Goal: Task Accomplishment & Management: Complete application form

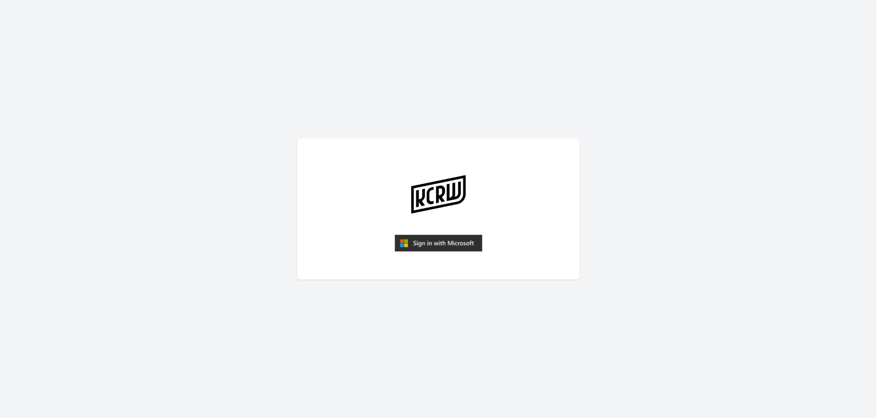
click at [423, 242] on img "submit" at bounding box center [438, 243] width 87 height 17
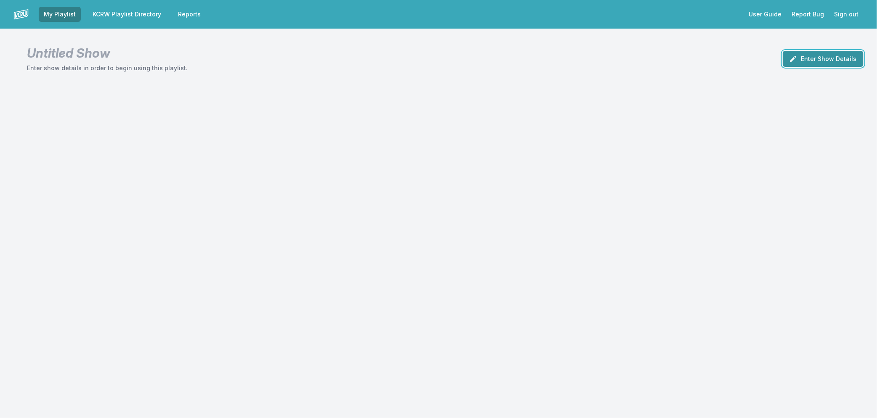
click at [827, 62] on button "Enter Show Details" at bounding box center [822, 59] width 81 height 16
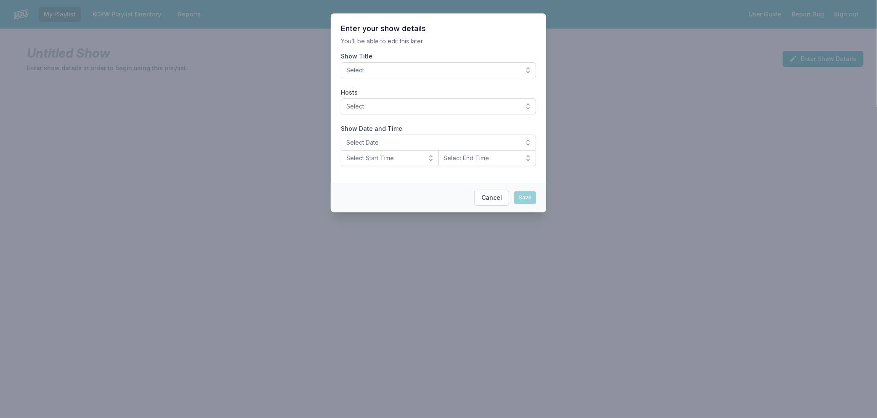
click at [403, 69] on span "Select" at bounding box center [432, 70] width 172 height 8
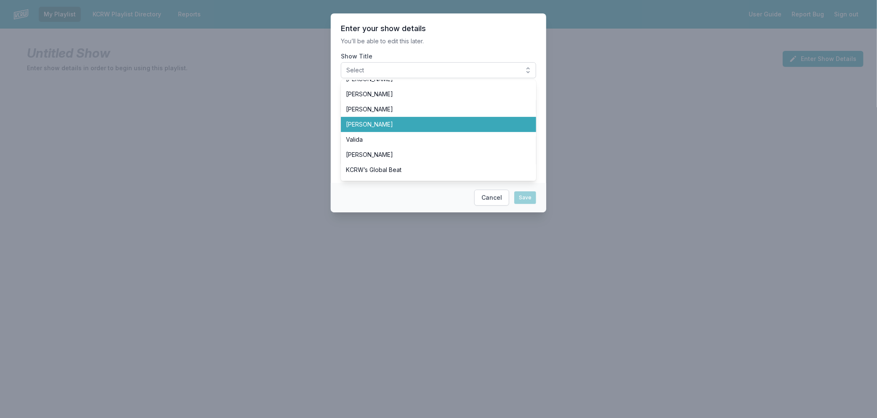
click at [377, 127] on span "Raul Campos" at bounding box center [433, 124] width 175 height 8
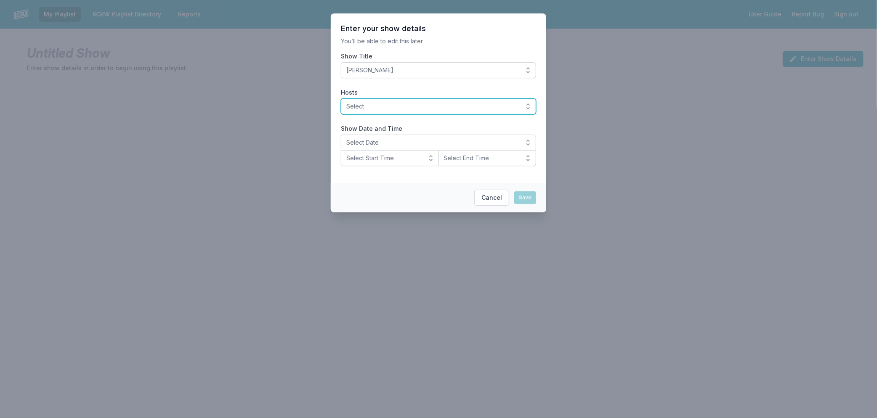
click at [373, 101] on button "Select" at bounding box center [438, 106] width 195 height 16
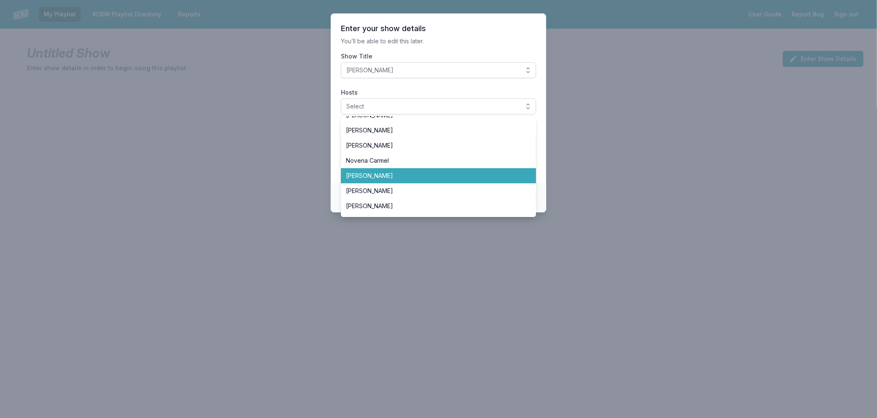
click at [393, 172] on span "Raul Campos" at bounding box center [433, 176] width 175 height 8
click at [394, 170] on li "Raul Campos" at bounding box center [438, 175] width 195 height 15
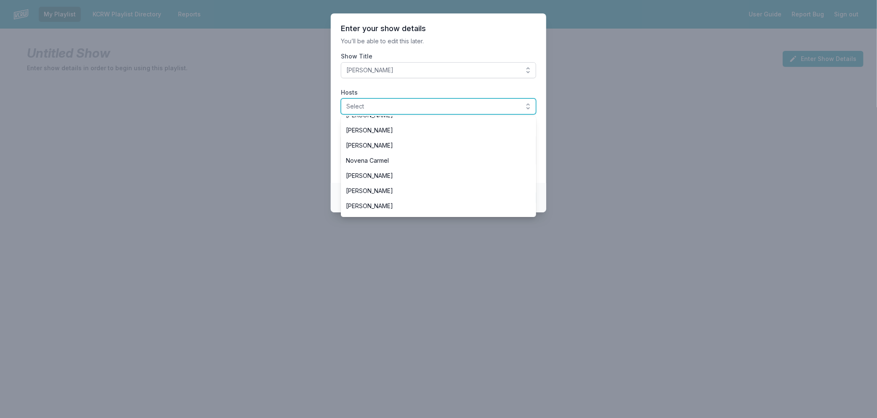
click at [366, 103] on span "Select" at bounding box center [432, 106] width 172 height 8
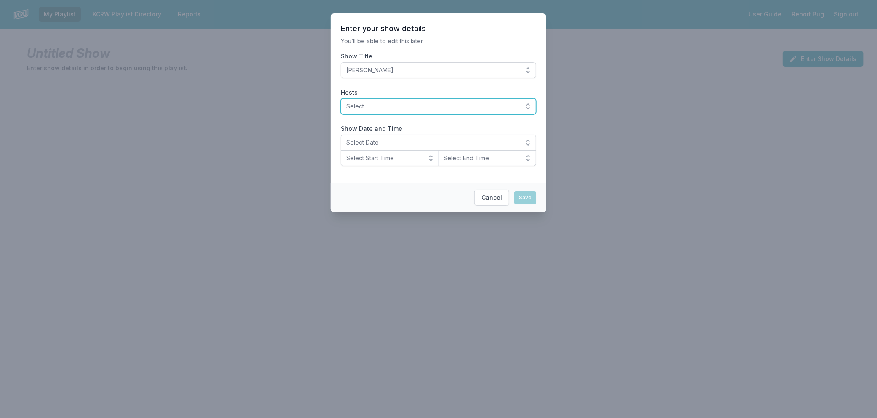
click at [366, 103] on span "Select" at bounding box center [432, 106] width 172 height 8
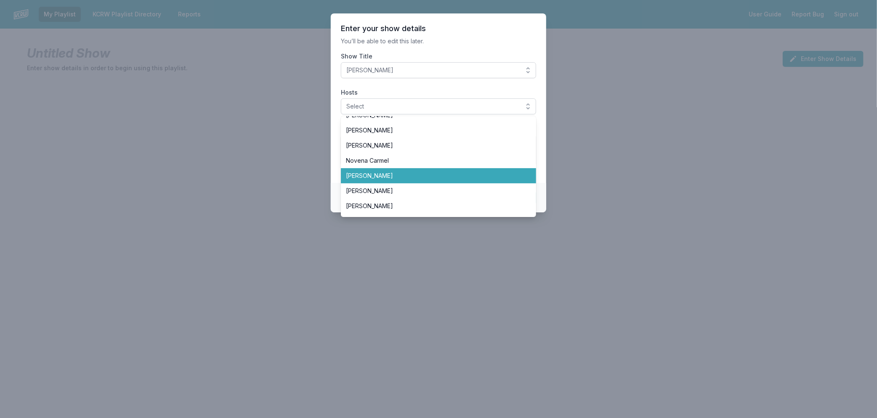
click at [372, 178] on span "Raul Campos" at bounding box center [433, 176] width 175 height 8
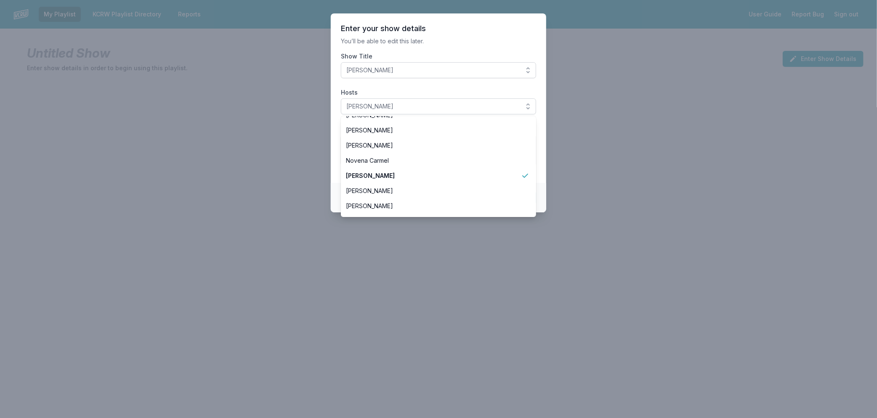
click at [333, 130] on section "Enter your show details You’ll be able to edit this later. Show Title Raul Camp…" at bounding box center [438, 98] width 215 height 170
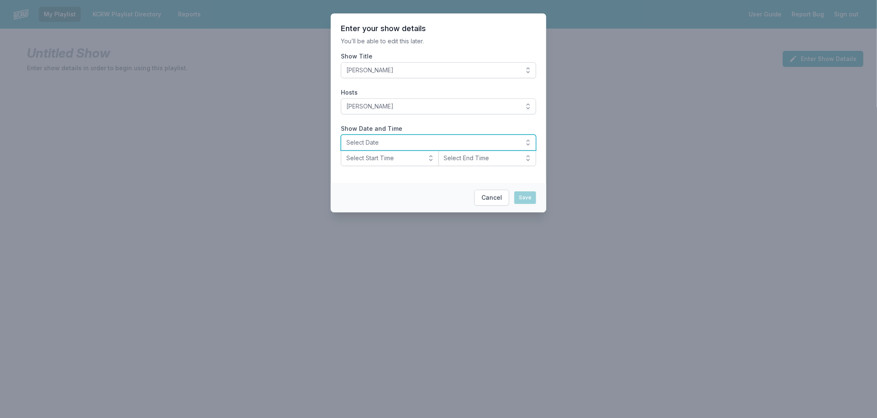
click at [369, 139] on span "Select Date" at bounding box center [432, 142] width 172 height 8
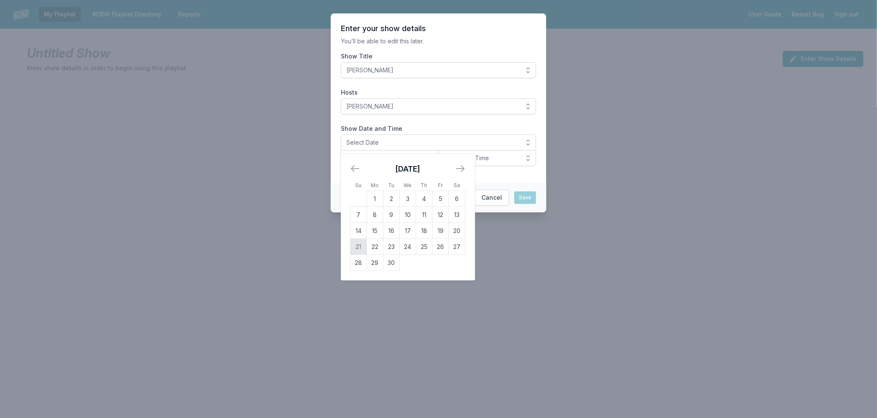
click at [358, 245] on td "21" at bounding box center [358, 247] width 16 height 16
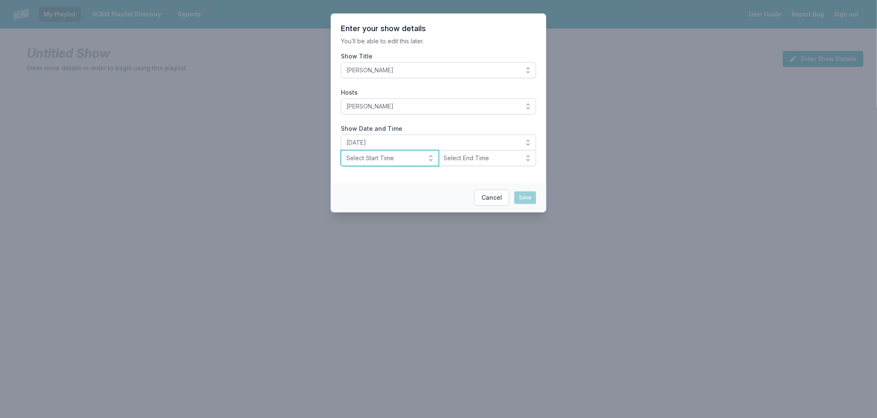
click at [368, 158] on span "Select Start Time" at bounding box center [383, 158] width 75 height 8
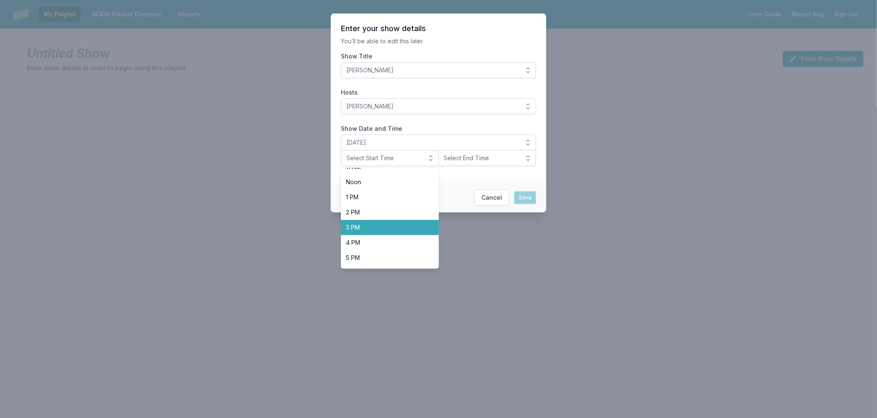
click at [371, 231] on span "3 PM" at bounding box center [385, 227] width 78 height 8
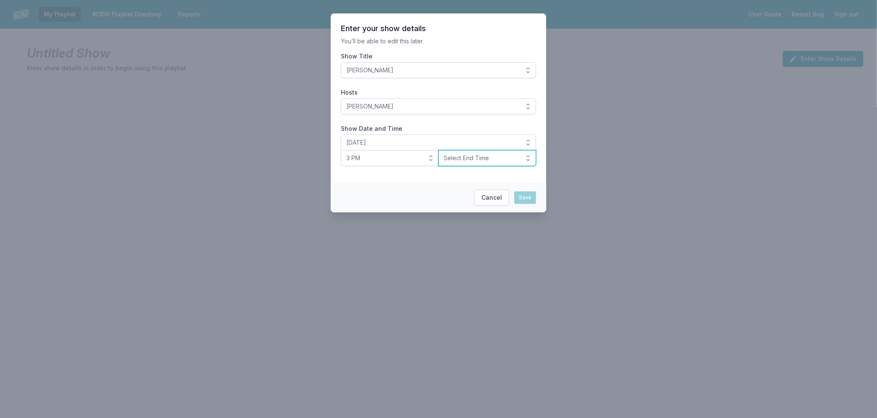
click at [475, 160] on span "Select End Time" at bounding box center [481, 158] width 75 height 8
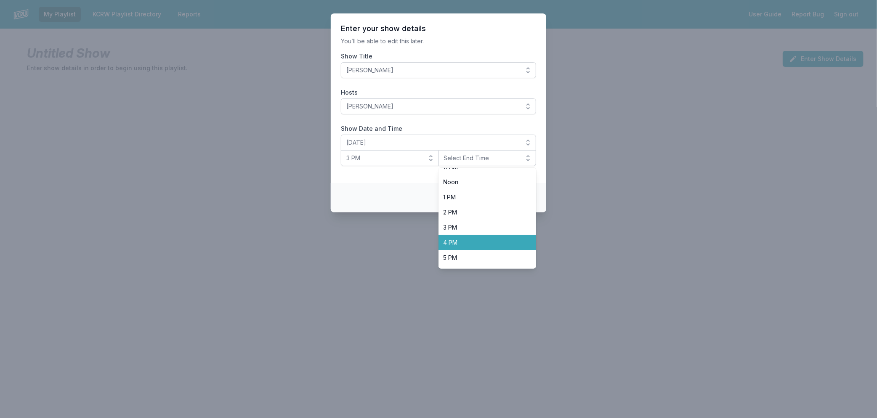
scroll to position [265, 0]
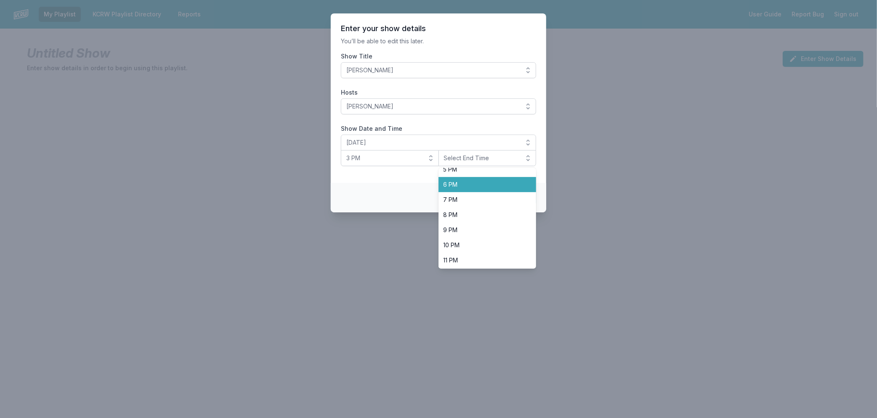
click at [461, 188] on span "6 PM" at bounding box center [482, 184] width 78 height 8
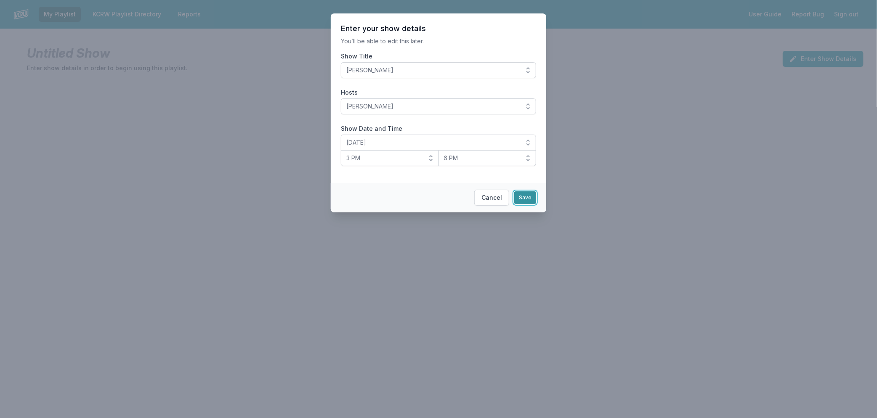
click at [523, 196] on button "Save" at bounding box center [525, 197] width 22 height 13
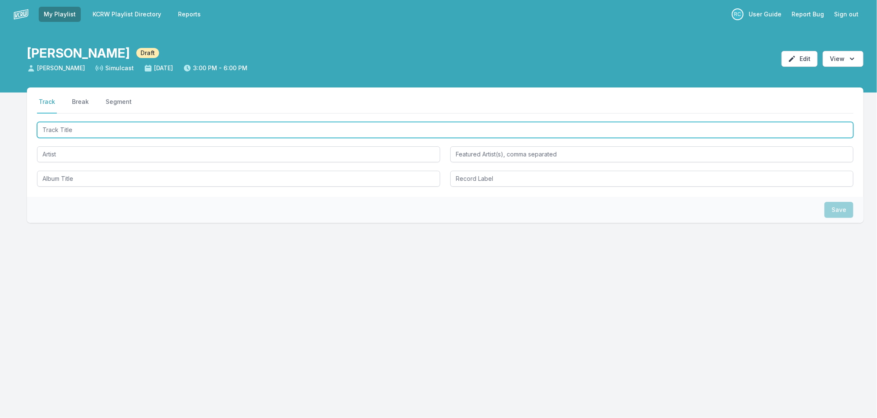
click at [119, 134] on input "Track Title" at bounding box center [445, 130] width 816 height 16
type input "All I Need"
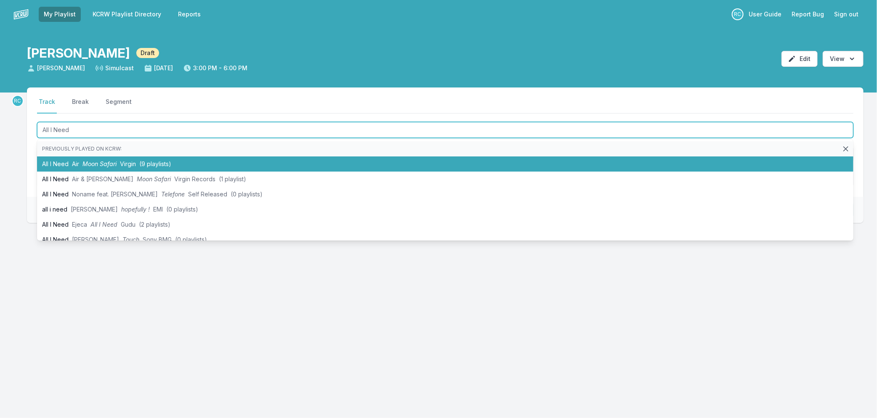
click at [127, 165] on span "Virgin" at bounding box center [128, 163] width 16 height 7
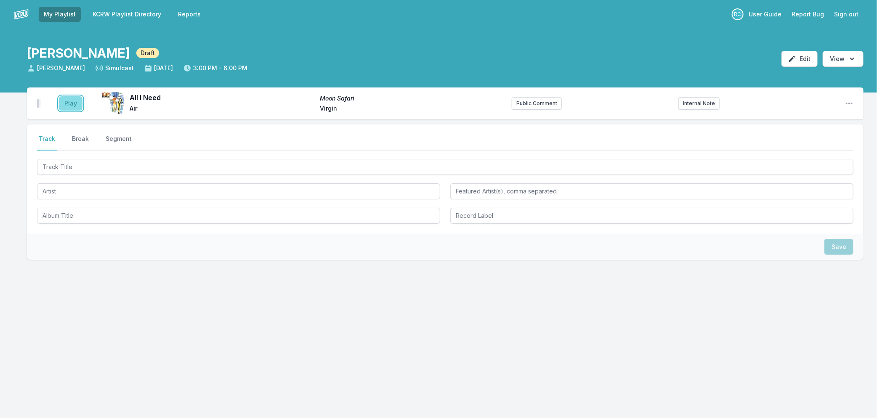
click at [68, 106] on button "Play" at bounding box center [71, 103] width 24 height 14
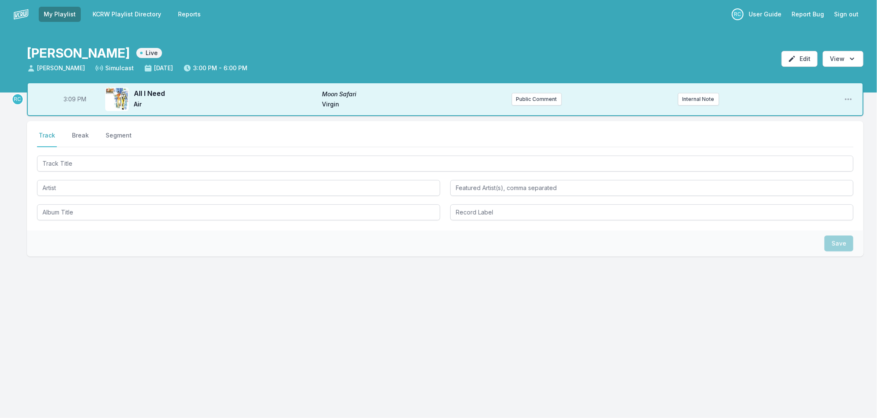
click at [72, 101] on span "3:09 PM" at bounding box center [75, 99] width 23 height 8
click at [72, 101] on input "15:09" at bounding box center [74, 99] width 47 height 16
type input "15:05"
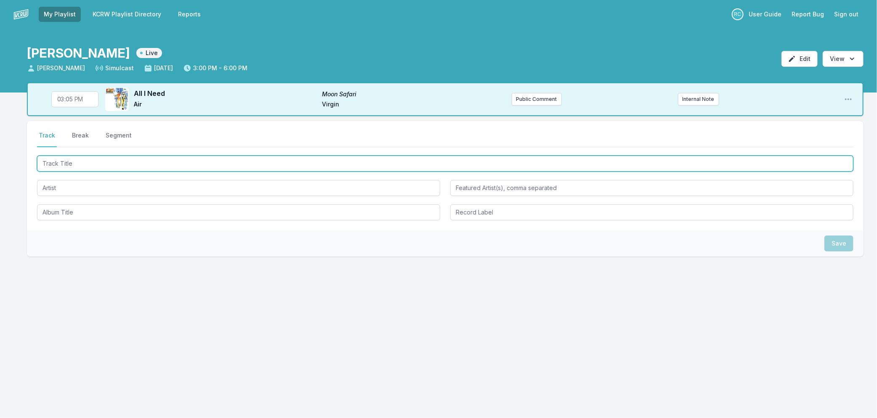
click at [82, 164] on input "Track Title" at bounding box center [445, 164] width 816 height 16
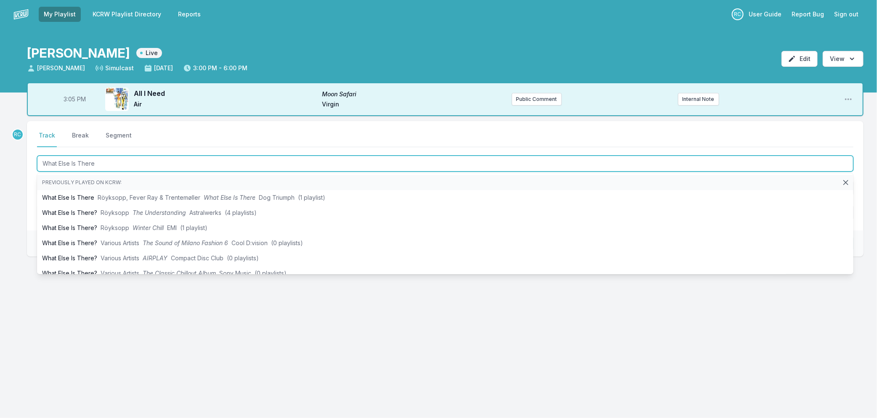
type input "What Else Is There?"
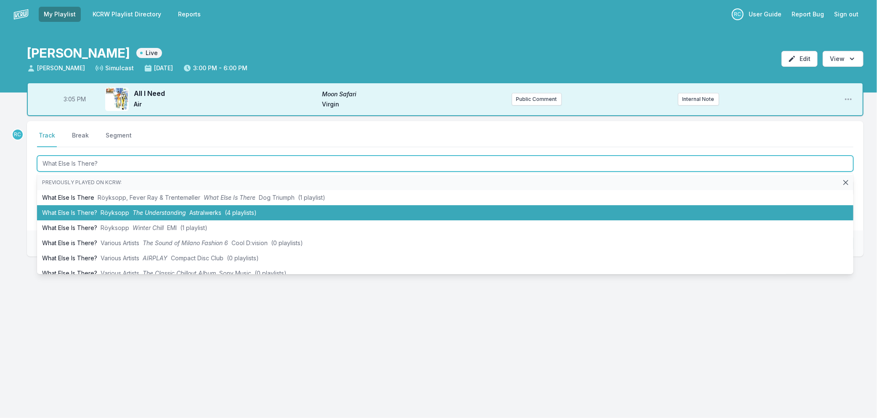
click at [116, 216] on li "What Else Is There? Röyksopp The Understanding Astralwerks (4 playlists)" at bounding box center [445, 212] width 816 height 15
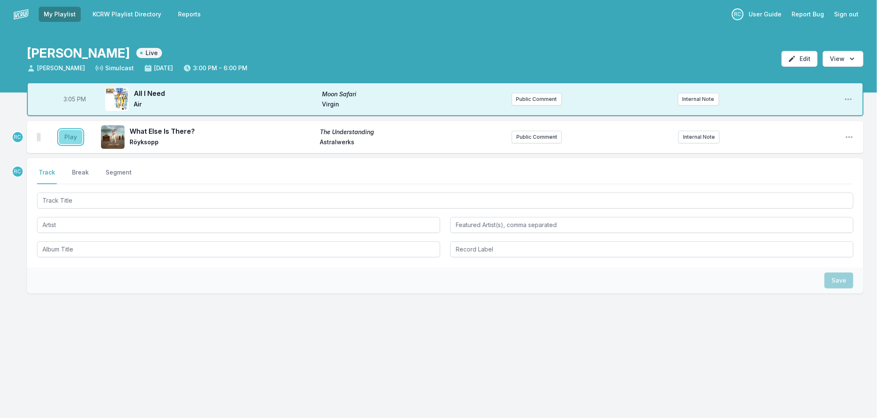
click at [69, 138] on button "Play" at bounding box center [71, 137] width 24 height 14
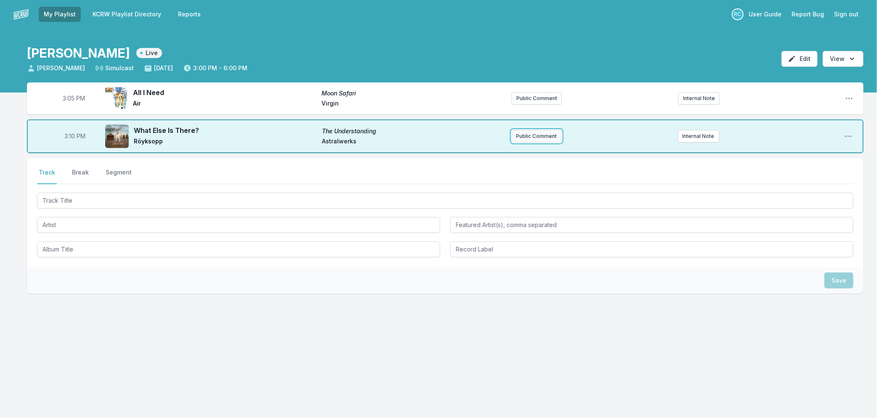
click at [529, 136] on button "Public Comment" at bounding box center [537, 136] width 50 height 13
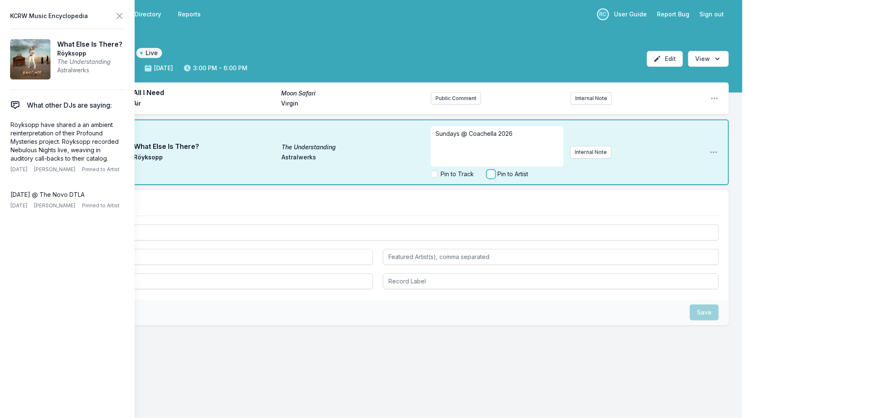
click at [494, 172] on input "Pin to Artist" at bounding box center [491, 174] width 7 height 7
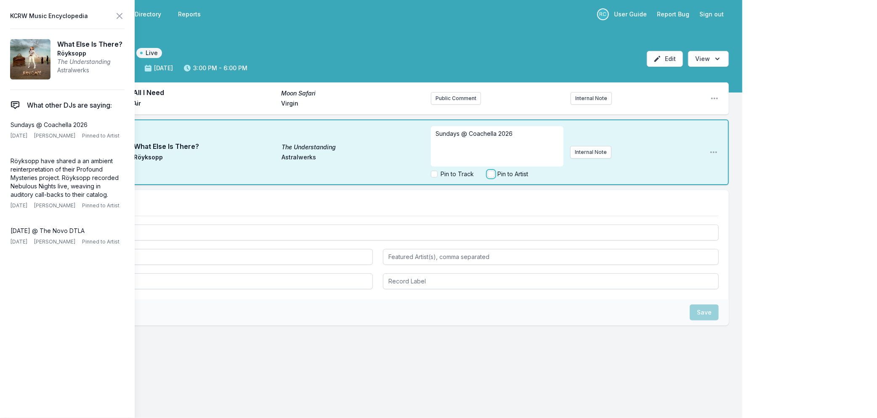
checkbox input "true"
click at [119, 17] on icon at bounding box center [119, 15] width 5 height 5
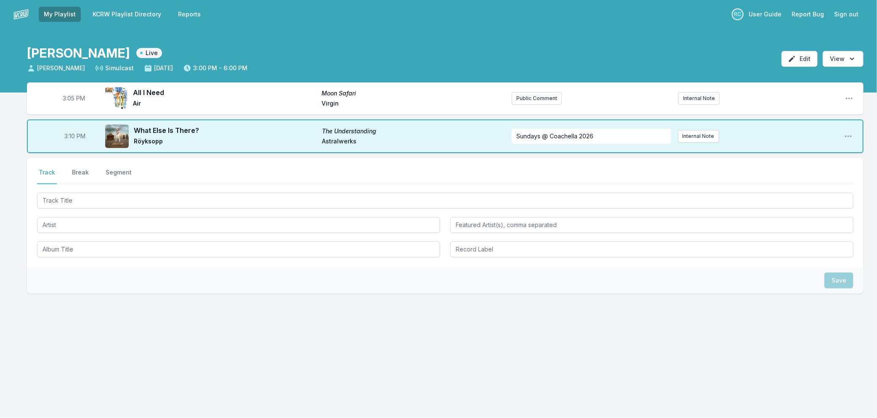
click at [124, 15] on link "KCRW Playlist Directory" at bounding box center [126, 14] width 79 height 15
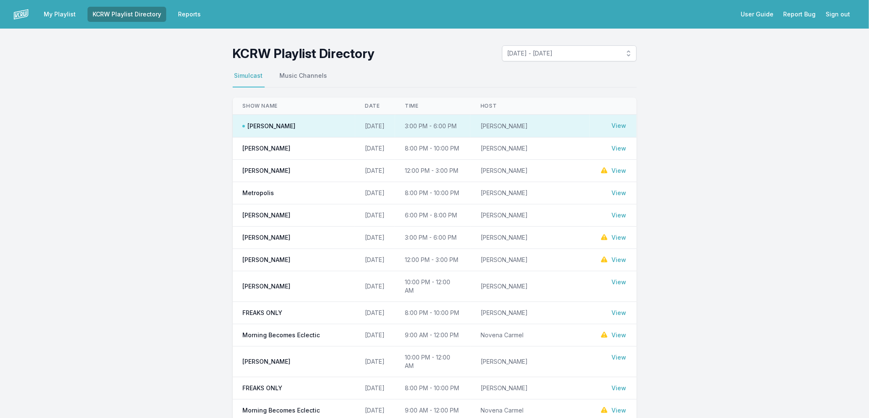
click at [616, 167] on link "View" at bounding box center [619, 171] width 15 height 8
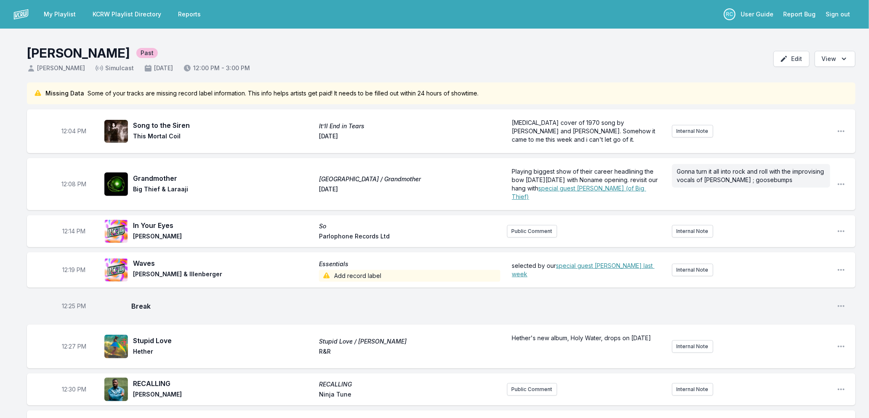
click at [51, 14] on link "My Playlist" at bounding box center [60, 14] width 42 height 15
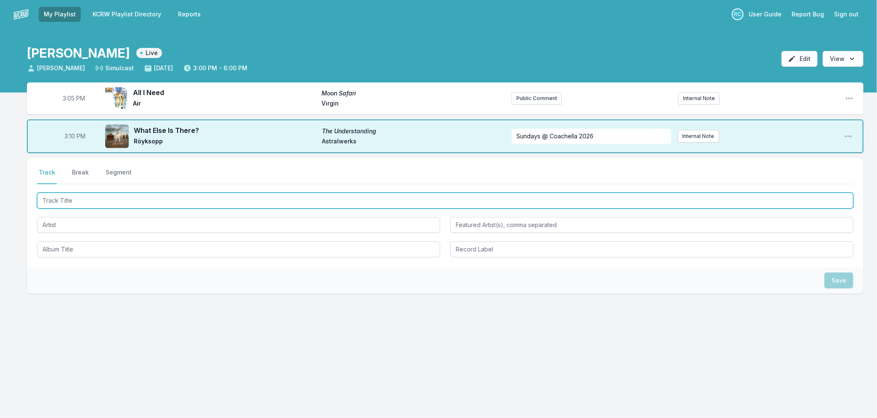
click at [146, 202] on input "Track Title" at bounding box center [445, 201] width 816 height 16
type input "Daisy"
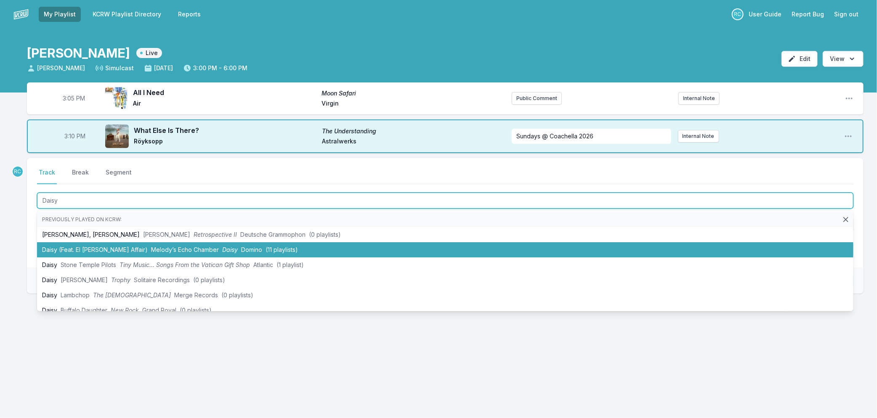
click at [151, 249] on span "Melody’s Echo Chamber" at bounding box center [185, 249] width 68 height 7
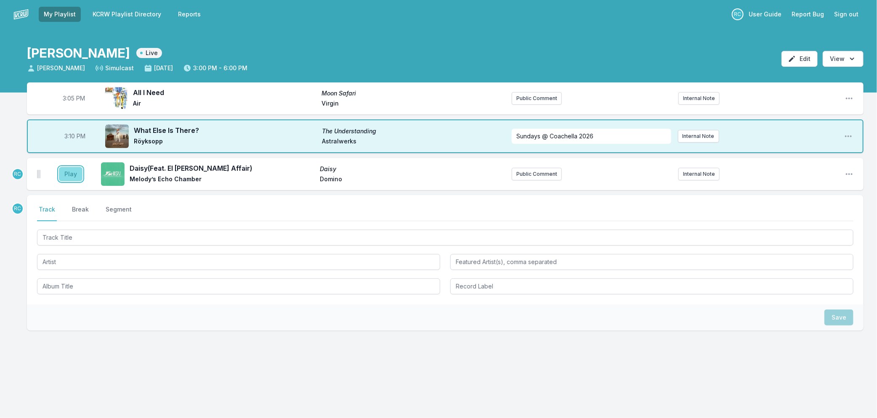
click at [62, 174] on button "Play" at bounding box center [71, 174] width 24 height 14
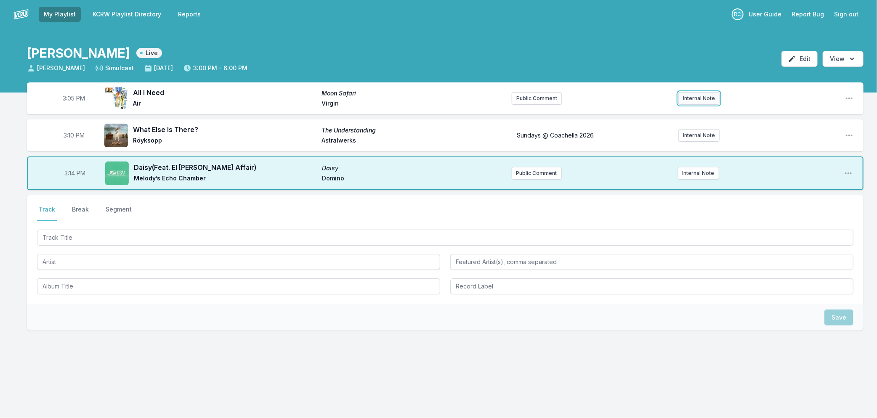
click at [707, 96] on button "Internal Note" at bounding box center [698, 98] width 41 height 13
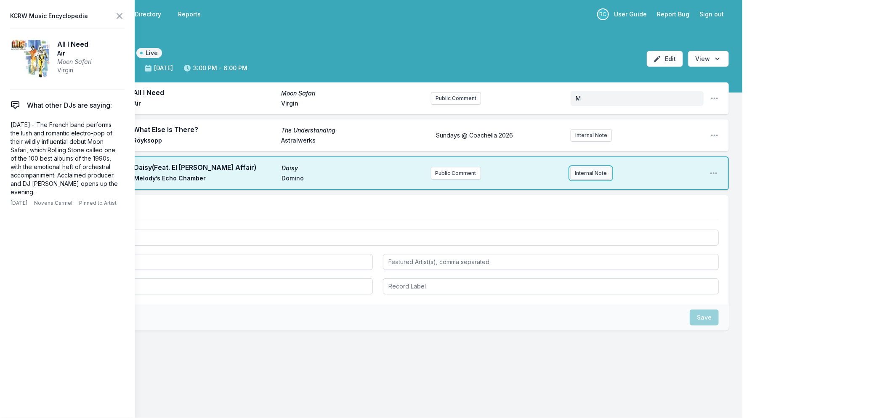
click at [579, 209] on div "RC 3:05 PM All I Need Moon Safari Air Virgin Public Comment M Open playlist ite…" at bounding box center [371, 246] width 742 height 329
click at [577, 176] on button "Internal Note" at bounding box center [590, 173] width 41 height 13
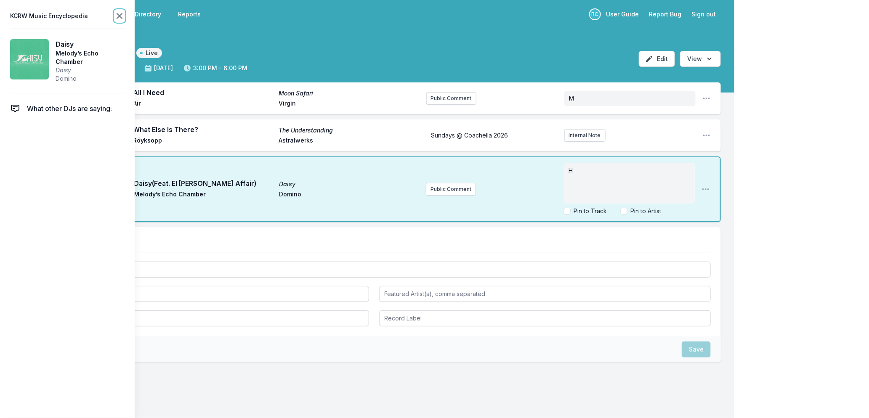
click at [117, 17] on icon at bounding box center [119, 16] width 10 height 10
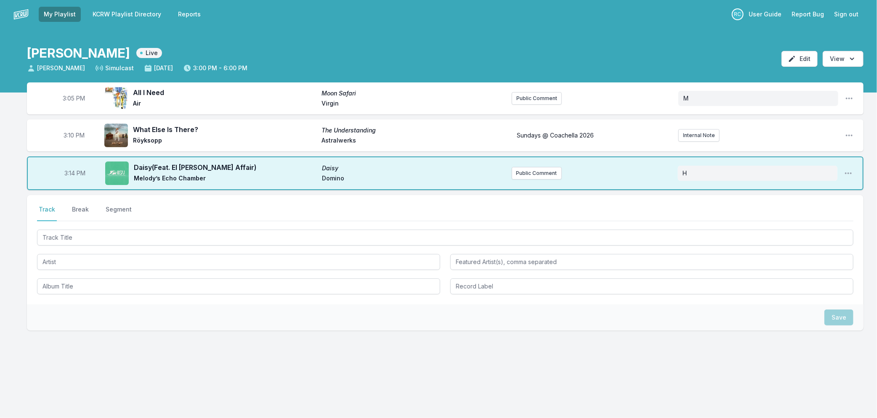
click at [112, 19] on link "KCRW Playlist Directory" at bounding box center [126, 14] width 79 height 15
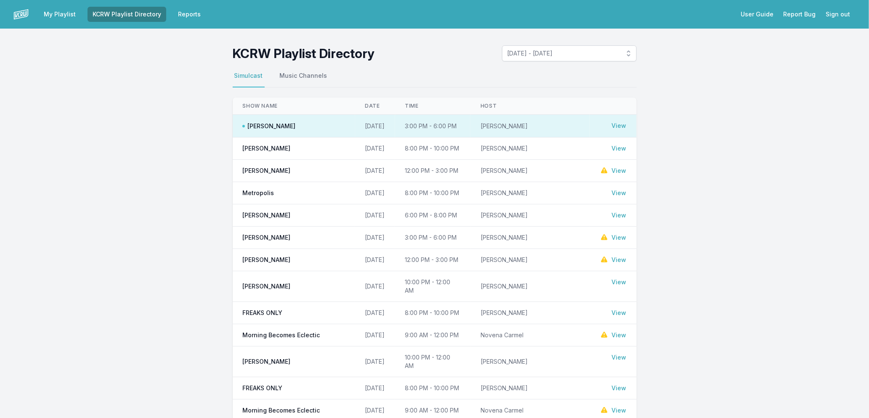
click at [617, 242] on link "View" at bounding box center [619, 237] width 15 height 8
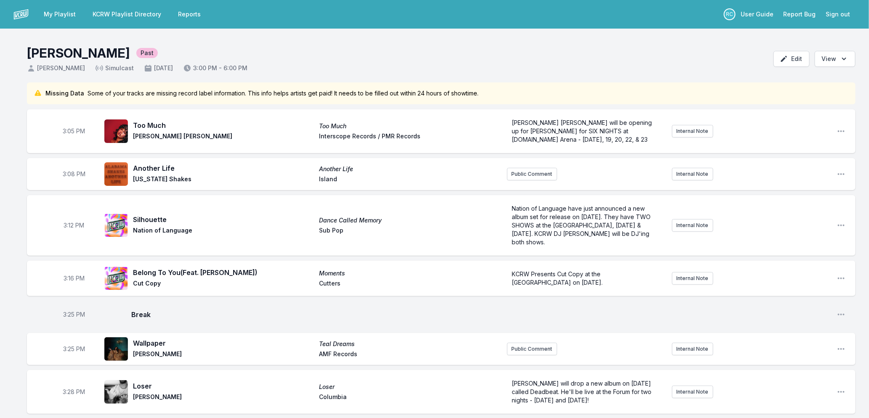
click at [47, 11] on link "My Playlist" at bounding box center [60, 14] width 42 height 15
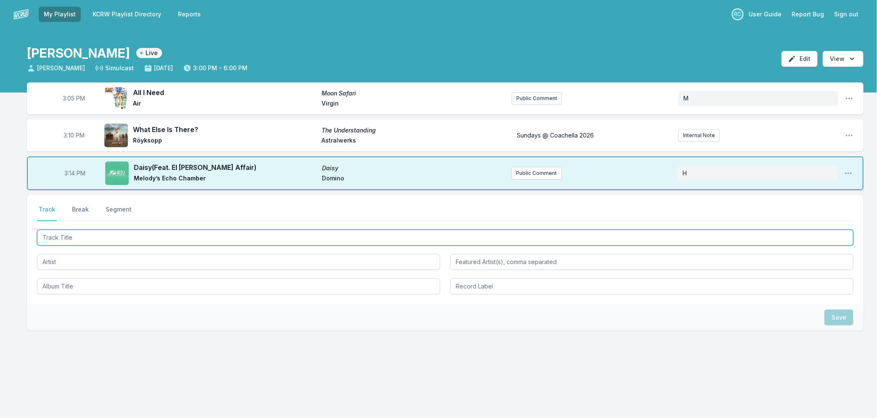
click at [212, 236] on input "Track Title" at bounding box center [445, 238] width 816 height 16
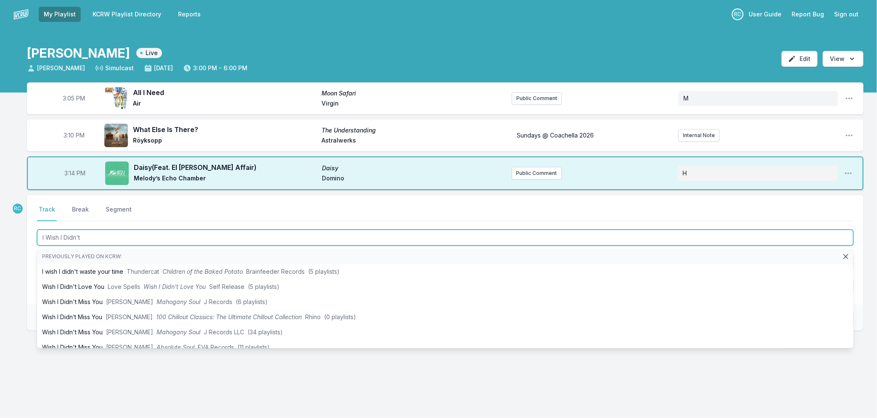
type input "I Wish I Didn't"
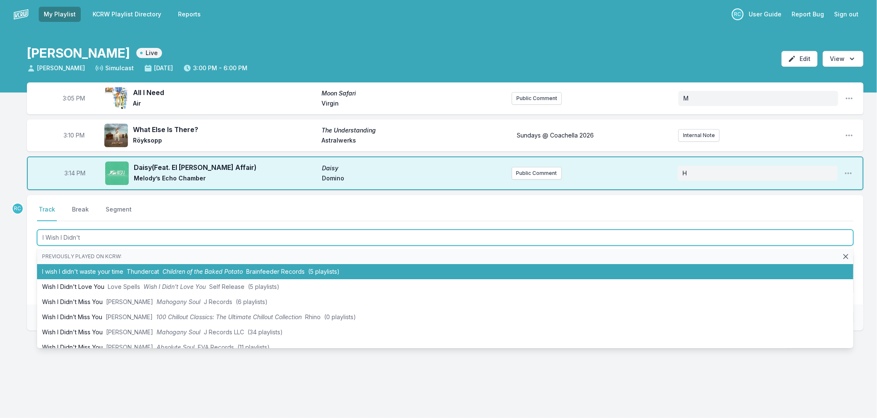
click at [146, 270] on span "Thundercat" at bounding box center [143, 271] width 32 height 7
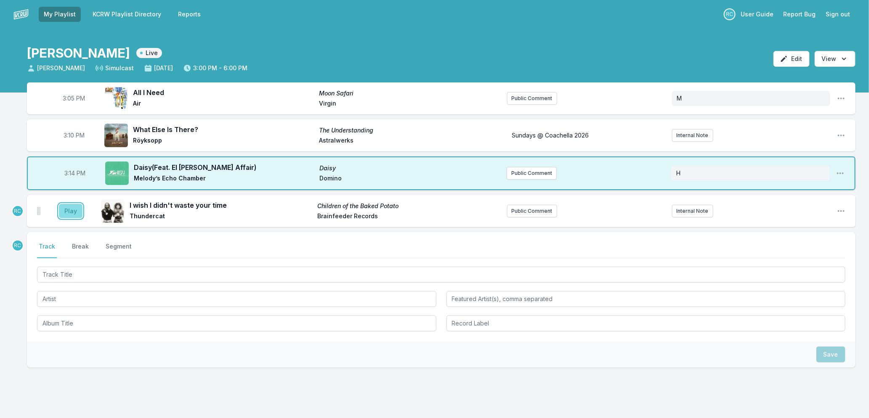
click at [60, 209] on button "Play" at bounding box center [71, 211] width 24 height 14
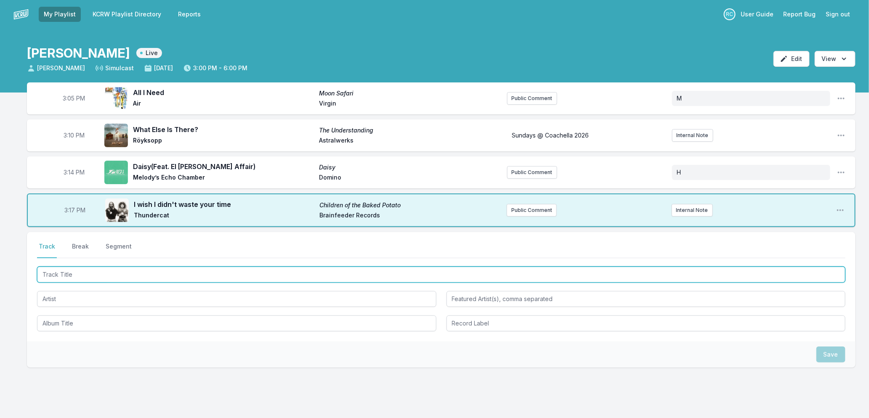
drag, startPoint x: 236, startPoint y: 273, endPoint x: 368, endPoint y: 321, distance: 141.2
click at [236, 273] on input "Track Title" at bounding box center [441, 275] width 808 height 16
type input "Strange World"
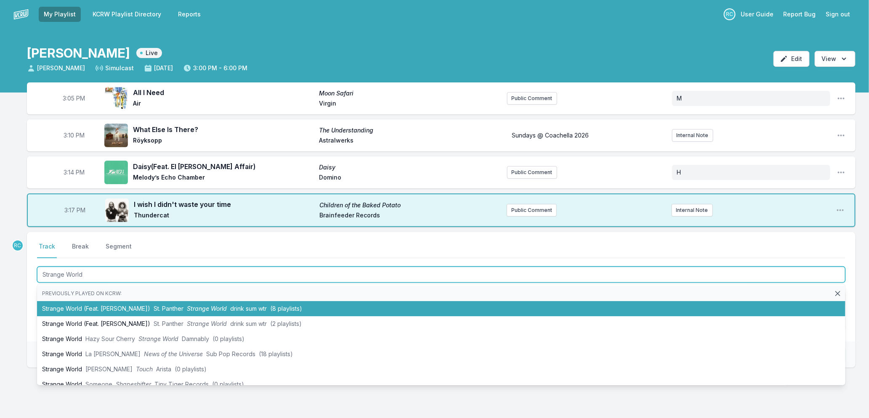
click at [155, 308] on span "St. Panther" at bounding box center [169, 308] width 30 height 7
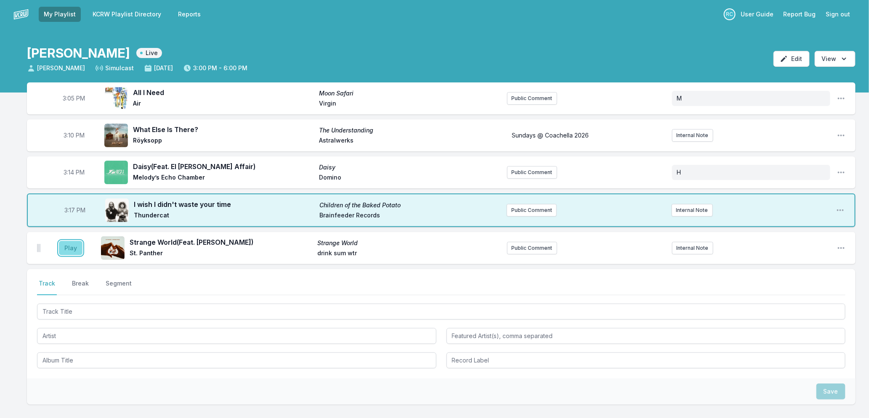
click at [69, 249] on button "Play" at bounding box center [71, 248] width 24 height 14
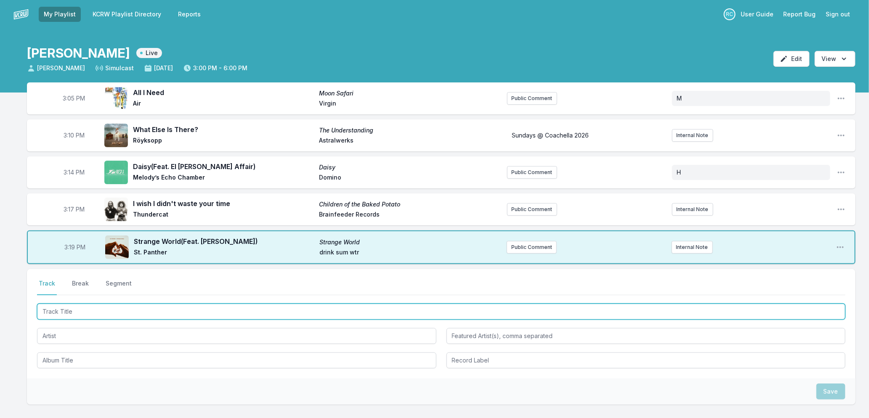
click at [68, 305] on input "Track Title" at bounding box center [441, 312] width 808 height 16
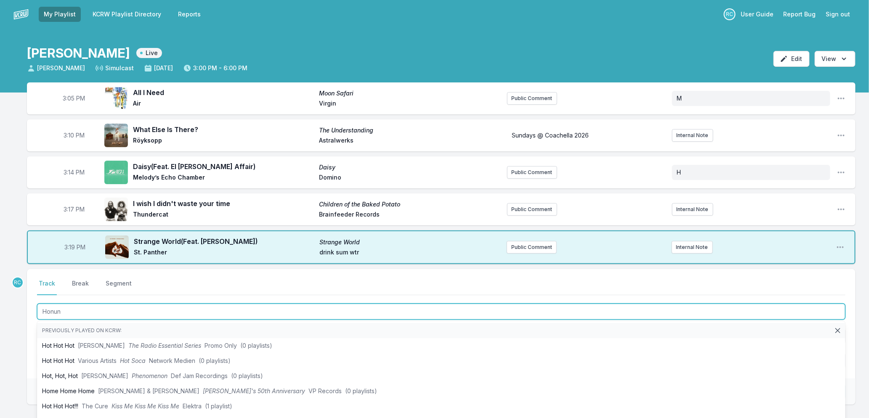
type input "Honung"
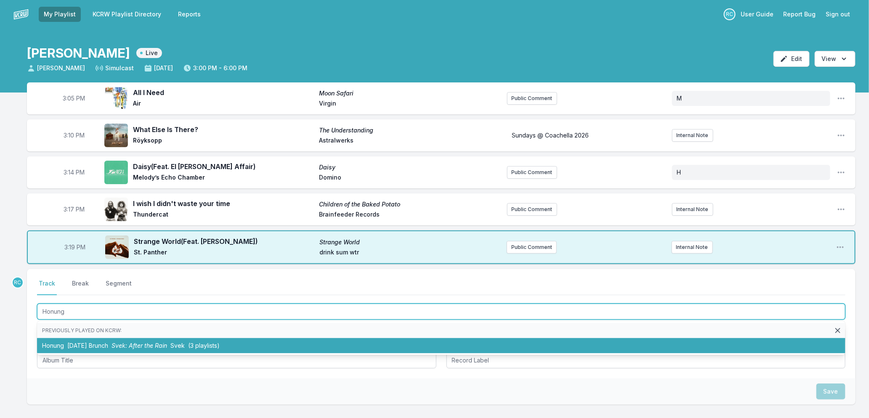
click at [89, 347] on li "Honung [DATE] Brunch Svek: After the Rain Svek (3 playlists)" at bounding box center [441, 345] width 808 height 15
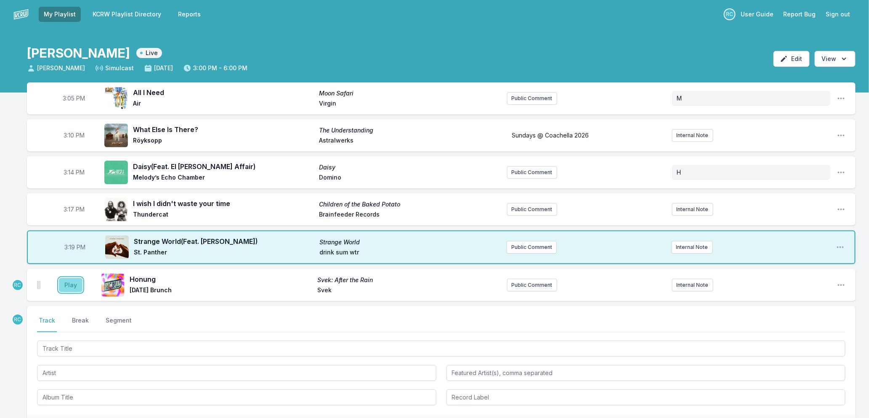
click at [73, 281] on button "Play" at bounding box center [71, 285] width 24 height 14
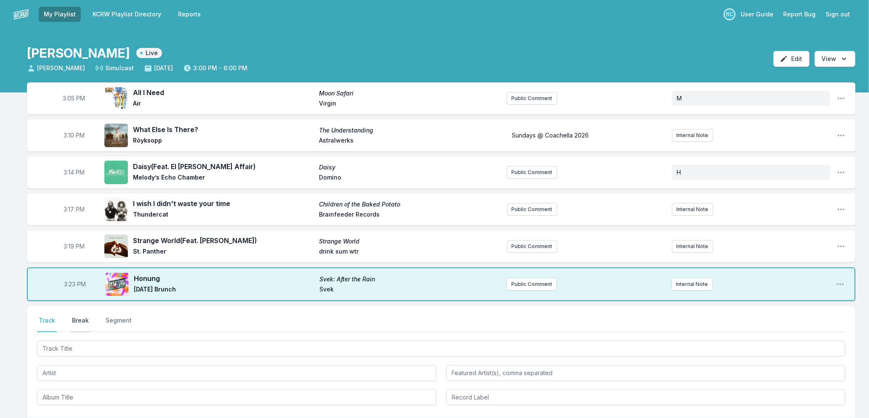
click at [82, 319] on button "Break" at bounding box center [80, 324] width 20 height 16
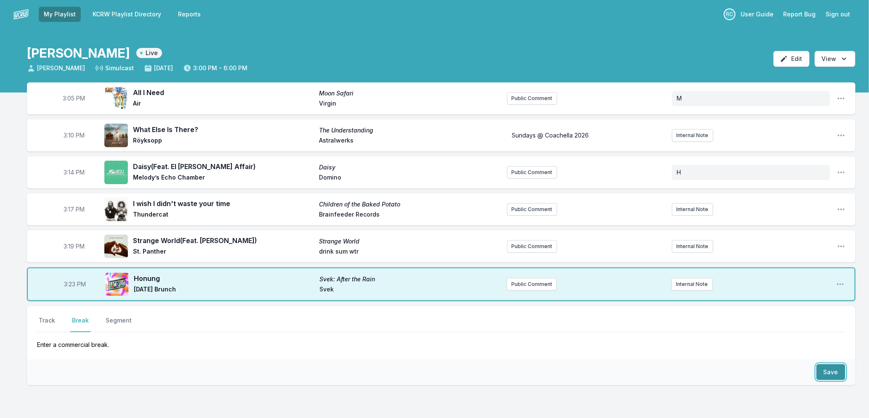
click at [822, 365] on button "Save" at bounding box center [830, 372] width 29 height 16
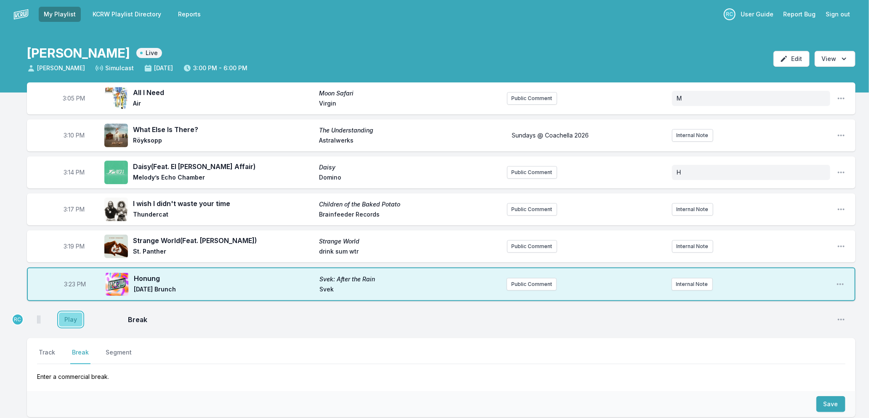
click at [66, 321] on button "Play" at bounding box center [71, 320] width 24 height 14
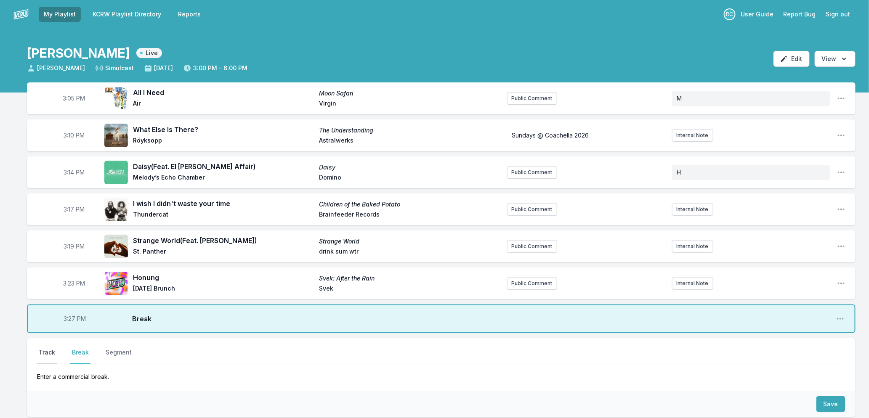
click at [46, 354] on button "Track" at bounding box center [47, 356] width 20 height 16
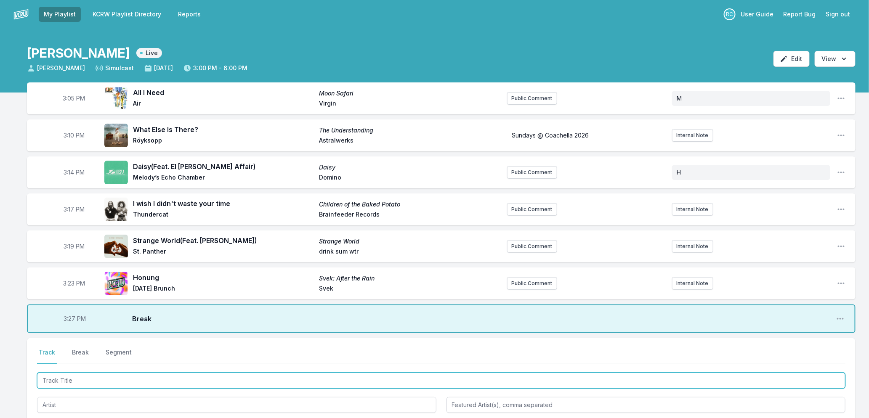
click at [133, 377] on input "Track Title" at bounding box center [441, 381] width 808 height 16
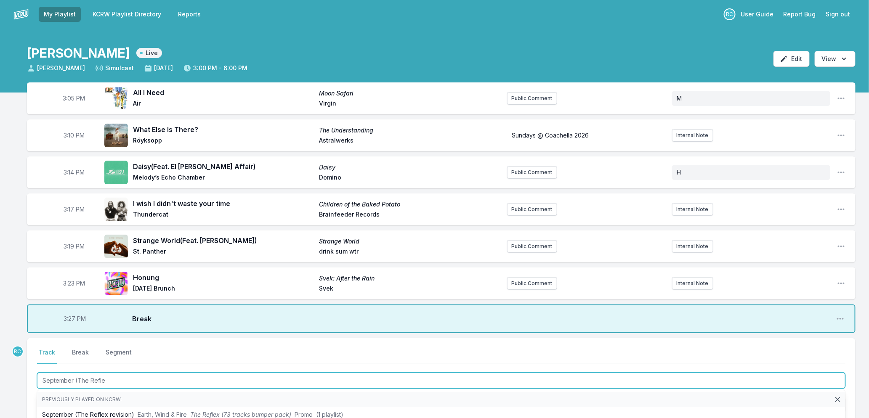
type input "September (The Reflex"
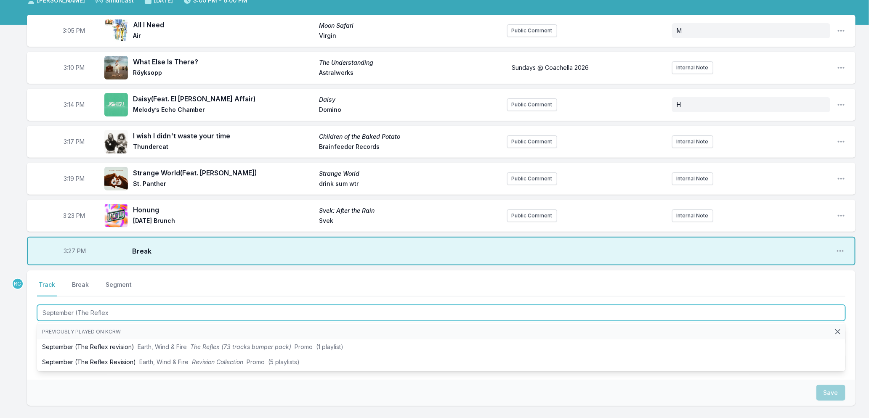
scroll to position [135, 0]
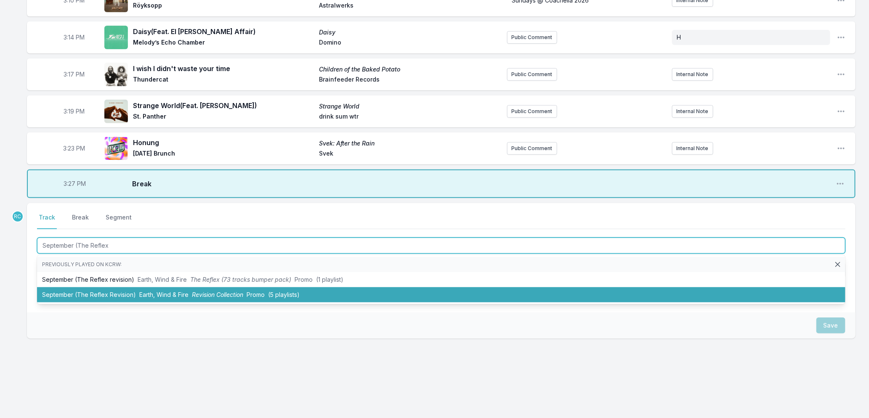
click at [161, 300] on li "September (The Reflex Revision) Earth, Wind & Fire Revision Collection Promo (5…" at bounding box center [441, 294] width 808 height 15
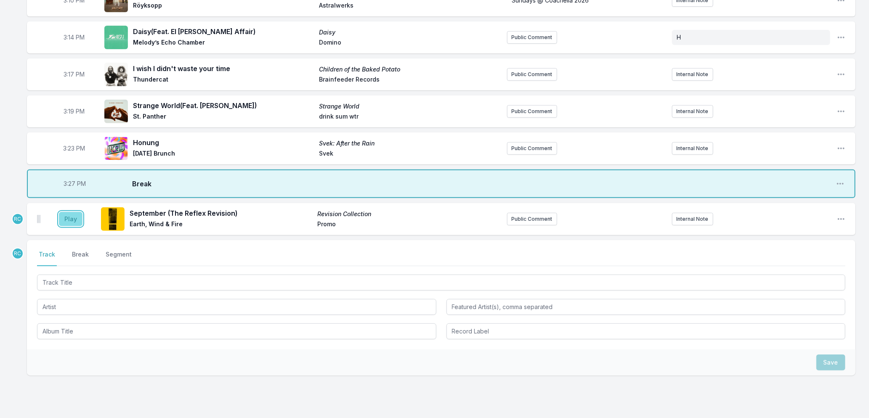
click at [70, 215] on button "Play" at bounding box center [71, 219] width 24 height 14
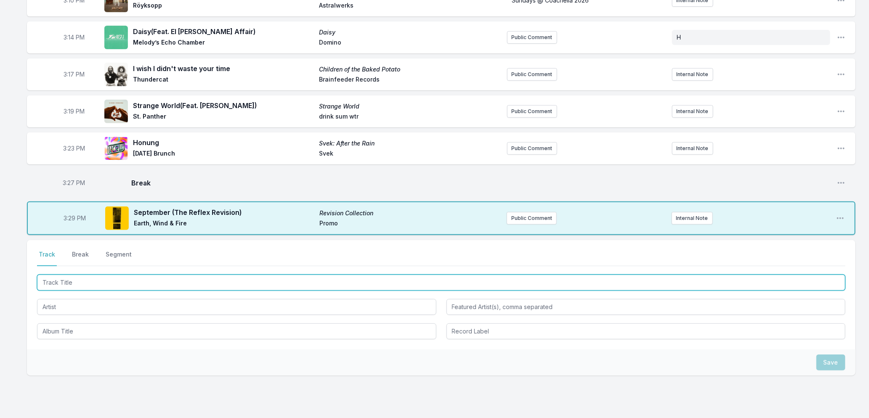
click at [143, 284] on input "Track Title" at bounding box center [441, 283] width 808 height 16
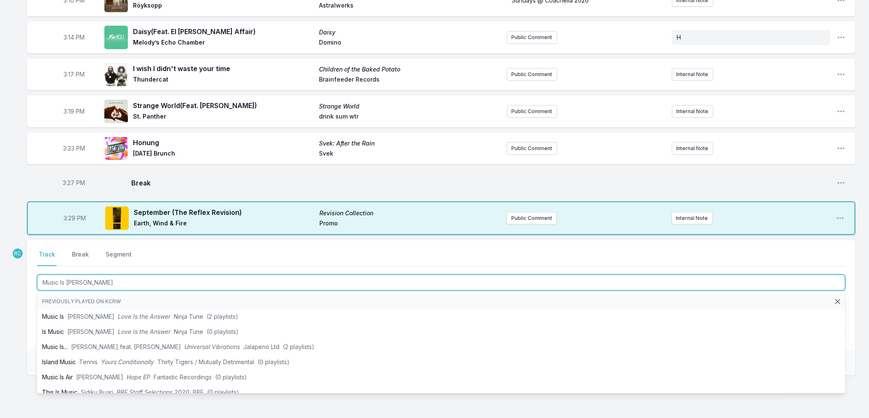
type input "Music Is Better"
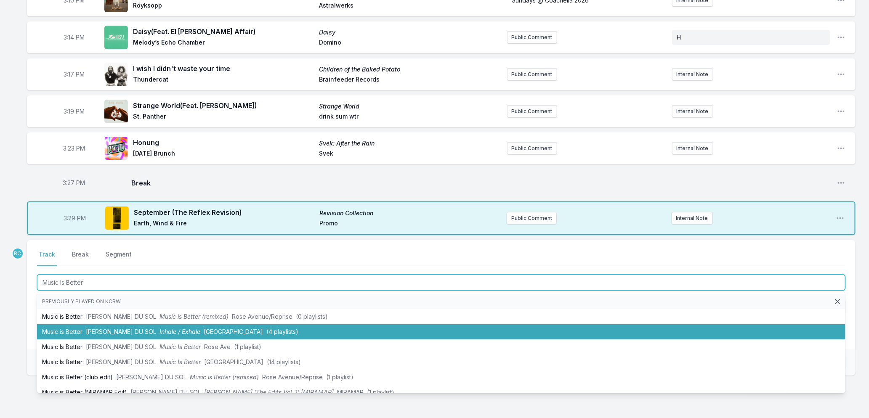
click at [203, 334] on li "Music is Better [PERSON_NAME] DU SOL Inhale / Exhale Rose Avenue (4 playlists)" at bounding box center [441, 331] width 808 height 15
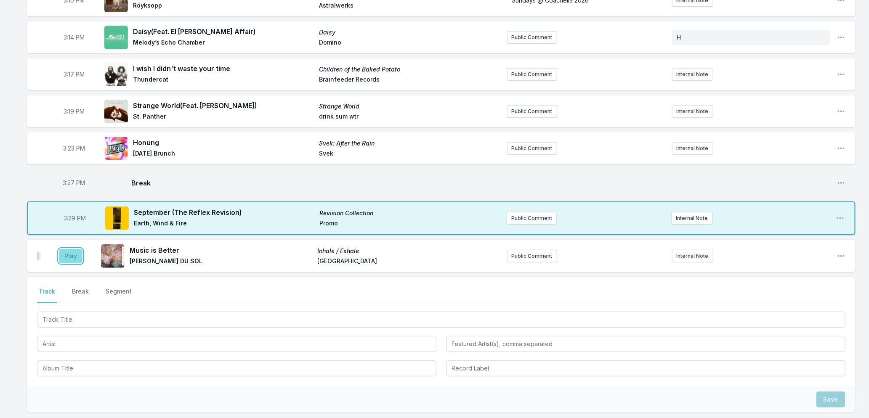
click at [77, 256] on button "Play" at bounding box center [71, 256] width 24 height 14
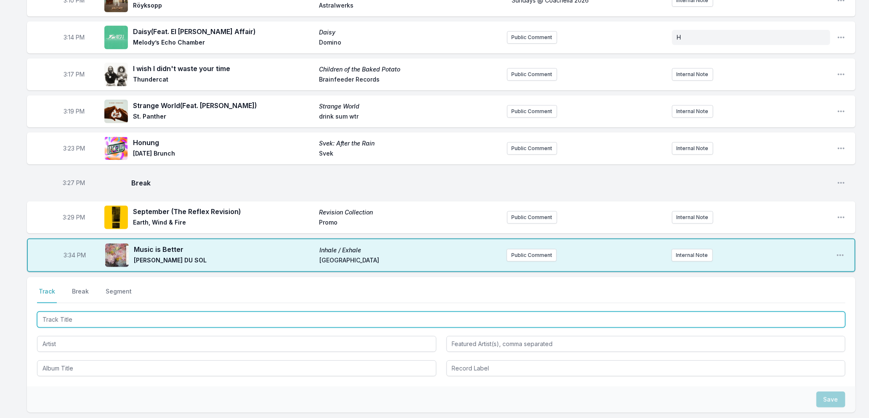
click at [131, 321] on input "Track Title" at bounding box center [441, 320] width 808 height 16
click at [244, 318] on input "Track Title" at bounding box center [441, 320] width 808 height 16
type input "C"
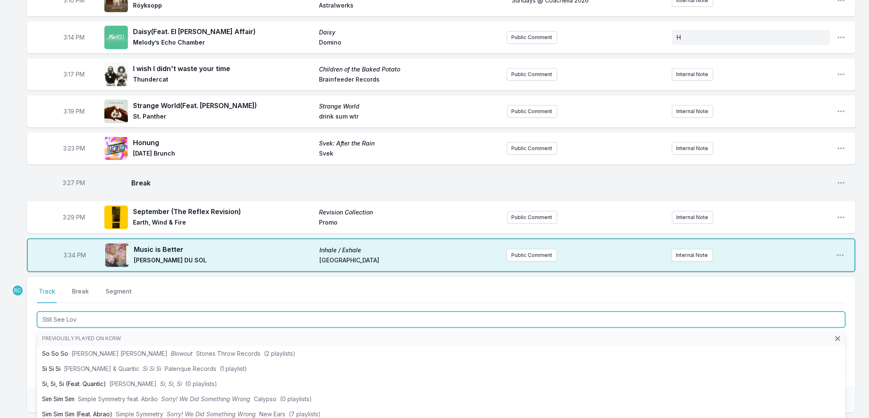
type input "Still See Love"
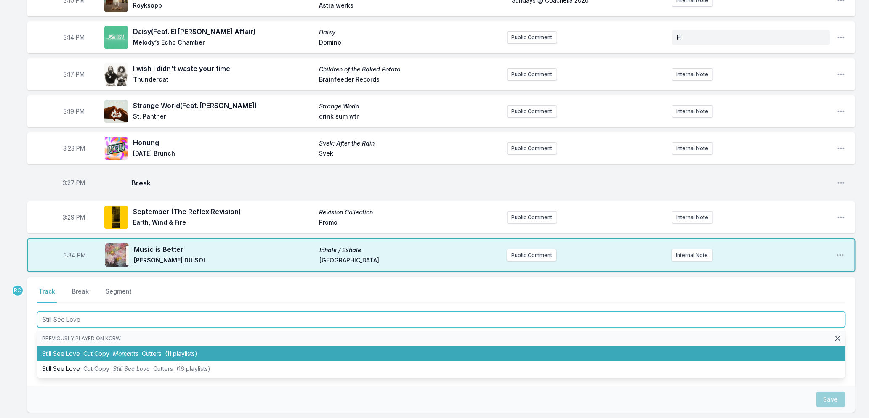
click at [125, 355] on span "Moments" at bounding box center [126, 353] width 26 height 7
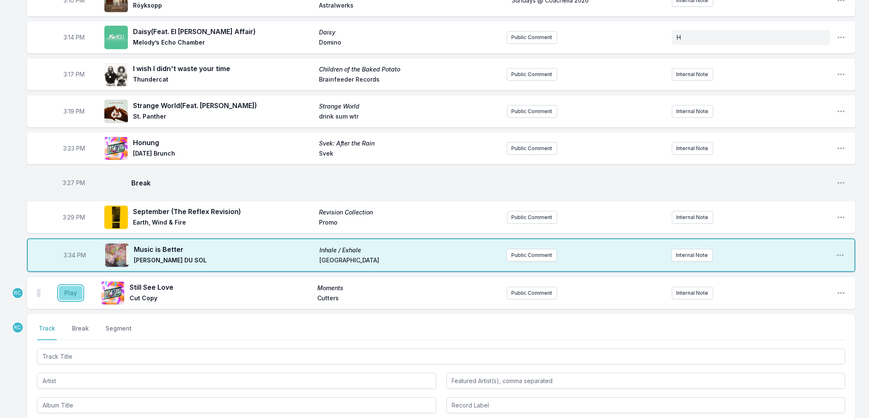
click at [74, 291] on button "Play" at bounding box center [71, 293] width 24 height 14
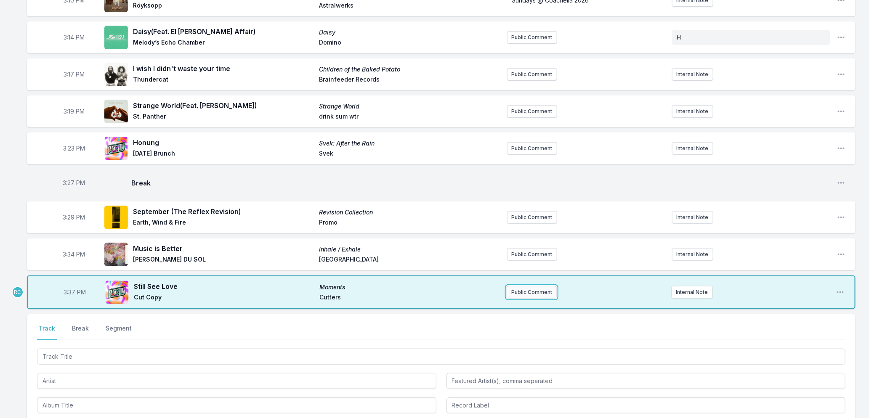
click at [521, 290] on button "Public Comment" at bounding box center [531, 292] width 50 height 13
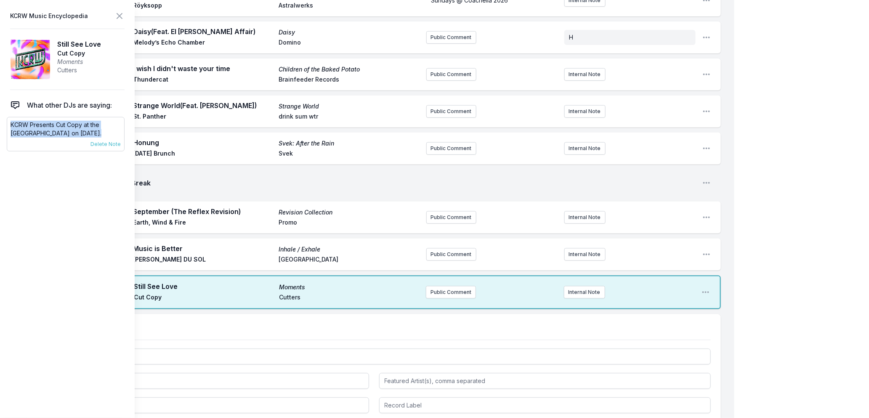
drag, startPoint x: 97, startPoint y: 130, endPoint x: 7, endPoint y: 128, distance: 90.1
click at [7, 128] on div "KCRW Presents Cut Copy at the [GEOGRAPHIC_DATA] on [DATE]. [DATE] [PERSON_NAME]…" at bounding box center [66, 134] width 118 height 34
copy p "KCRW Presents Cut Copy at the [GEOGRAPHIC_DATA] on [DATE]."
click at [449, 293] on button "Public Comment" at bounding box center [451, 292] width 50 height 13
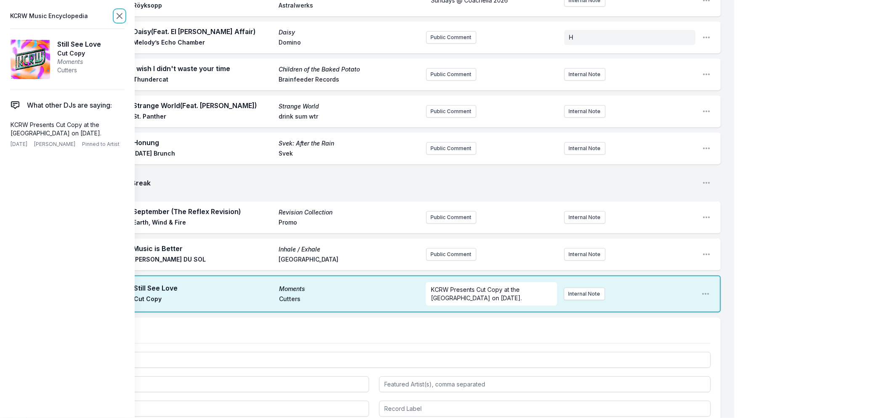
click at [116, 14] on icon at bounding box center [119, 16] width 10 height 10
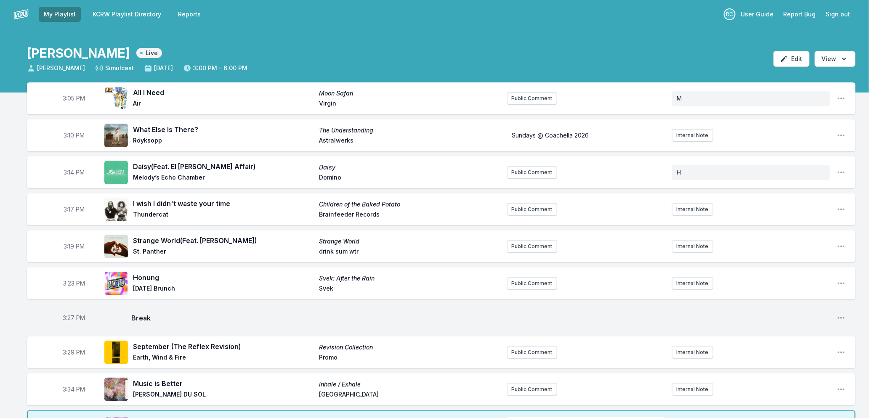
scroll to position [233, 0]
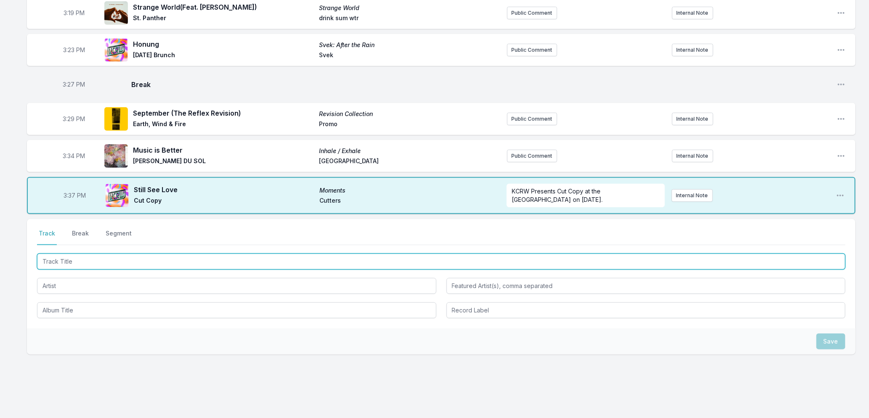
click at [109, 258] on input "Track Title" at bounding box center [441, 262] width 808 height 16
click at [129, 259] on input "Track Title" at bounding box center [441, 262] width 808 height 16
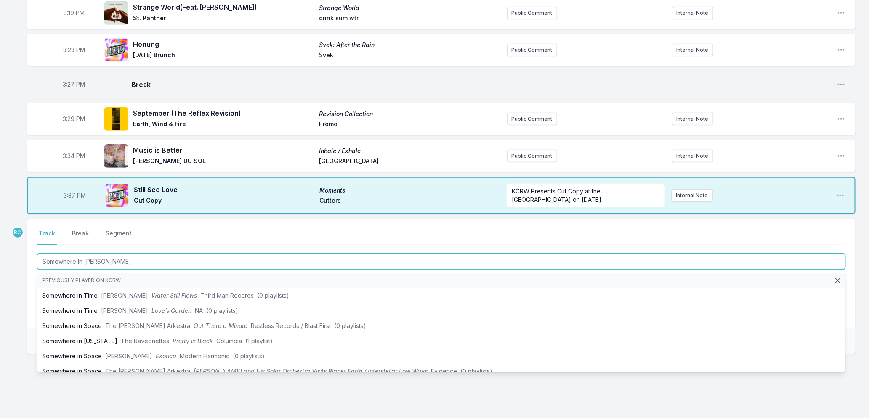
type input "Somewhere In Paradise"
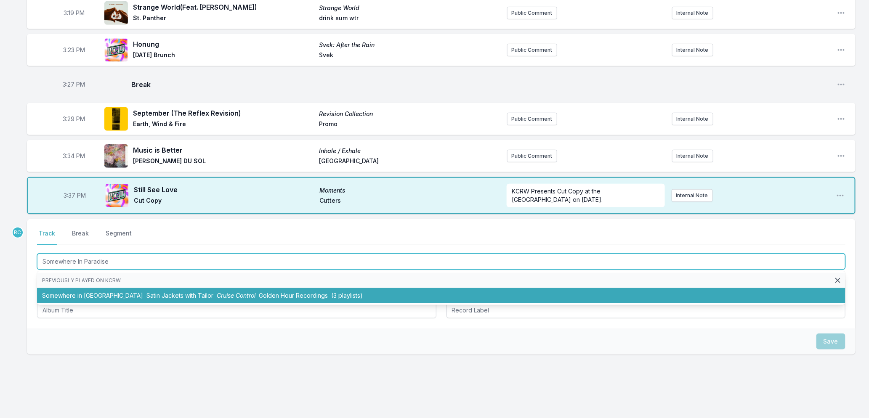
click at [147, 297] on span "Satin Jackets with Tailor" at bounding box center [179, 295] width 67 height 7
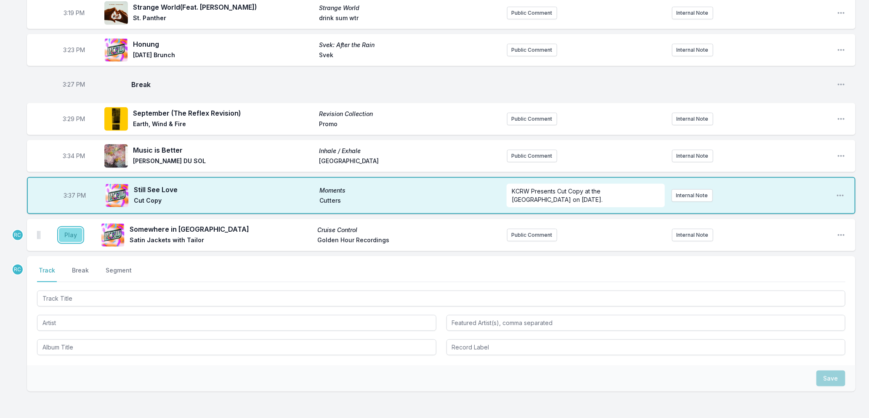
click at [72, 231] on button "Play" at bounding box center [71, 235] width 24 height 14
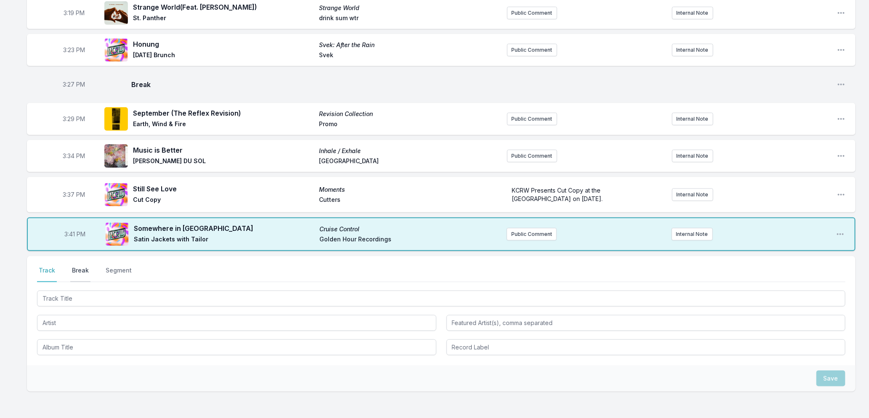
click at [85, 268] on button "Break" at bounding box center [80, 274] width 20 height 16
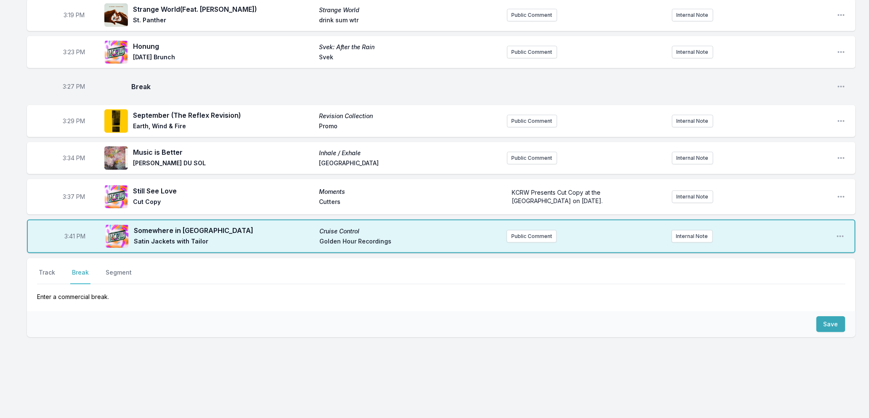
scroll to position [230, 0]
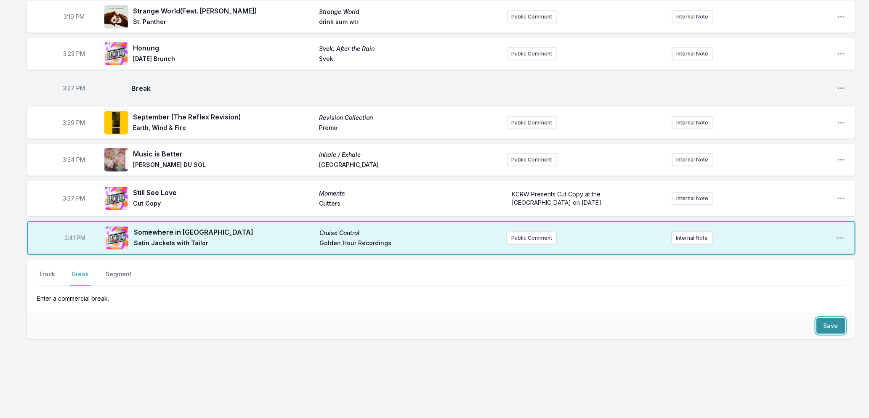
click at [822, 323] on button "Save" at bounding box center [830, 326] width 29 height 16
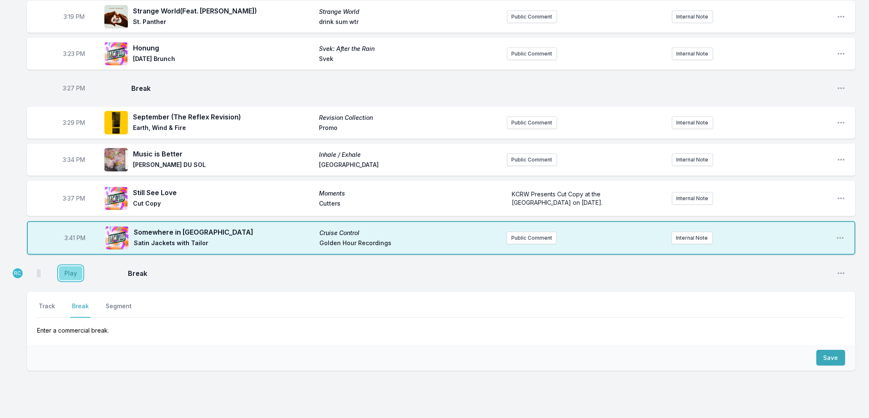
click at [68, 272] on button "Play" at bounding box center [71, 273] width 24 height 14
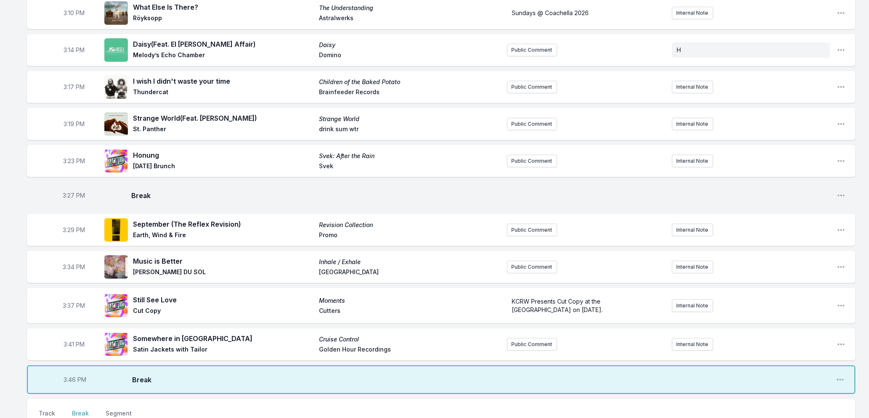
scroll to position [0, 0]
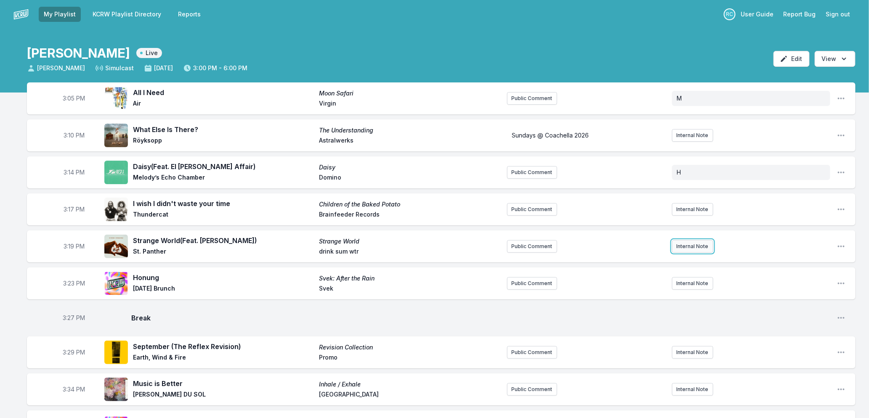
click at [675, 249] on button "Internal Note" at bounding box center [692, 246] width 41 height 13
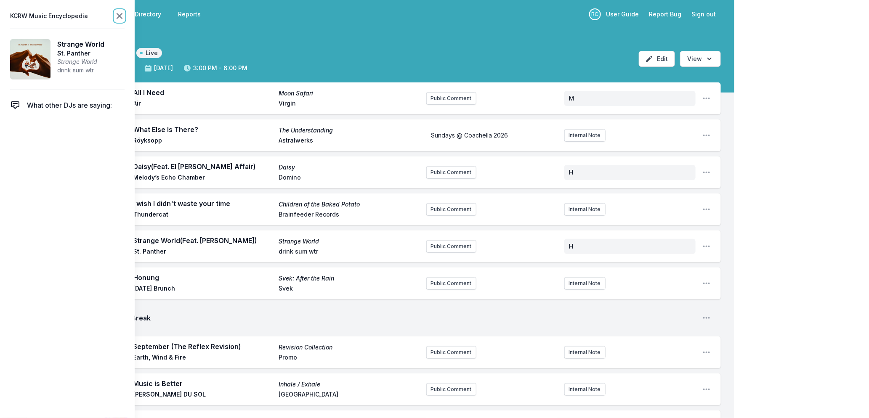
click at [117, 13] on icon at bounding box center [119, 15] width 5 height 5
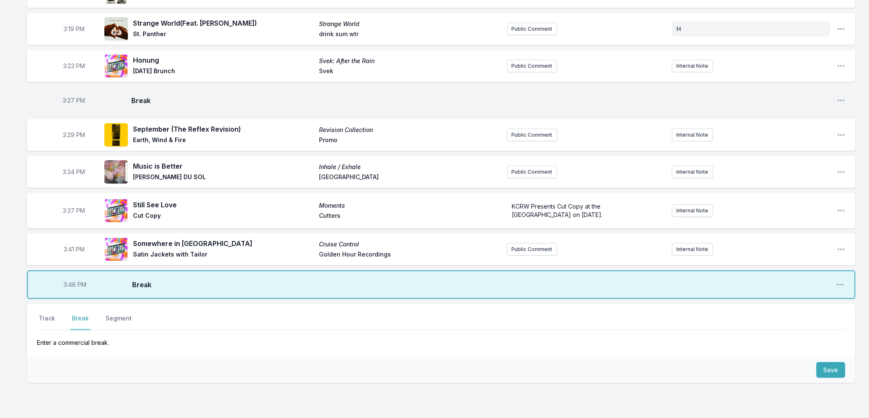
scroll to position [233, 0]
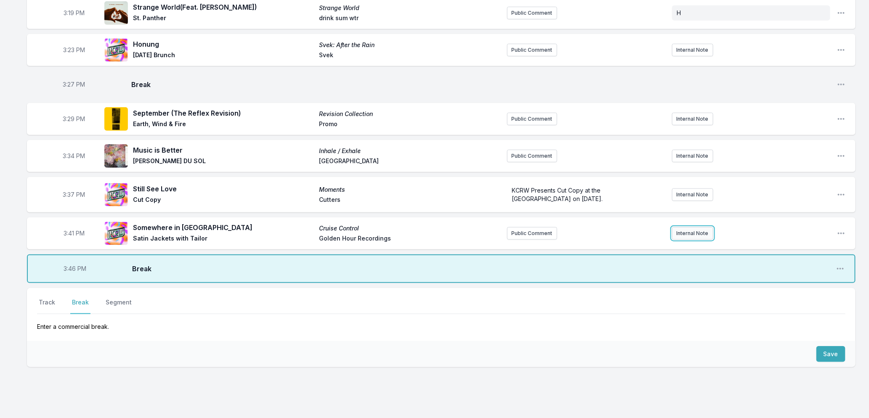
click at [700, 234] on button "Internal Note" at bounding box center [692, 233] width 41 height 13
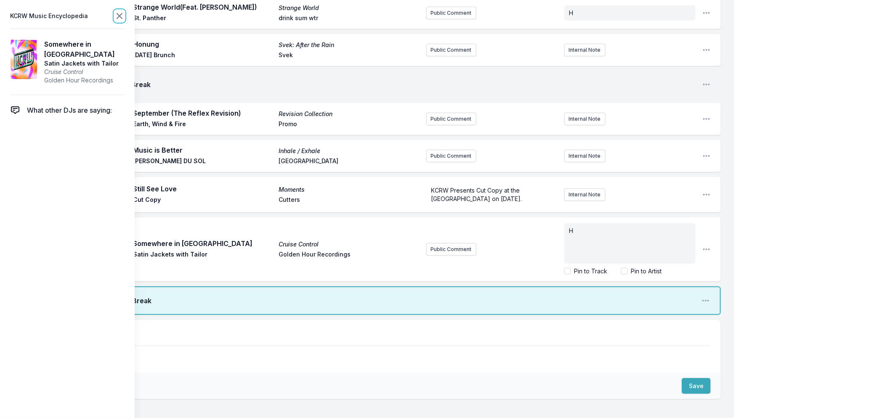
click at [120, 16] on icon at bounding box center [119, 16] width 10 height 10
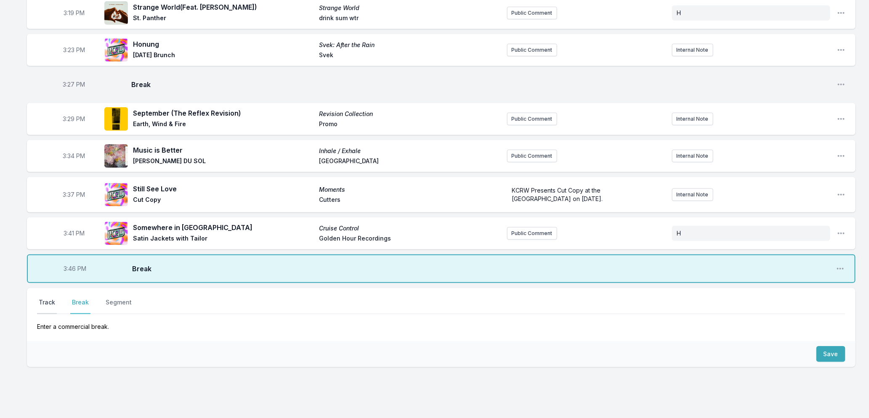
click at [44, 305] on button "Track" at bounding box center [47, 306] width 20 height 16
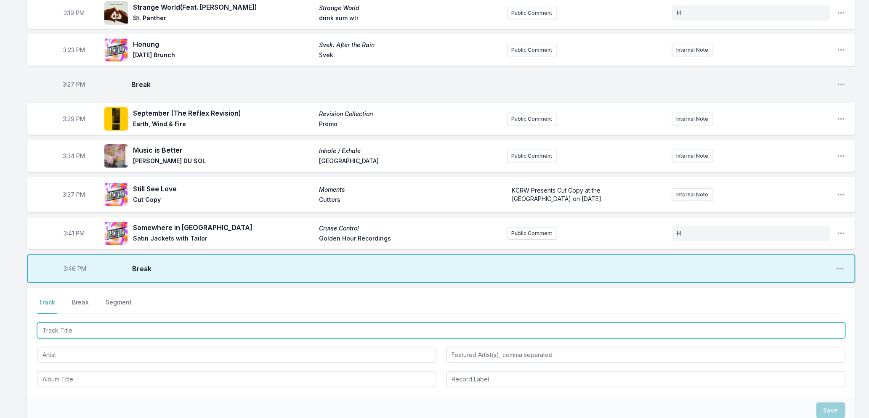
click at [69, 326] on input "Track Title" at bounding box center [441, 331] width 808 height 16
type input "Countryside"
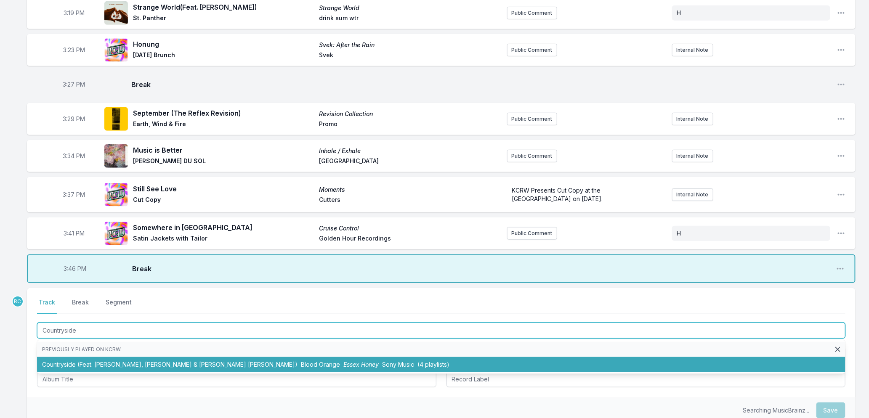
click at [111, 363] on li "Countryside (Feat. [PERSON_NAME], [PERSON_NAME] & [PERSON_NAME] [PERSON_NAME]) …" at bounding box center [441, 364] width 808 height 15
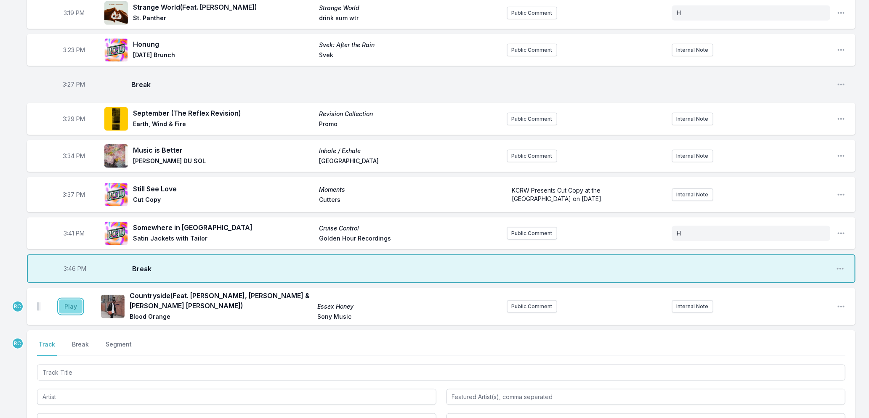
click at [69, 304] on button "Play" at bounding box center [71, 307] width 24 height 14
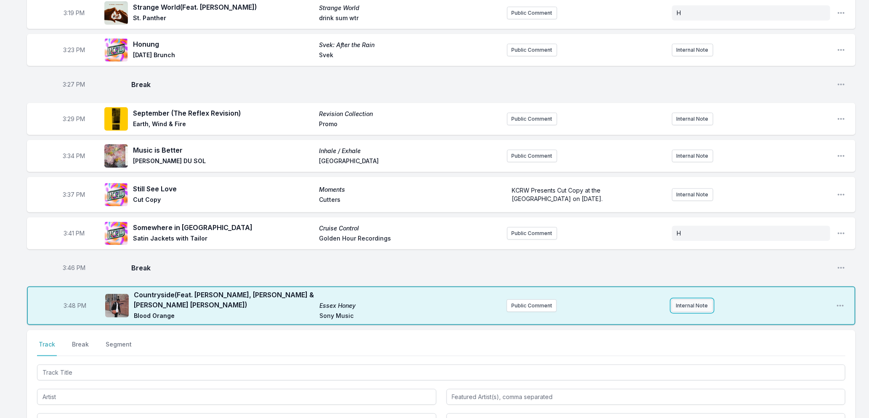
click at [676, 300] on button "Internal Note" at bounding box center [691, 306] width 41 height 13
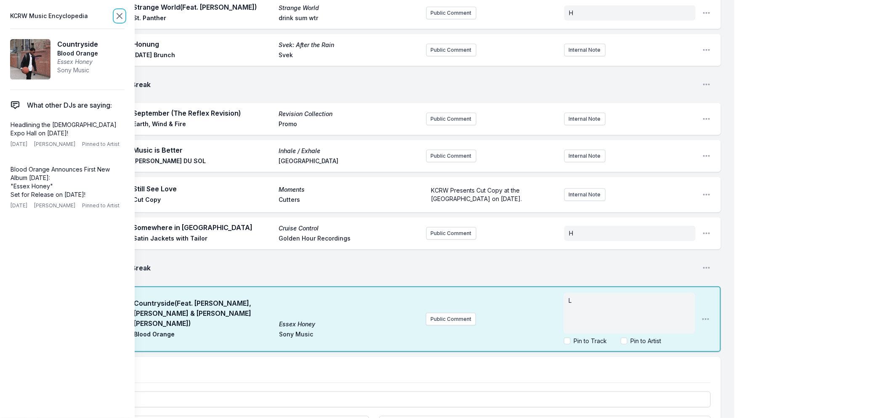
click at [119, 16] on icon at bounding box center [119, 15] width 5 height 5
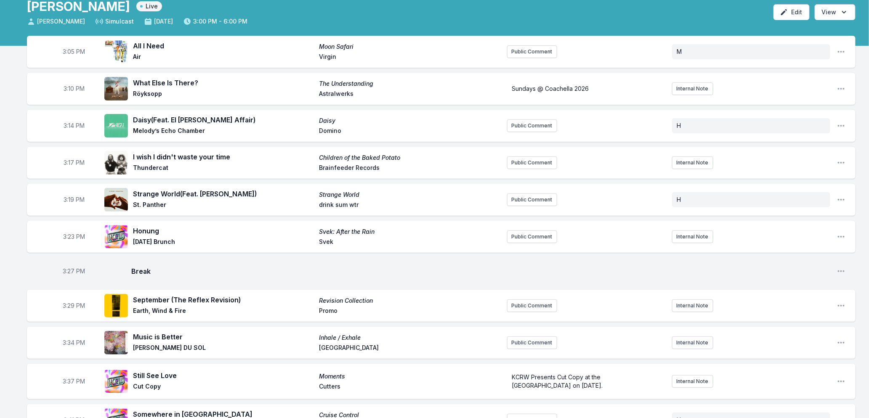
scroll to position [327, 0]
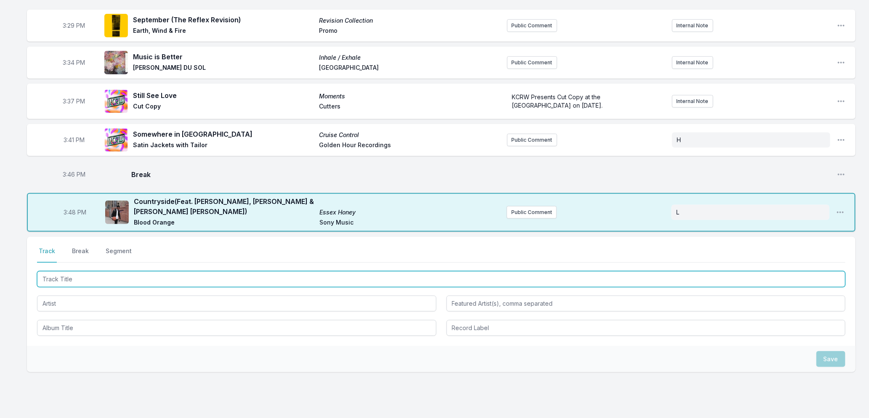
click at [139, 276] on input "Track Title" at bounding box center [441, 279] width 808 height 16
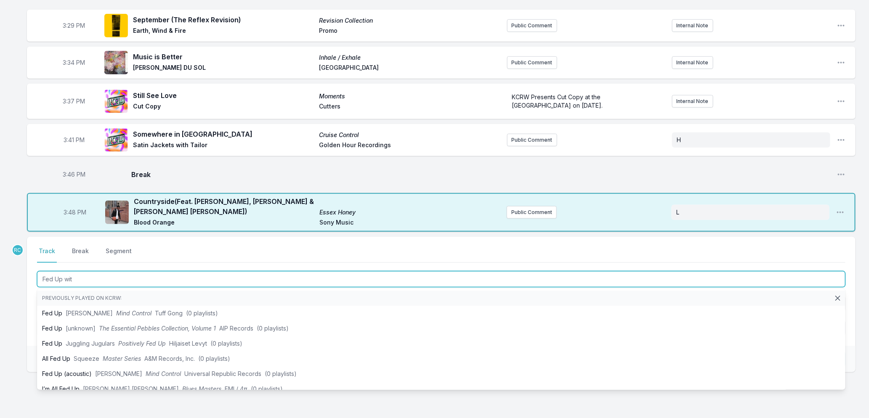
type input "Fed Up with"
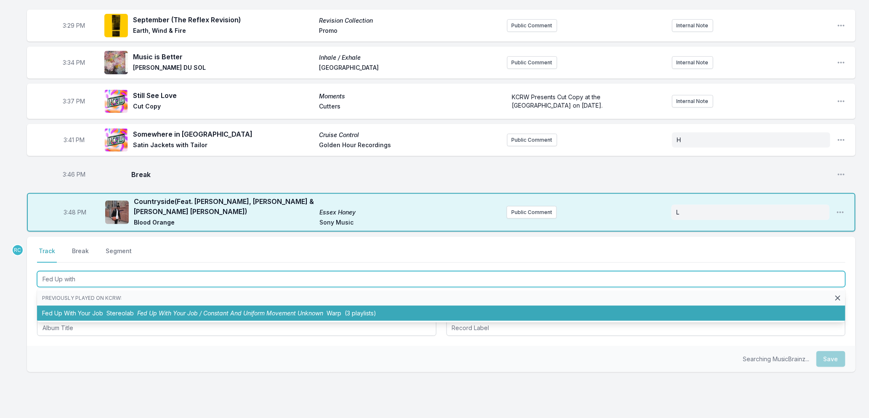
click at [145, 310] on span "Fed Up With Your Job / Constant And Uniform Movement Unknown" at bounding box center [230, 313] width 186 height 7
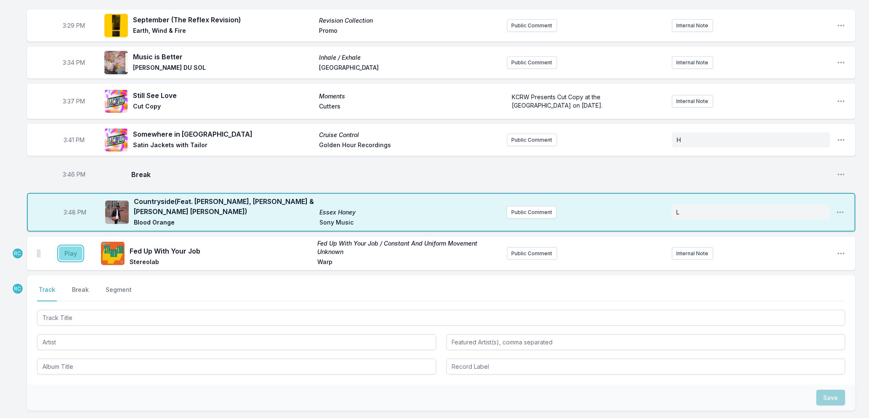
click at [70, 249] on button "Play" at bounding box center [71, 254] width 24 height 14
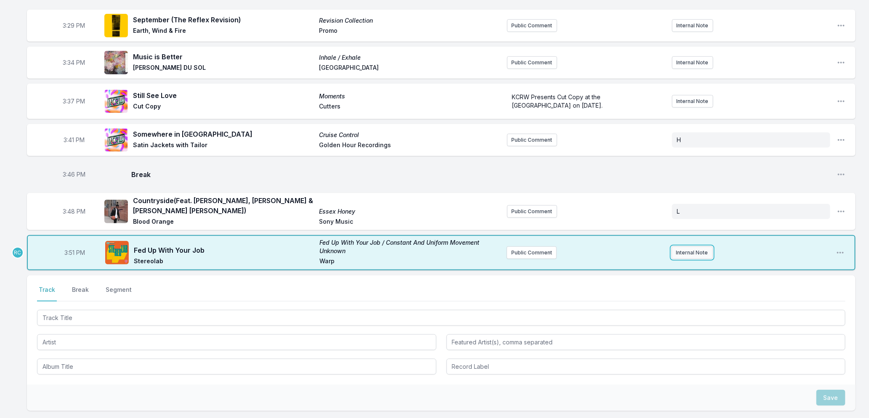
click at [698, 251] on button "Internal Note" at bounding box center [691, 253] width 41 height 13
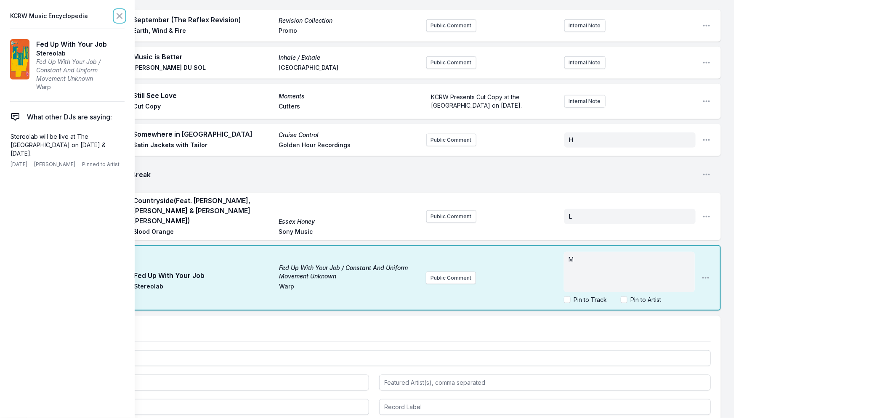
click at [119, 13] on icon at bounding box center [119, 16] width 10 height 10
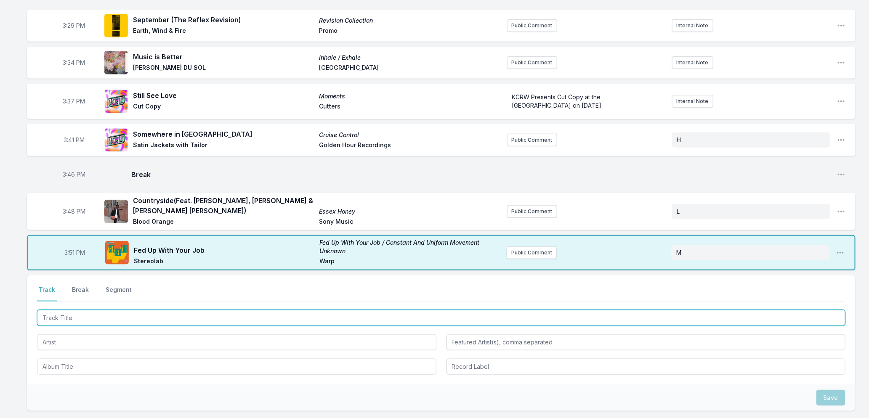
click at [120, 310] on input "Track Title" at bounding box center [441, 318] width 808 height 16
type input "Surface"
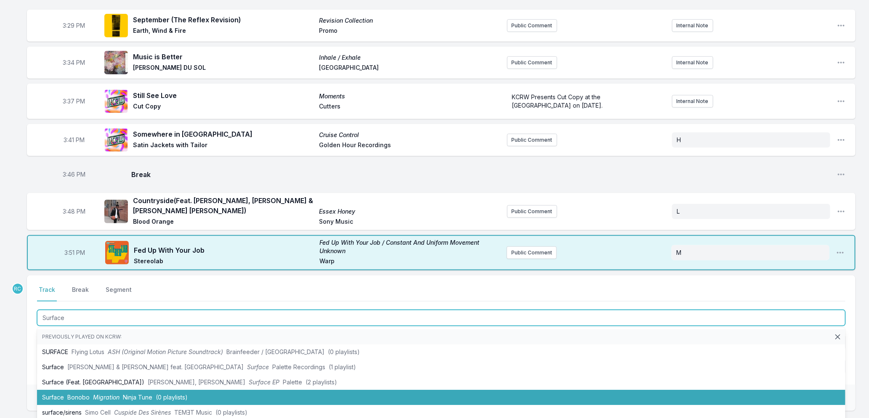
click at [64, 390] on li "Surface Bonobo Migration Ninja Tune (0 playlists)" at bounding box center [441, 397] width 808 height 15
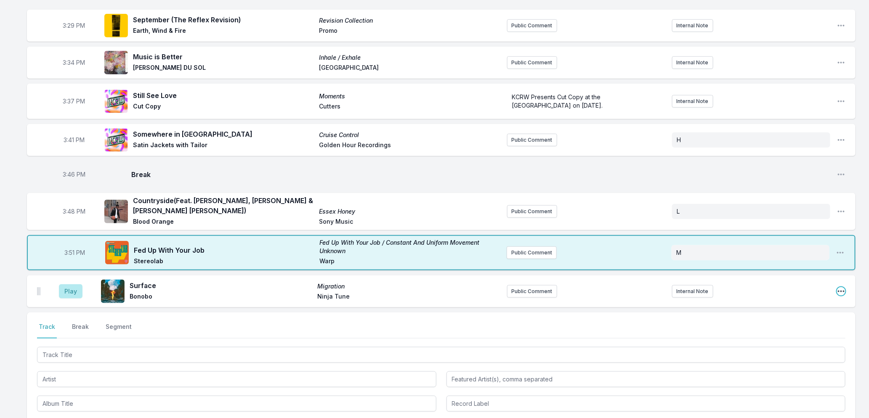
click at [844, 291] on icon "Open playlist item options" at bounding box center [841, 292] width 7 height 2
click at [777, 319] on button "Edit Track Details" at bounding box center [798, 323] width 94 height 15
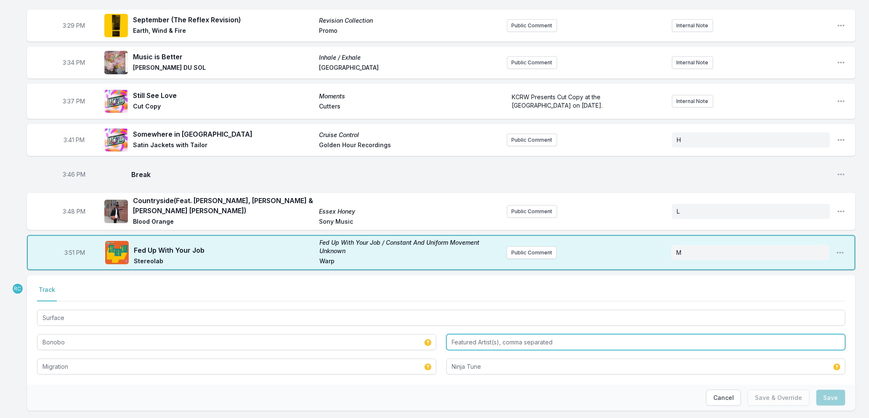
click at [524, 338] on input "Featured Artist(s), comma separated" at bounding box center [645, 342] width 399 height 16
type input "[PERSON_NAME]"
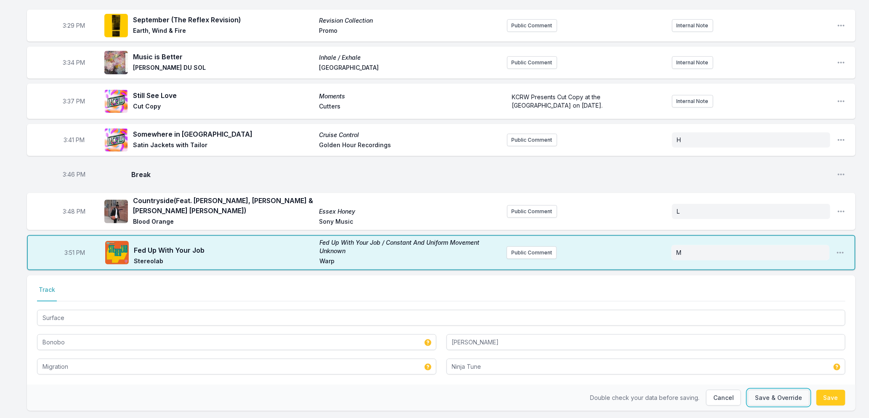
click at [801, 390] on button "Save & Override" at bounding box center [779, 398] width 62 height 16
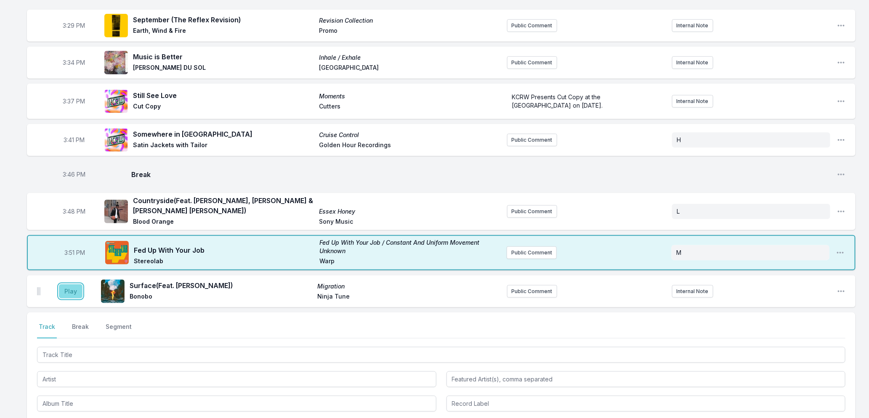
click at [69, 290] on button "Play" at bounding box center [71, 291] width 24 height 14
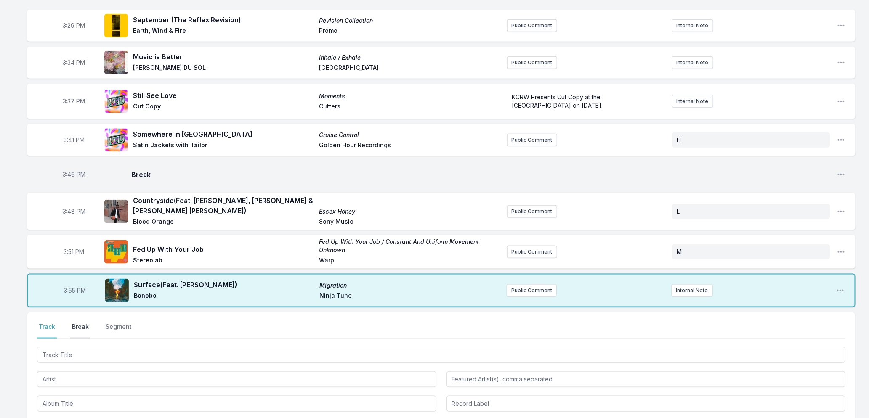
click at [82, 323] on button "Break" at bounding box center [80, 331] width 20 height 16
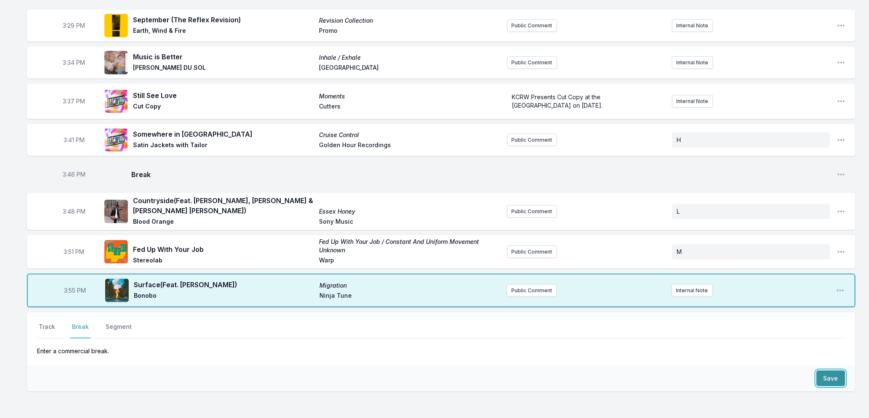
click at [822, 375] on button "Save" at bounding box center [830, 379] width 29 height 16
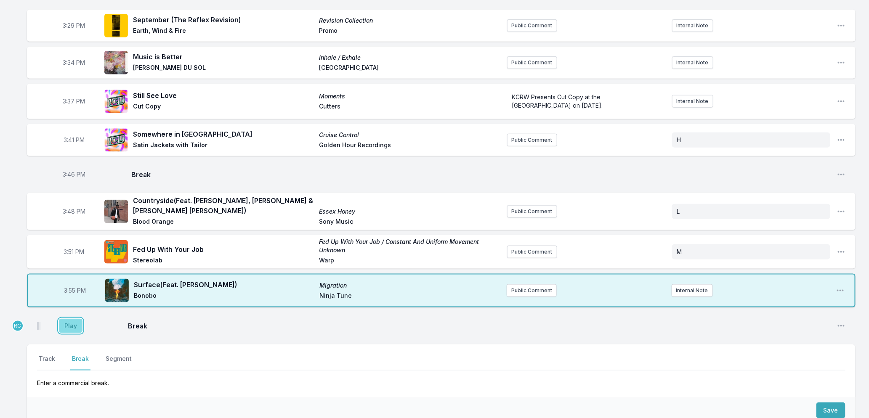
click at [74, 320] on button "Play" at bounding box center [71, 326] width 24 height 14
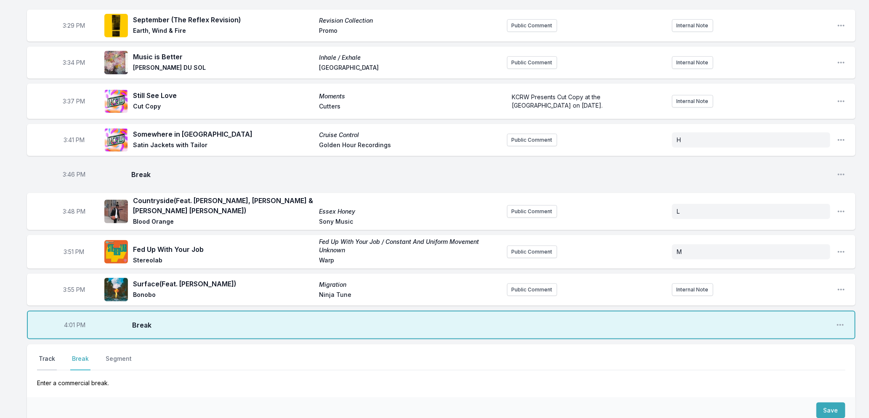
click at [48, 355] on button "Track" at bounding box center [47, 363] width 20 height 16
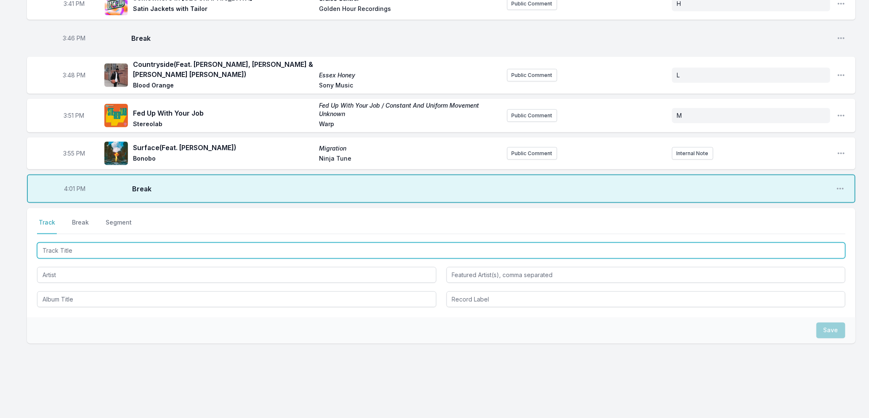
click at [137, 247] on input "Track Title" at bounding box center [441, 251] width 808 height 16
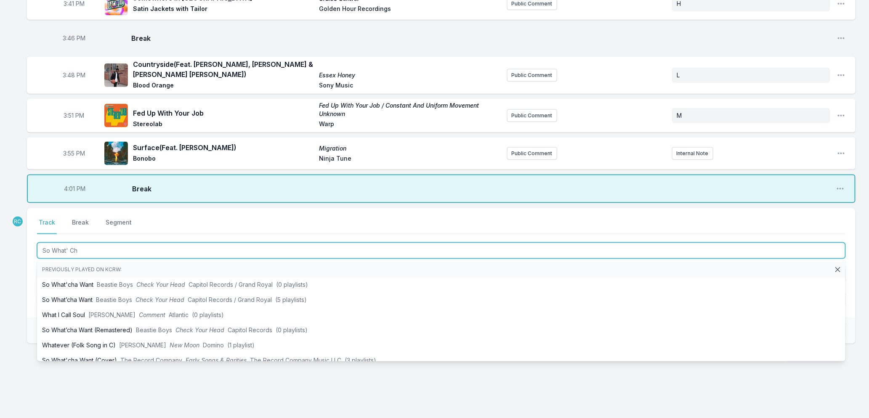
type input "So What' Cha"
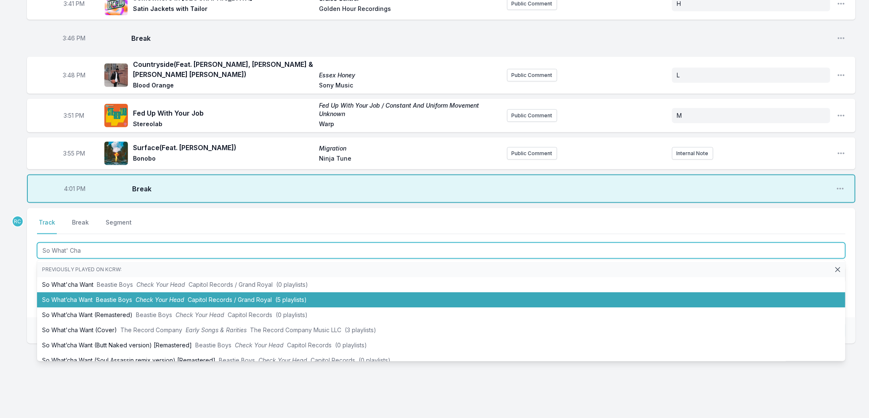
click at [213, 292] on li "So What’cha Want Beastie Boys Check Your Head Capitol Records / Grand Royal (5 …" at bounding box center [441, 299] width 808 height 15
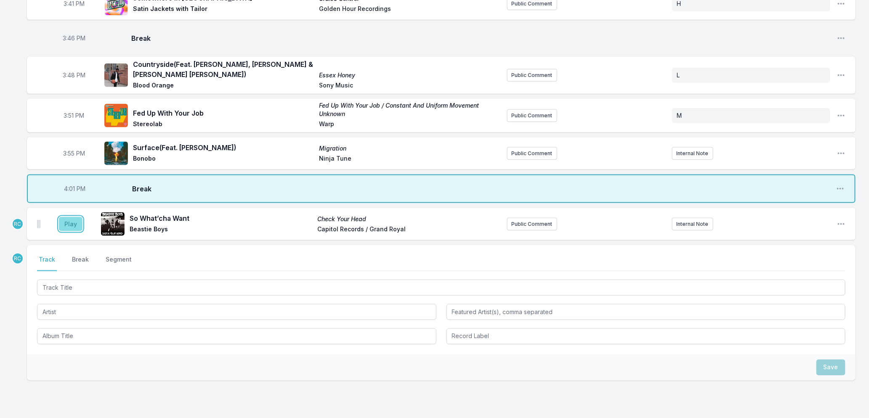
click at [67, 217] on button "Play" at bounding box center [71, 224] width 24 height 14
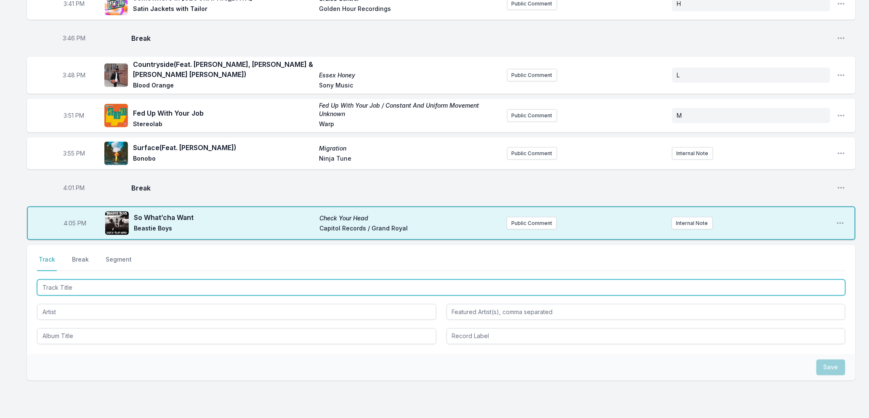
click at [196, 282] on input "Track Title" at bounding box center [441, 288] width 808 height 16
type input "Don't Leave too"
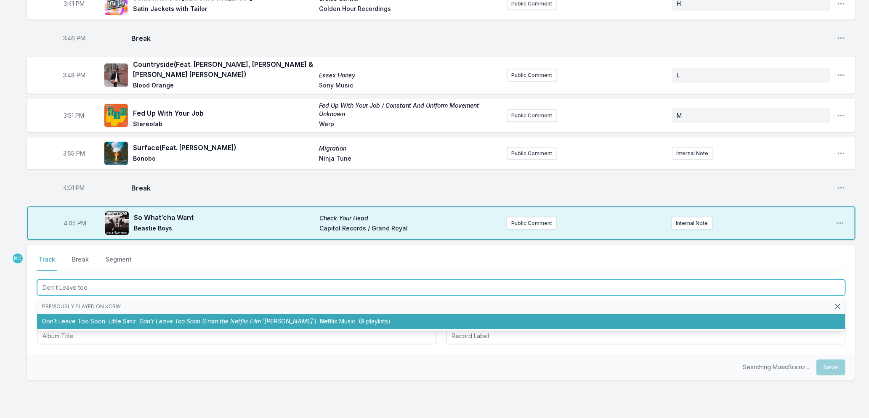
click at [320, 318] on span "Netflix Music" at bounding box center [337, 321] width 35 height 7
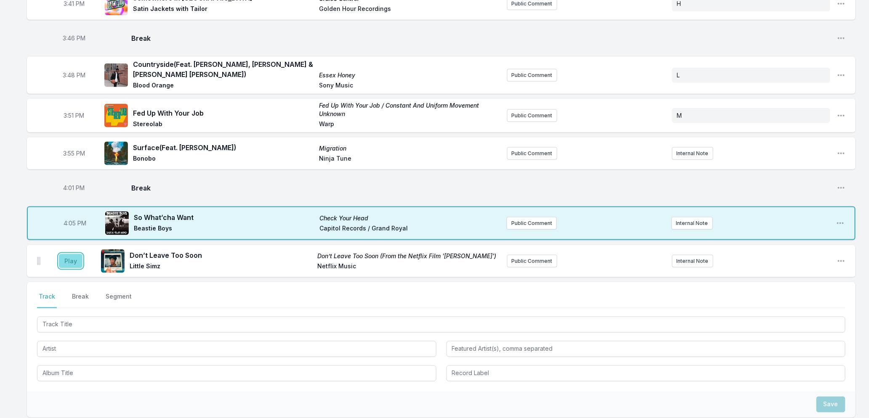
click at [70, 254] on button "Play" at bounding box center [71, 261] width 24 height 14
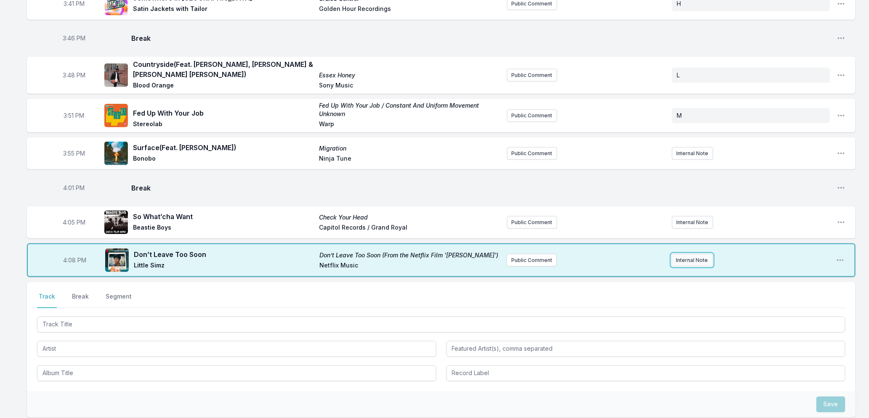
click at [684, 254] on button "Internal Note" at bounding box center [691, 260] width 41 height 13
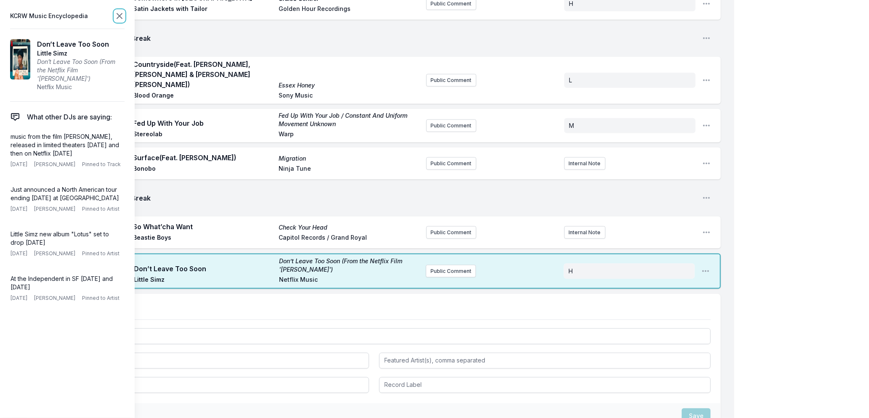
click at [117, 15] on icon at bounding box center [119, 16] width 10 height 10
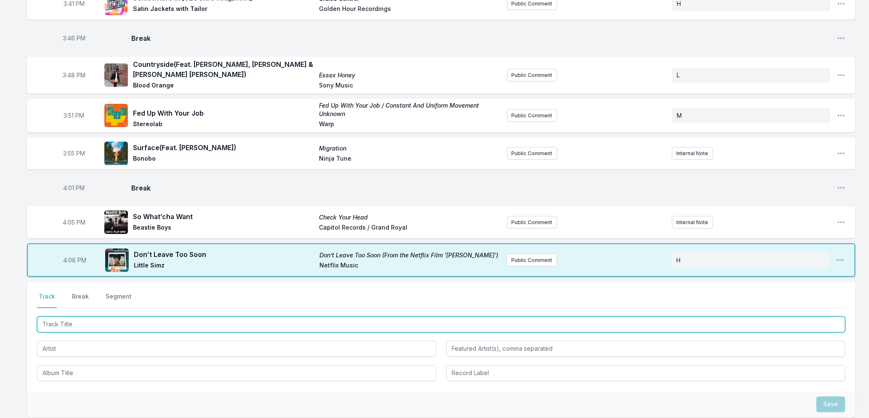
click at [164, 317] on input "Track Title" at bounding box center [441, 325] width 808 height 16
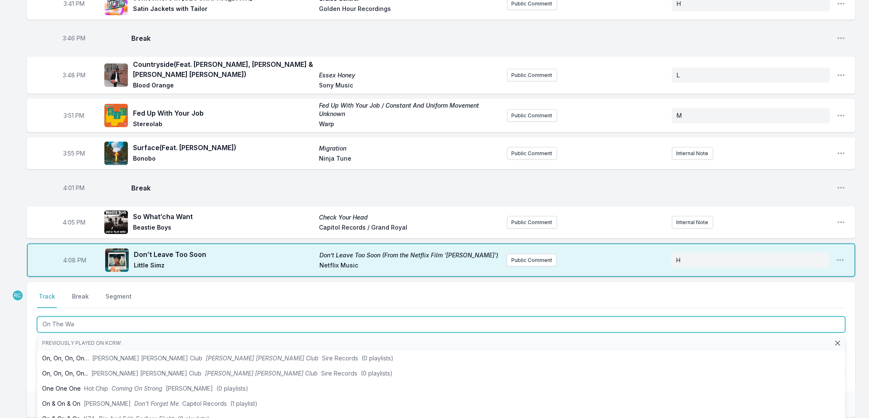
type input "On The Way"
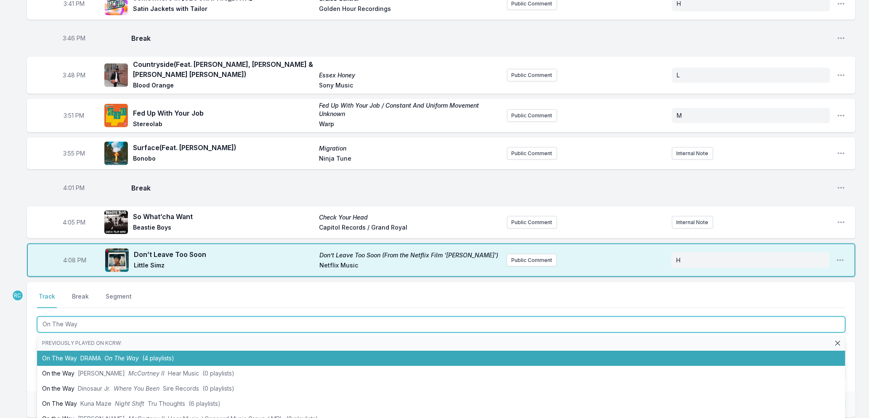
click at [142, 355] on li "On The Way DRAMA On The Way (4 playlists)" at bounding box center [441, 358] width 808 height 15
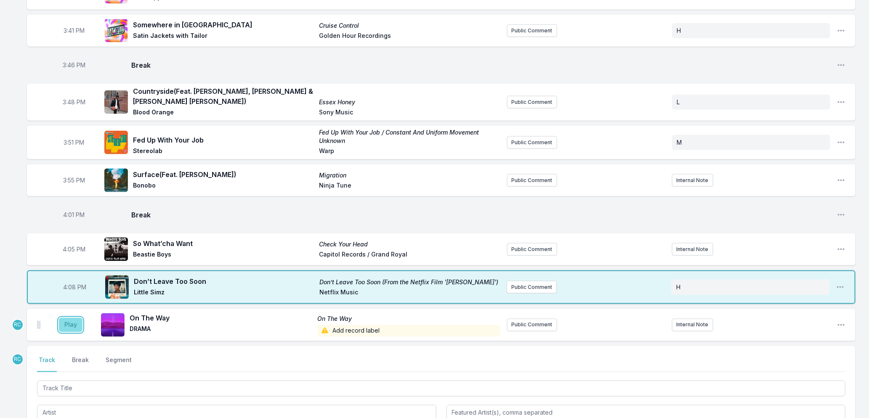
click at [66, 318] on button "Play" at bounding box center [71, 325] width 24 height 14
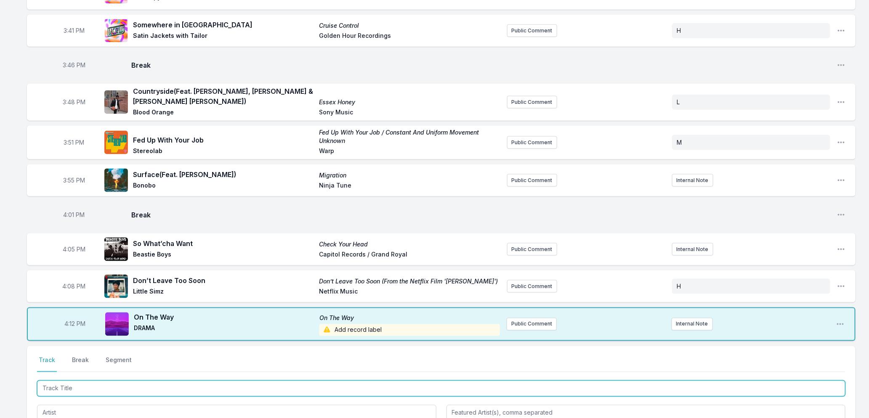
click at [197, 381] on input "Track Title" at bounding box center [441, 389] width 808 height 16
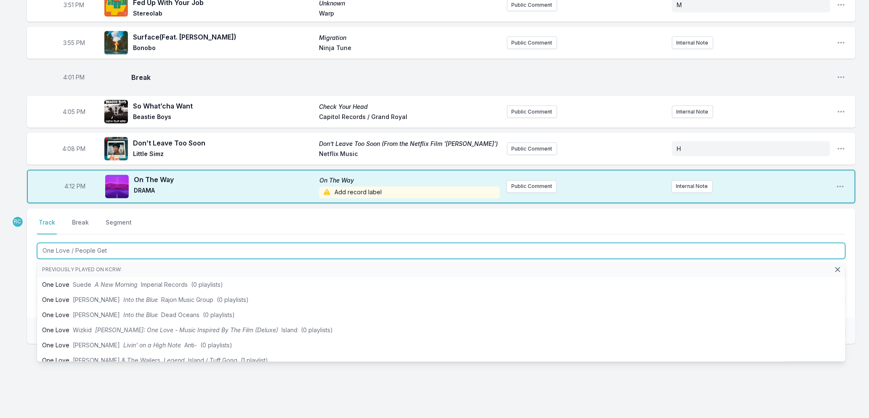
type input "One Love / People Get R"
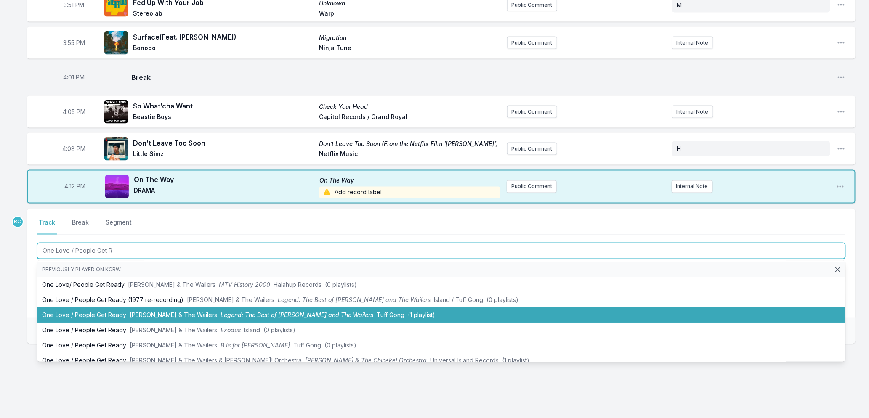
click at [269, 312] on span "Legend: The Best of [PERSON_NAME] and The Wailers" at bounding box center [296, 315] width 153 height 7
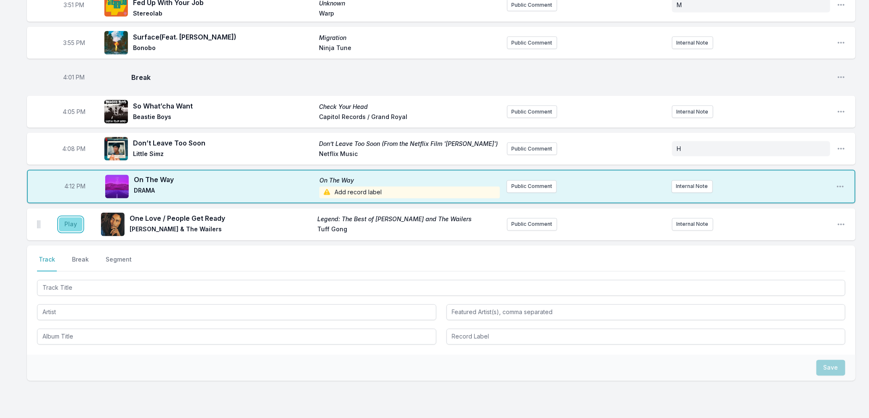
click at [70, 220] on button "Play" at bounding box center [71, 224] width 24 height 14
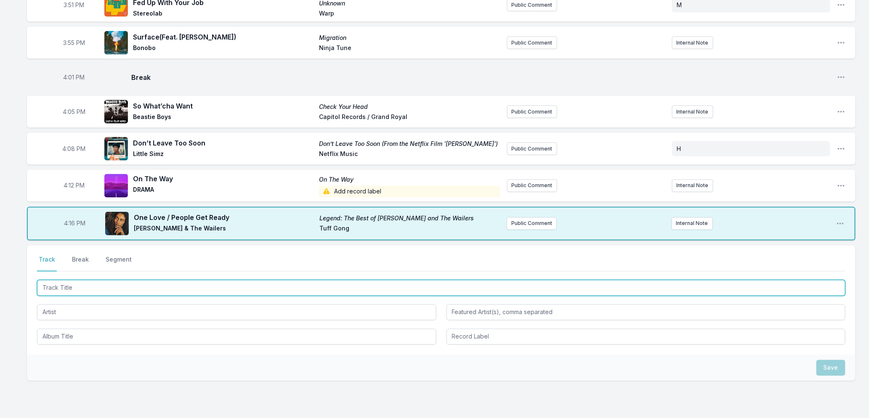
click at [87, 283] on input "Track Title" at bounding box center [441, 288] width 808 height 16
type input "Sorry"
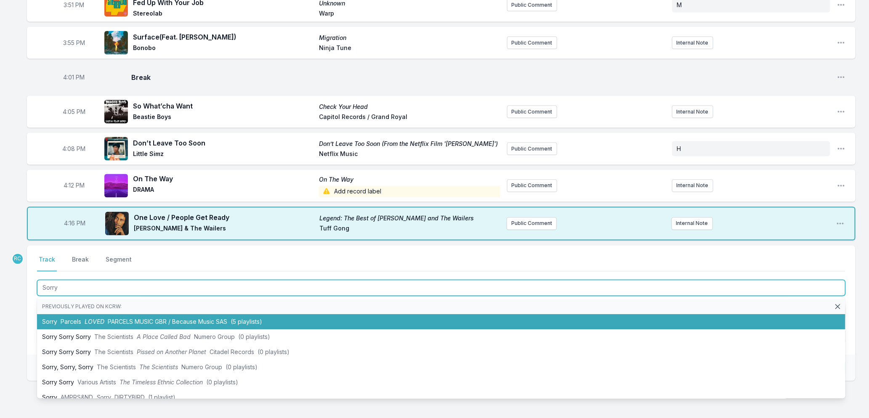
click at [93, 318] on span "LOVED" at bounding box center [95, 321] width 20 height 7
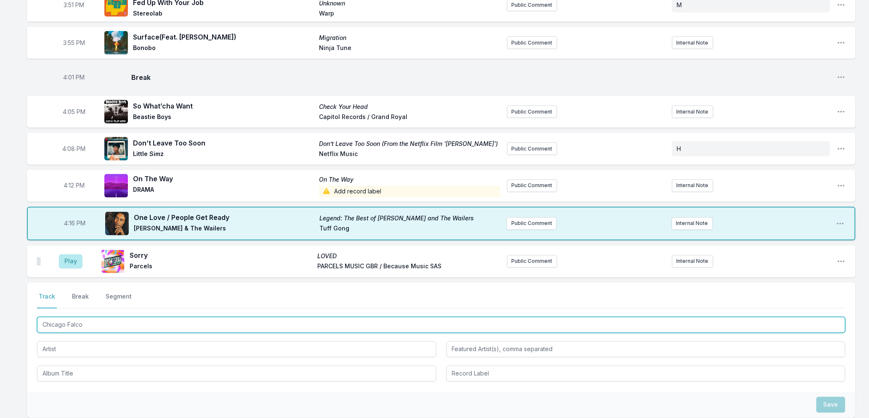
type input "Chicago Falcon"
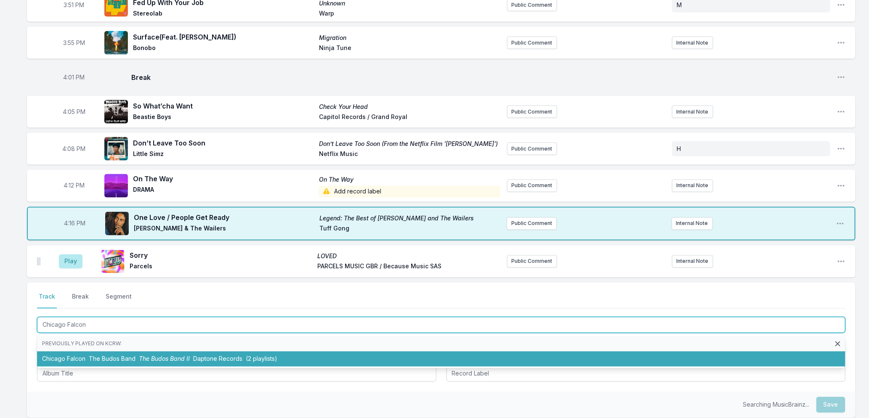
click at [117, 355] on span "The Budos Band" at bounding box center [112, 358] width 47 height 7
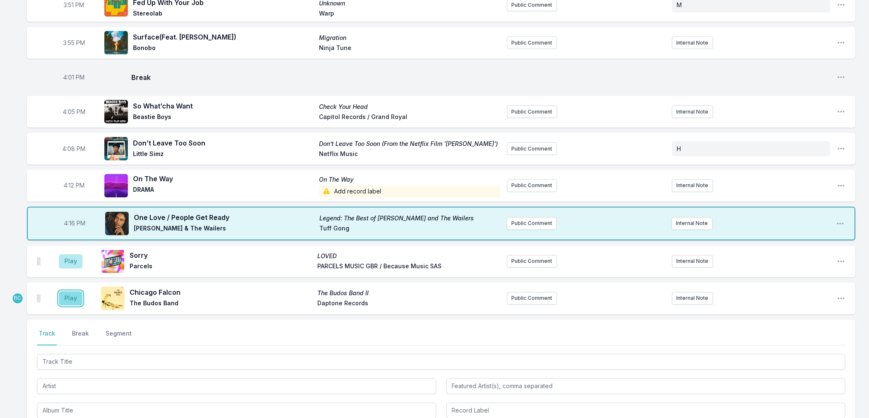
click at [70, 292] on button "Play" at bounding box center [71, 299] width 24 height 14
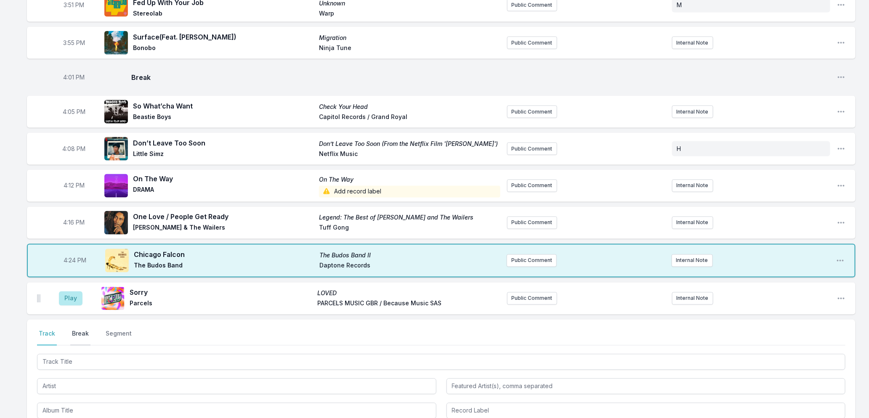
click at [81, 330] on button "Break" at bounding box center [80, 338] width 20 height 16
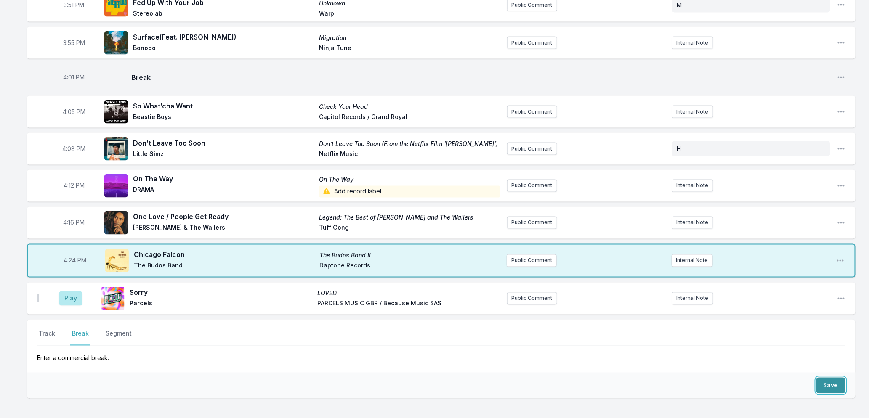
click at [819, 385] on button "Save" at bounding box center [830, 386] width 29 height 16
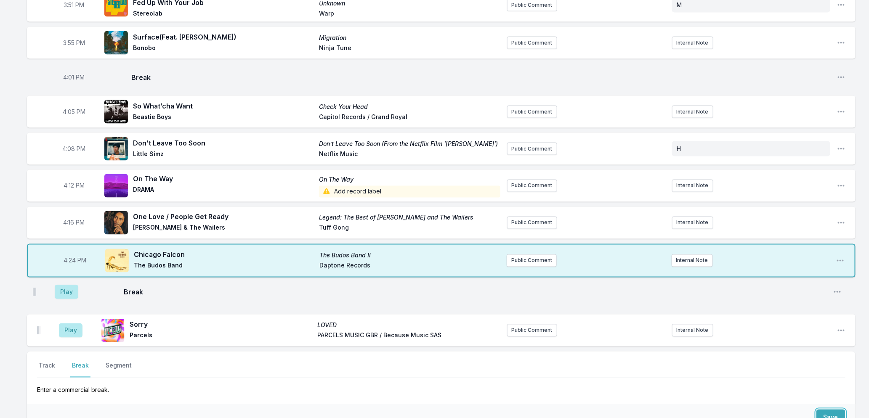
drag, startPoint x: 38, startPoint y: 325, endPoint x: 34, endPoint y: 284, distance: 41.4
click at [34, 284] on ul "Play Sorry LOVED Parcels PARCELS MUSIC GBR / Because Music SAS Public Comment I…" at bounding box center [441, 315] width 828 height 64
click at [70, 289] on button "Play" at bounding box center [71, 296] width 24 height 14
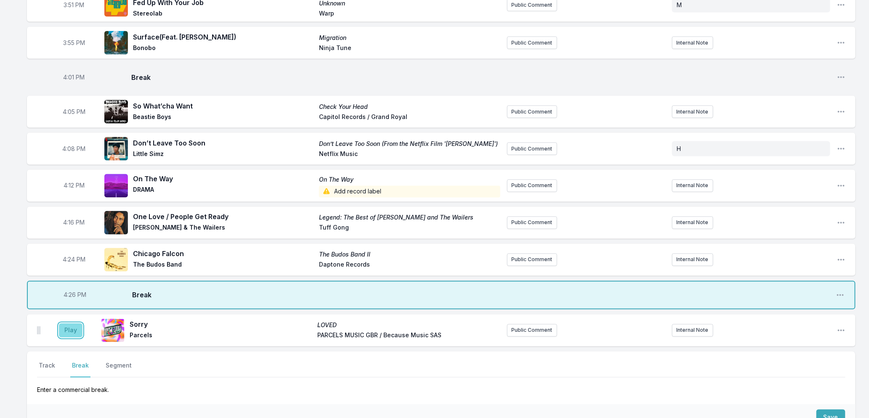
click at [71, 324] on button "Play" at bounding box center [71, 330] width 24 height 14
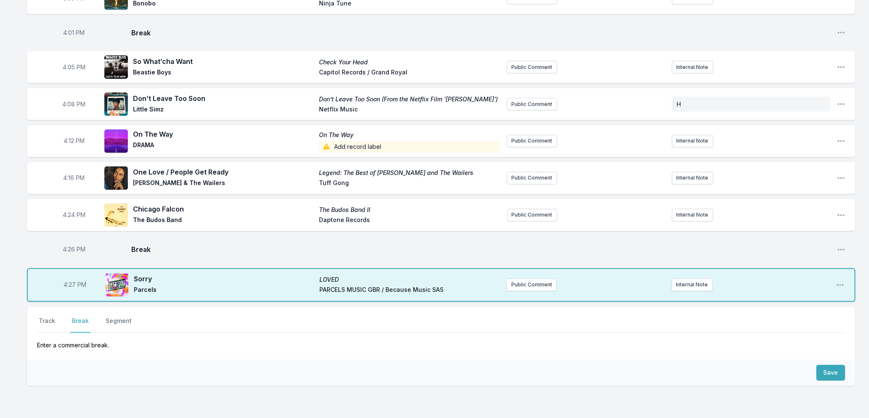
scroll to position [687, 0]
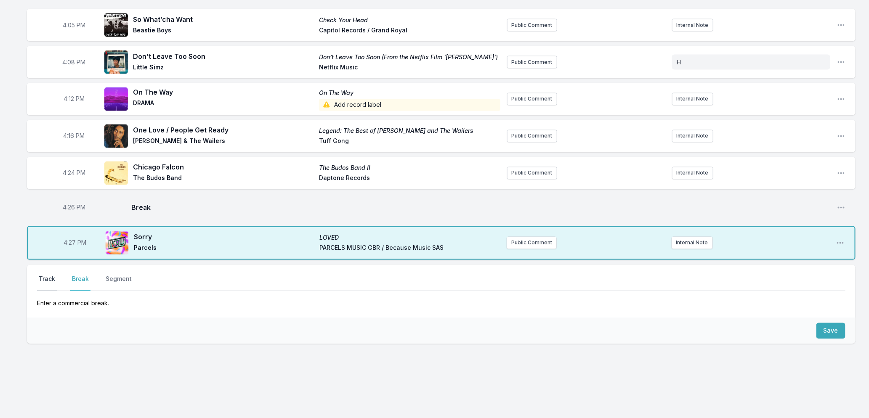
click at [50, 275] on button "Track" at bounding box center [47, 283] width 20 height 16
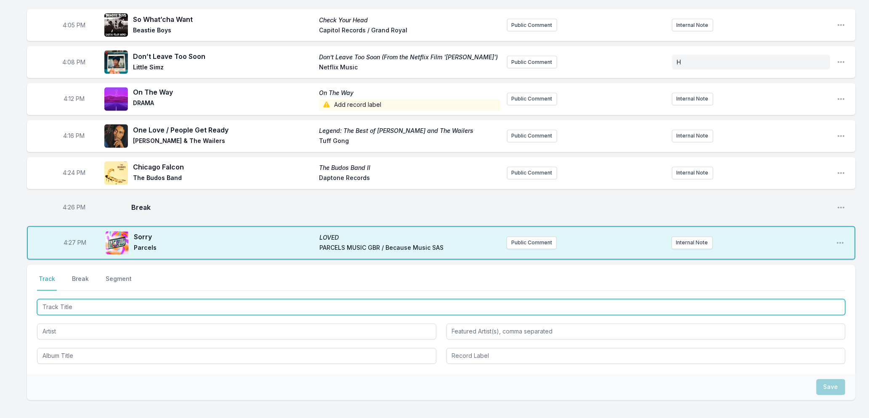
click at [124, 302] on input "Track Title" at bounding box center [441, 308] width 808 height 16
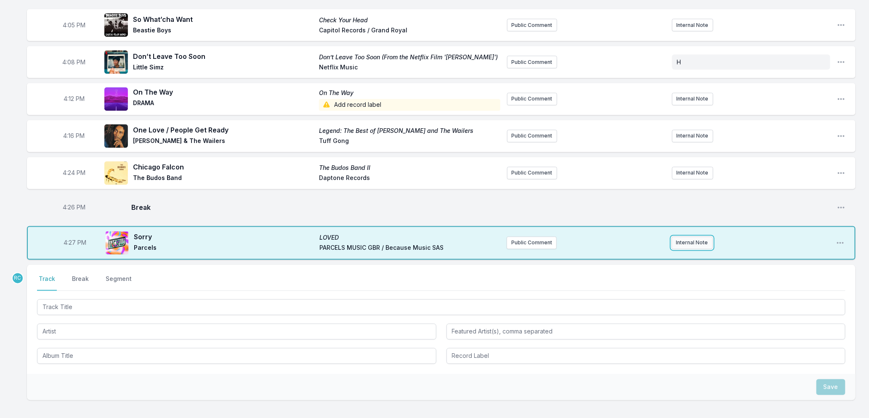
click at [693, 237] on button "Internal Note" at bounding box center [691, 243] width 41 height 13
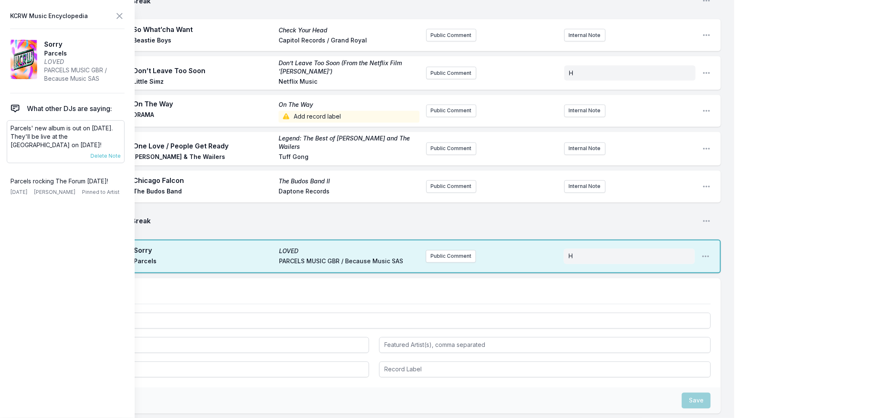
drag, startPoint x: 83, startPoint y: 145, endPoint x: 58, endPoint y: 136, distance: 26.3
click at [58, 136] on p "Parcels' new album is out on [DATE]. They'll be live at the [GEOGRAPHIC_DATA] o…" at bounding box center [66, 136] width 110 height 25
copy p "They'll be live at the Forum on [DATE]!"
click at [451, 250] on button "Public Comment" at bounding box center [451, 256] width 50 height 13
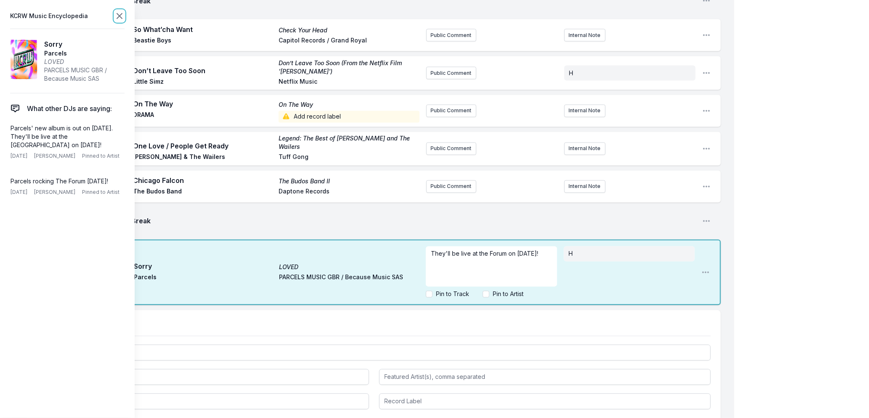
click at [116, 16] on icon at bounding box center [119, 16] width 10 height 10
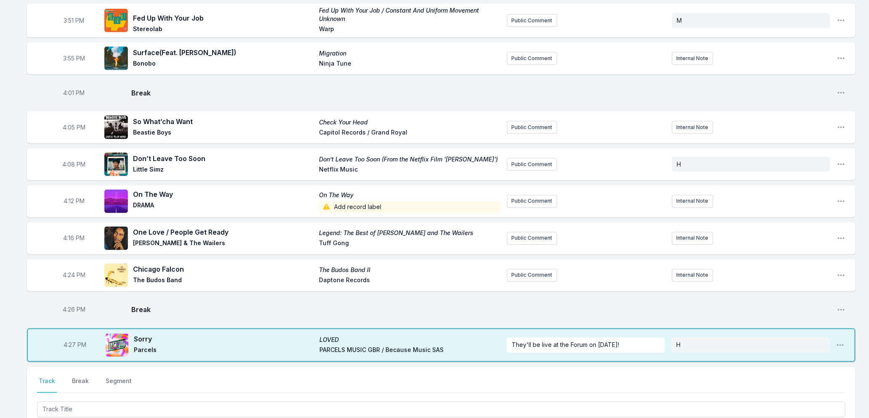
scroll to position [641, 0]
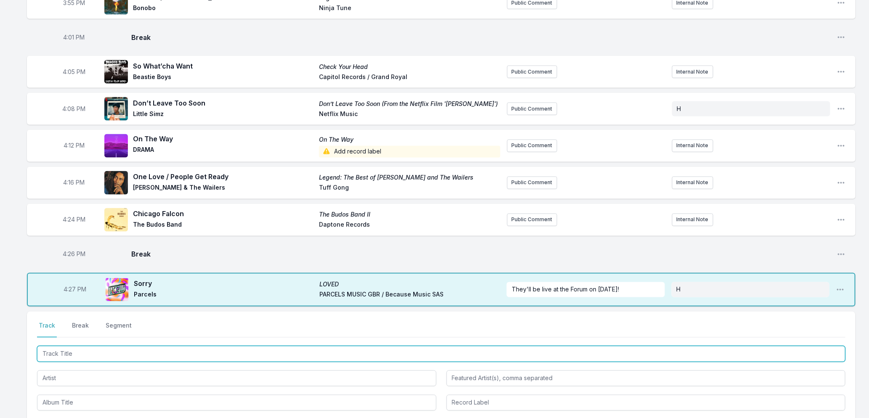
click at [260, 346] on input "Track Title" at bounding box center [441, 354] width 808 height 16
type input "She Knows Me"
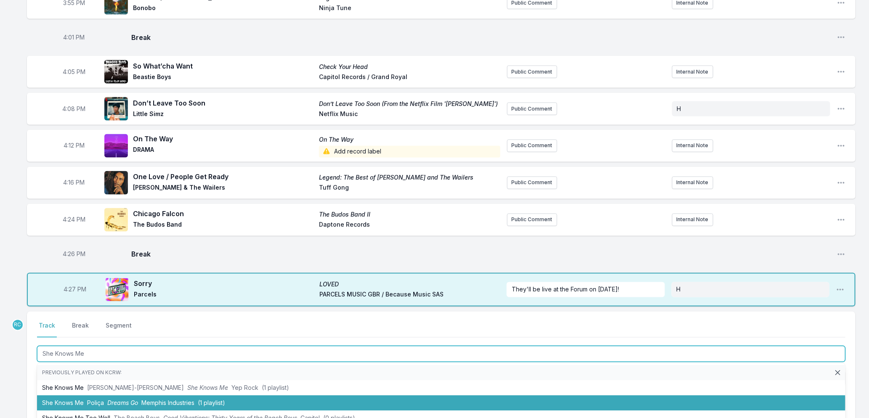
click at [154, 400] on span "Memphis Industries" at bounding box center [167, 403] width 53 height 7
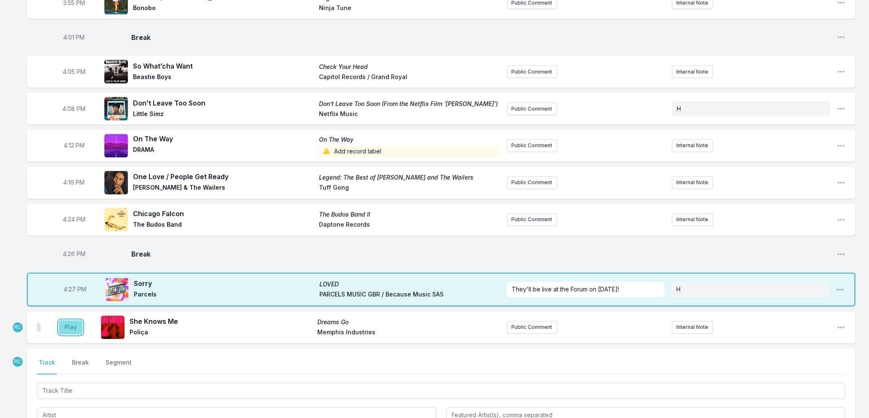
click at [68, 322] on button "Play" at bounding box center [71, 328] width 24 height 14
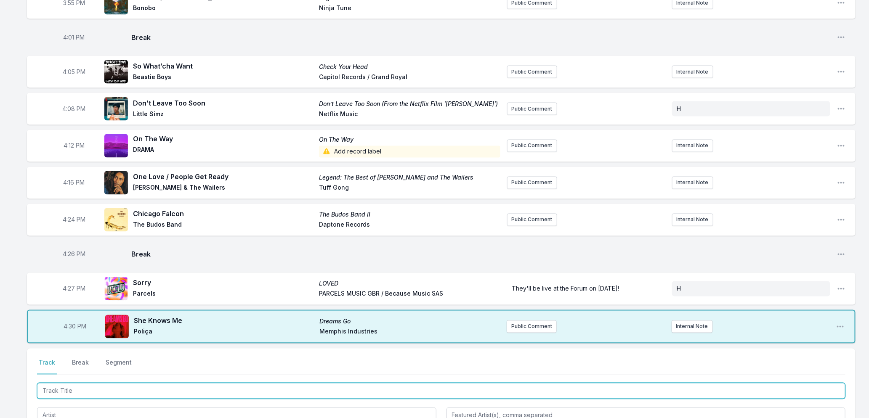
click at [136, 390] on input "Track Title" at bounding box center [441, 391] width 808 height 16
type input "Guess I'm Falling In Love"
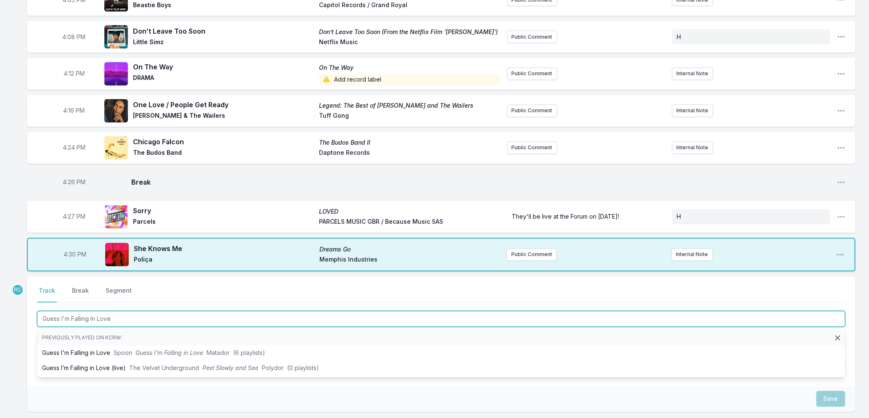
scroll to position [781, 0]
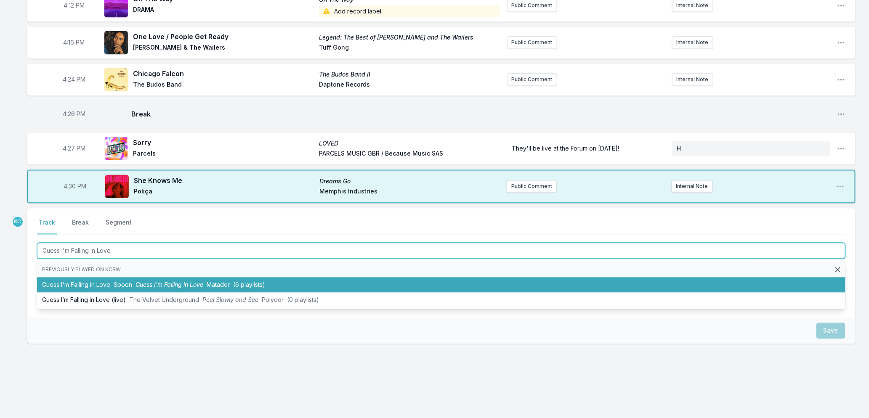
click at [127, 281] on span "Spoon" at bounding box center [123, 284] width 19 height 7
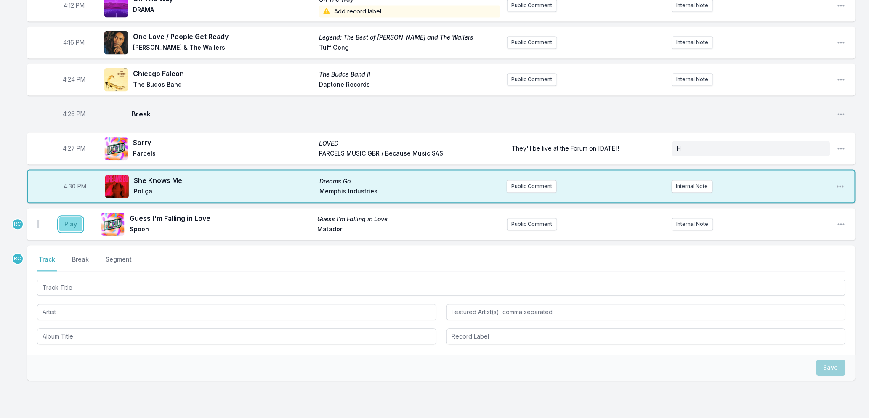
click at [73, 217] on button "Play" at bounding box center [71, 224] width 24 height 14
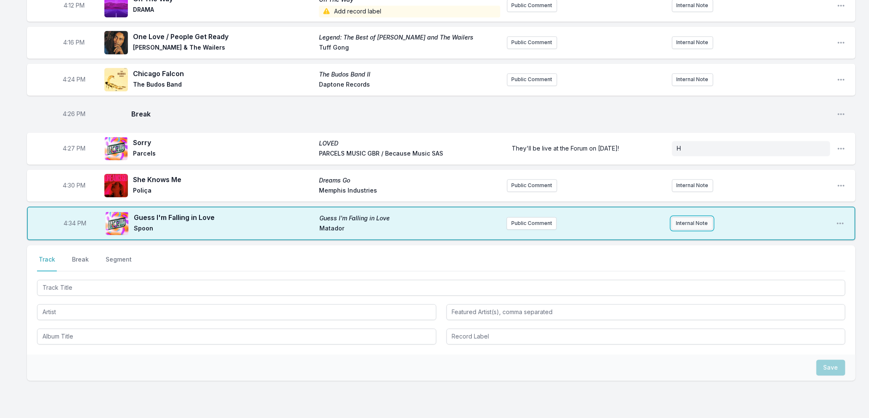
click at [701, 219] on button "Internal Note" at bounding box center [691, 223] width 41 height 13
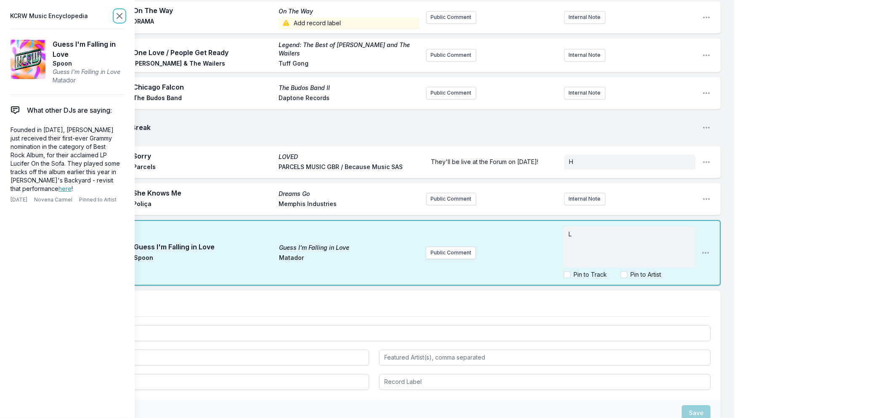
click at [119, 15] on icon at bounding box center [119, 15] width 5 height 5
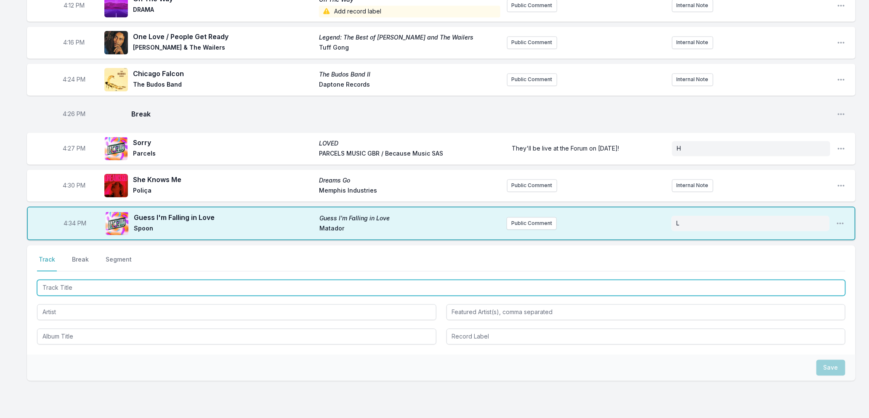
click at [148, 283] on input "Track Title" at bounding box center [441, 288] width 808 height 16
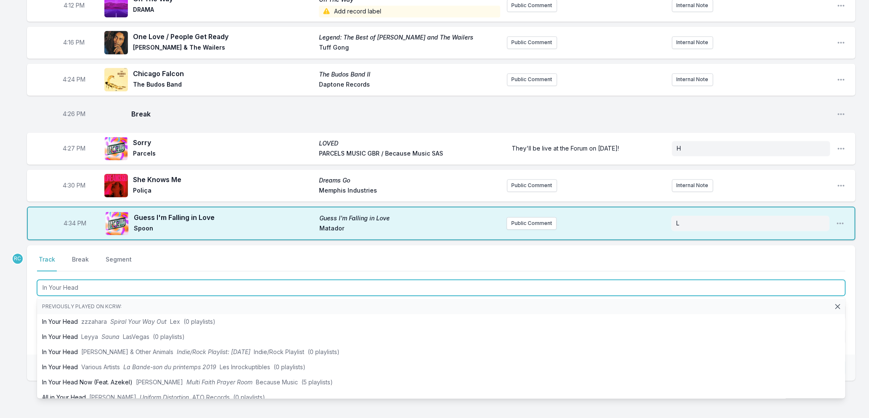
type input "In Your Head"
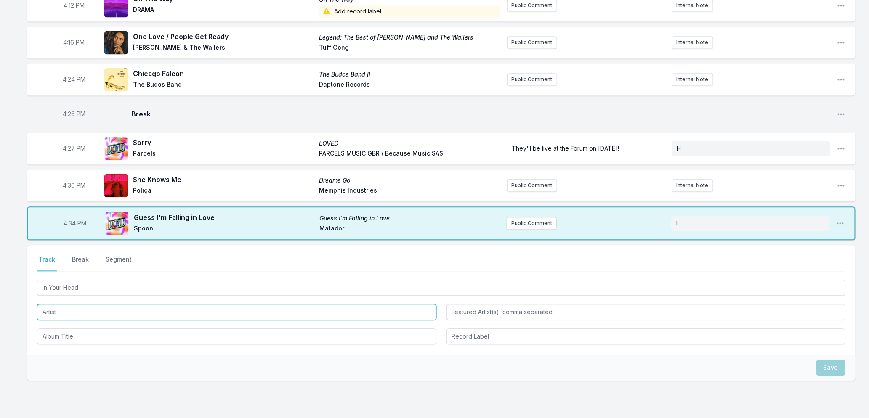
click at [93, 305] on input "Artist" at bounding box center [236, 313] width 399 height 16
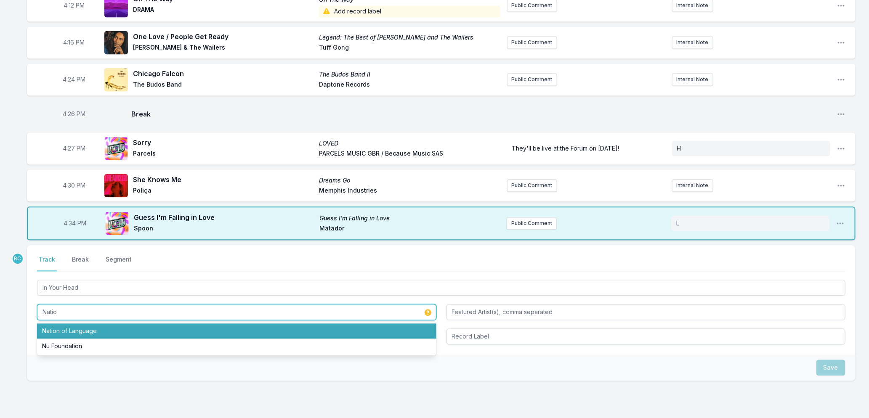
click at [87, 324] on li "Nation of Language" at bounding box center [236, 331] width 399 height 15
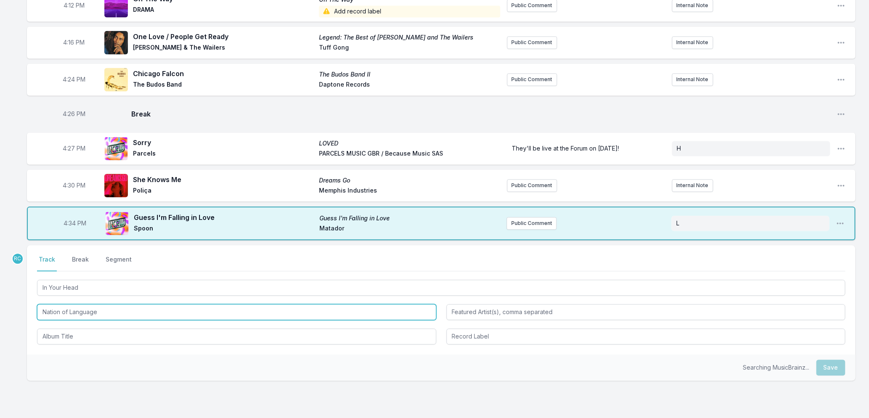
type input "Nation of Language"
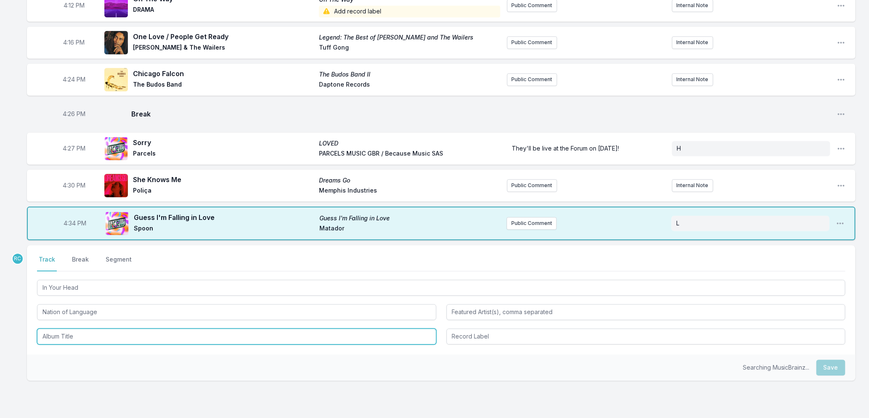
click at [89, 329] on input "Album Title" at bounding box center [236, 337] width 399 height 16
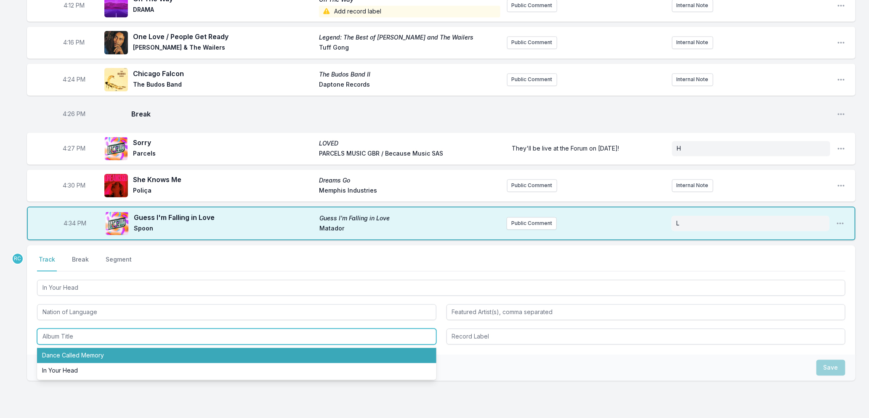
click at [94, 349] on li "Dance Called Memory" at bounding box center [236, 355] width 399 height 15
type input "Dance Called Memory"
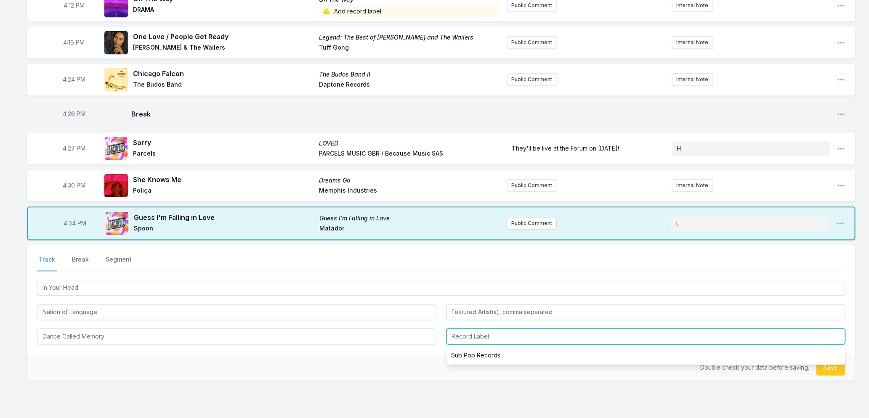
click at [522, 329] on input "Record Label" at bounding box center [645, 337] width 399 height 16
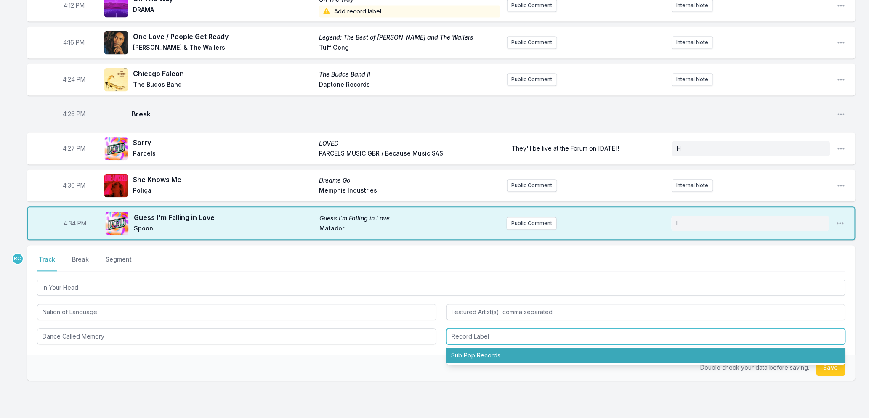
click at [477, 349] on li "Sub Pop Records" at bounding box center [645, 355] width 399 height 15
type input "Sub Pop Records"
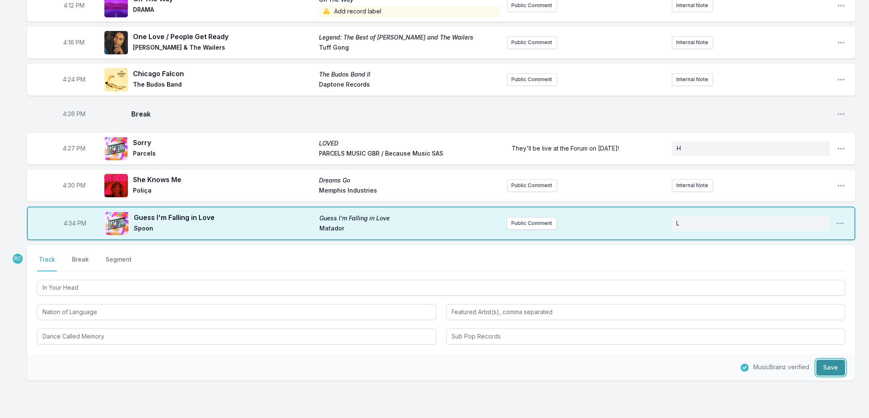
click at [827, 360] on button "Save" at bounding box center [830, 368] width 29 height 16
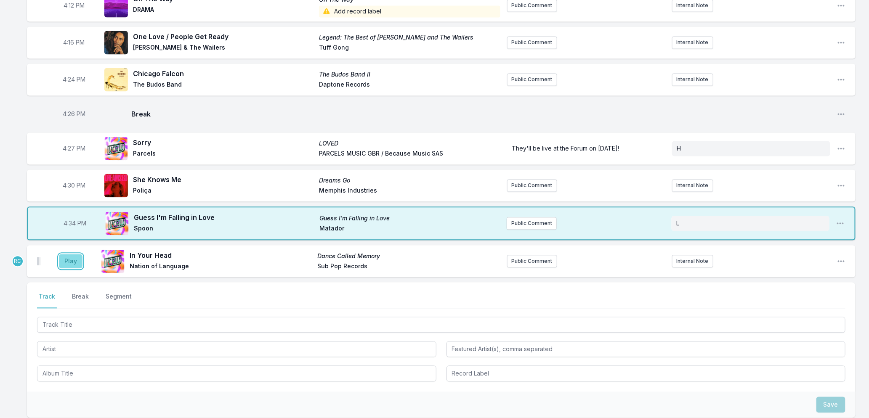
click at [69, 254] on button "Play" at bounding box center [71, 261] width 24 height 14
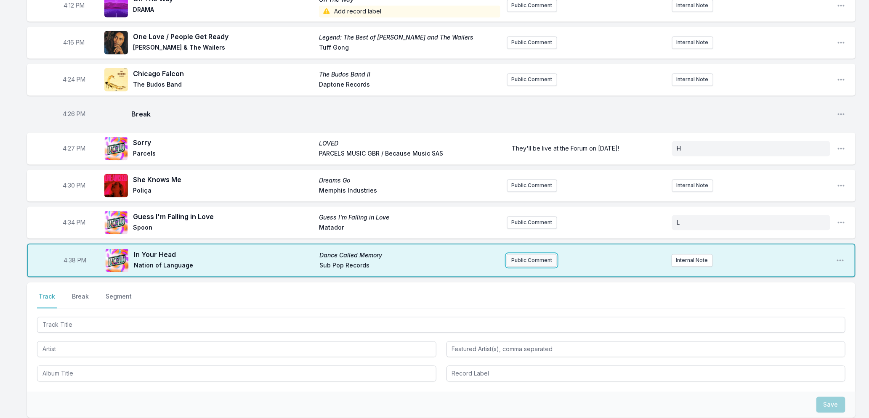
click at [526, 254] on button "Public Comment" at bounding box center [531, 260] width 50 height 13
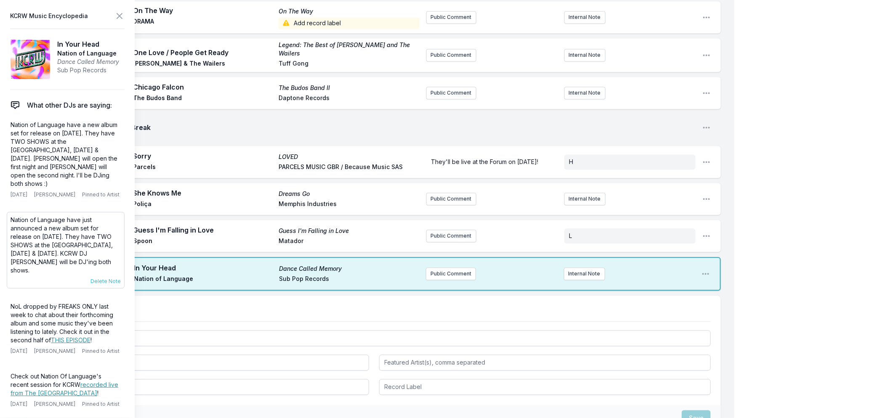
drag, startPoint x: 117, startPoint y: 260, endPoint x: 9, endPoint y: 220, distance: 115.3
click at [9, 220] on div "Nation of Language have just announced a new album set for release on [DATE]. T…" at bounding box center [66, 250] width 118 height 77
copy p "Nation of Language have just announced a new album set for release on [DATE]. T…"
click at [453, 268] on button "Public Comment" at bounding box center [451, 274] width 50 height 13
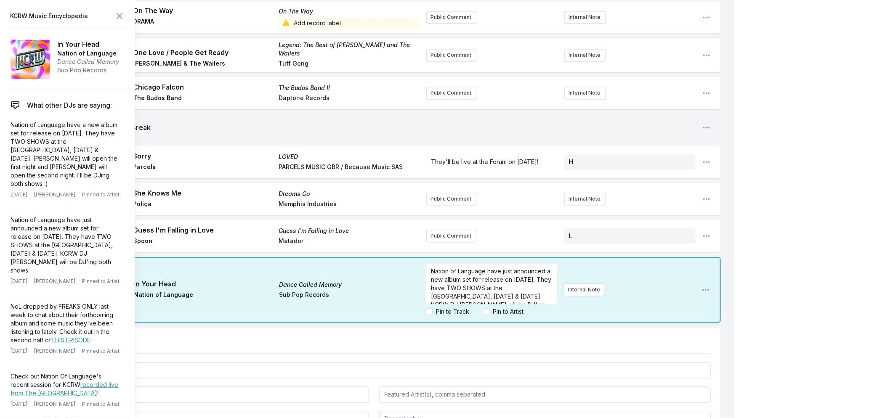
scroll to position [17, 0]
click at [588, 284] on button "Internal Note" at bounding box center [584, 290] width 41 height 13
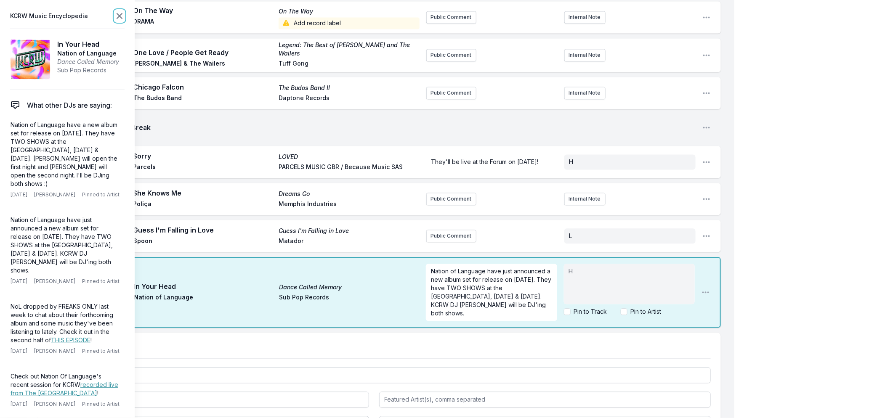
click at [117, 16] on icon at bounding box center [119, 16] width 10 height 10
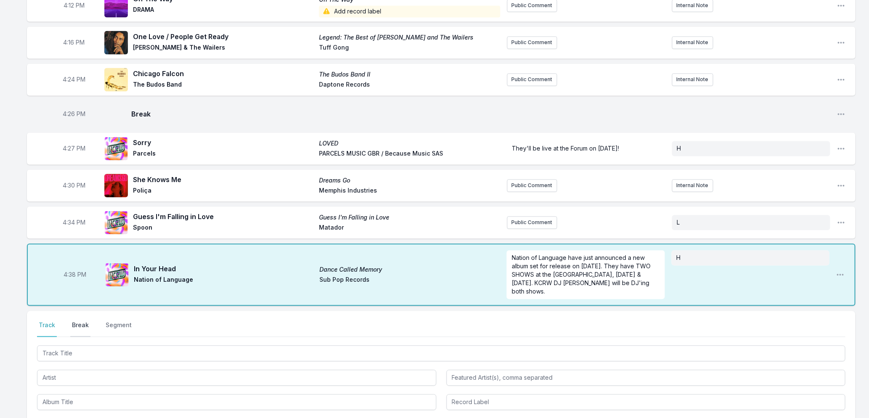
click at [77, 321] on button "Break" at bounding box center [80, 329] width 20 height 16
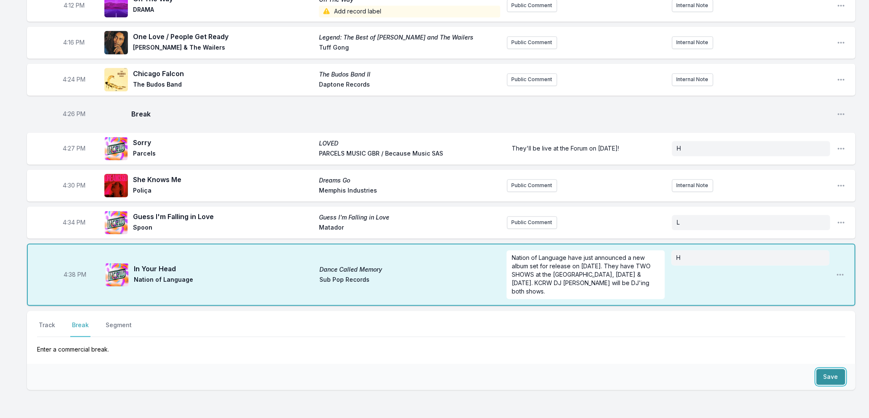
click at [839, 369] on button "Save" at bounding box center [830, 377] width 29 height 16
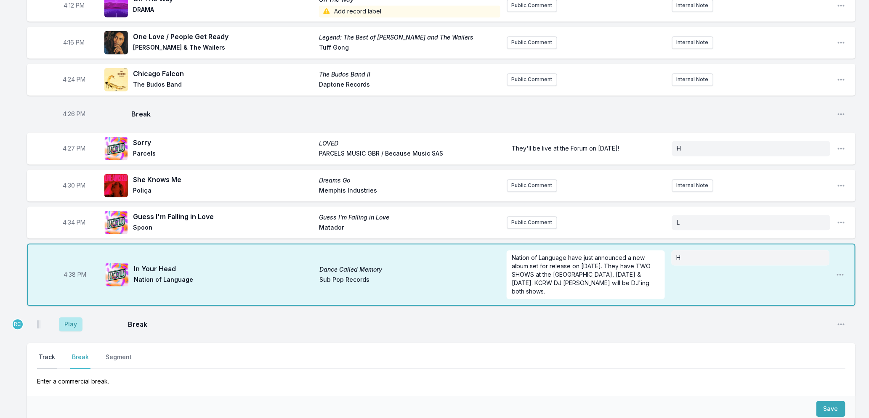
click at [43, 353] on button "Track" at bounding box center [47, 361] width 20 height 16
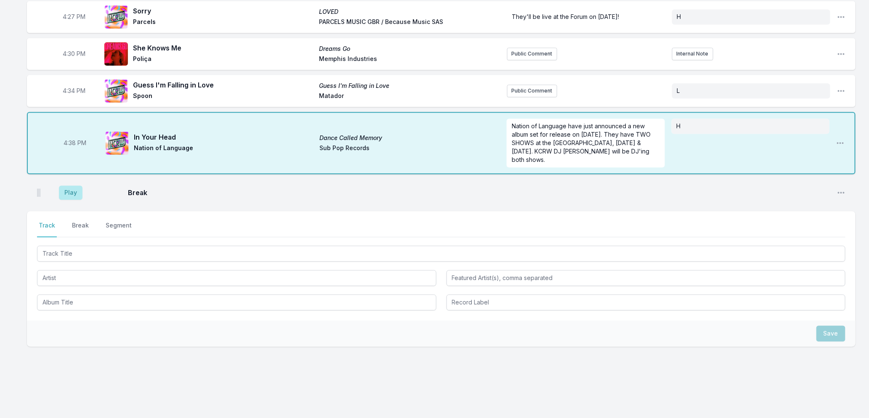
scroll to position [775, 0]
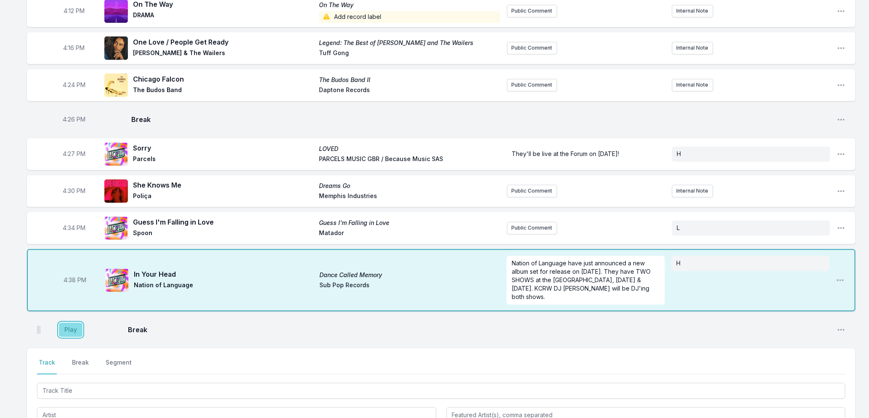
click at [62, 323] on button "Play" at bounding box center [71, 330] width 24 height 14
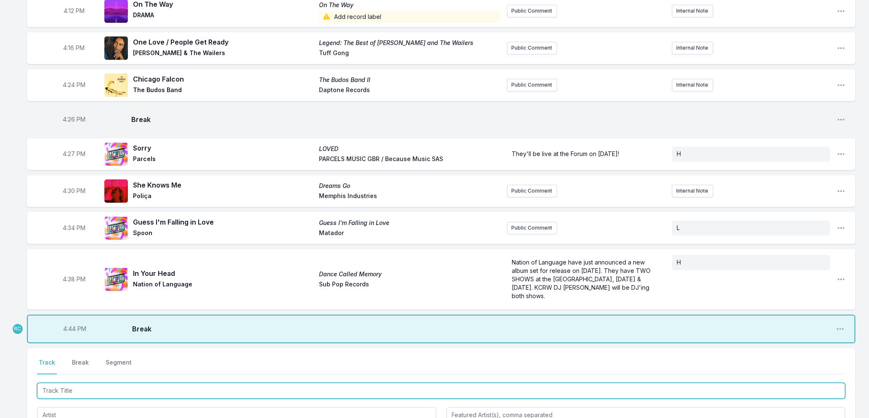
click at [120, 385] on input "Track Title" at bounding box center [441, 391] width 808 height 16
type input "Lullaby (Extended Mix)"
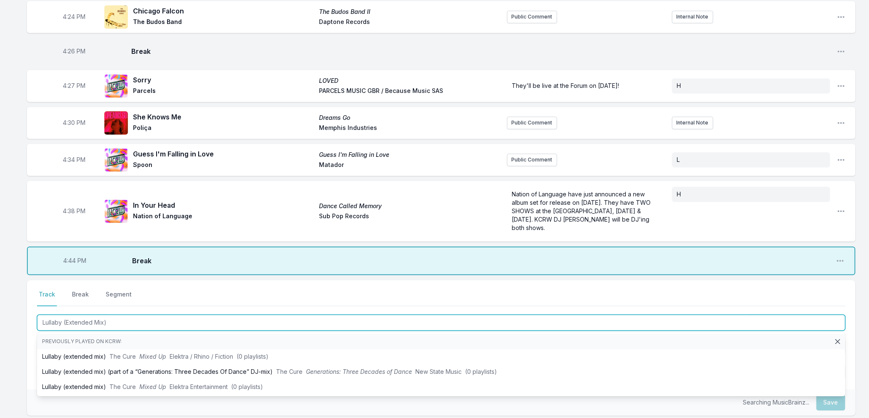
scroll to position [915, 0]
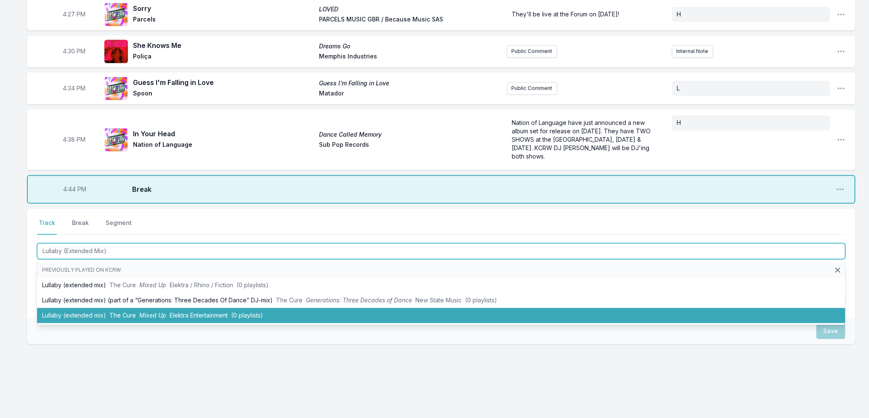
click at [155, 312] on span "Mixed Up" at bounding box center [152, 315] width 27 height 7
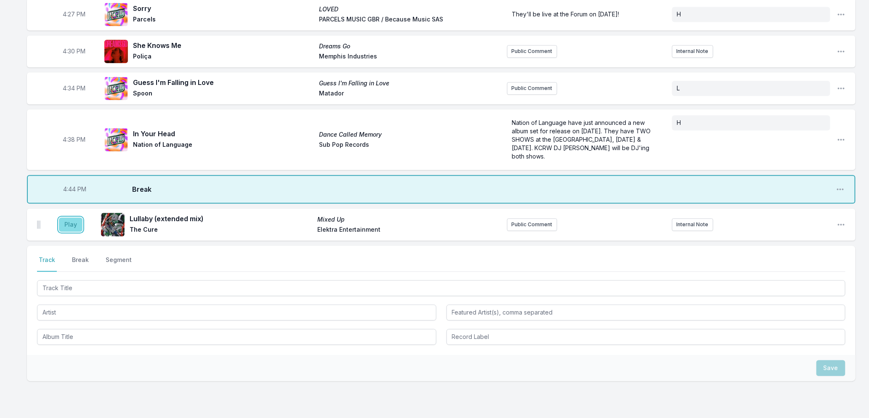
click at [69, 218] on button "Play" at bounding box center [71, 224] width 24 height 14
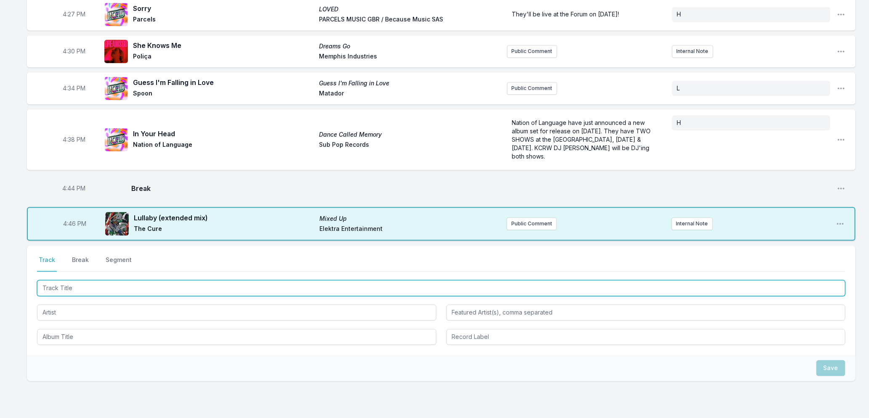
click at [273, 280] on input "Track Title" at bounding box center [441, 288] width 808 height 16
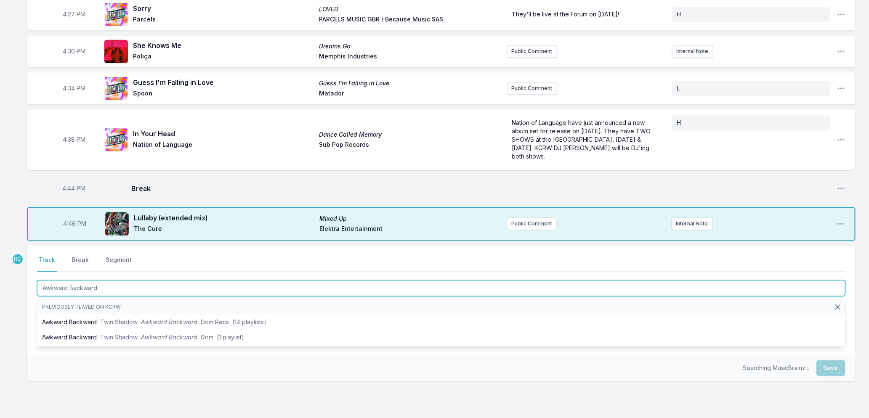
type input "Awkward Backward"
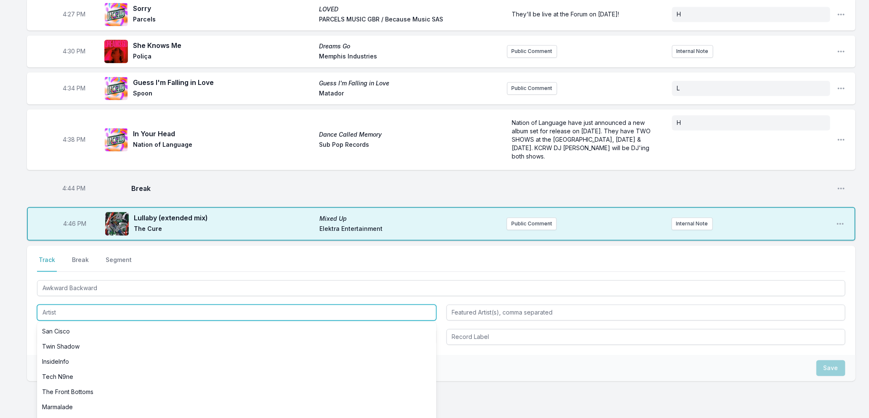
click at [58, 306] on input "Artist" at bounding box center [236, 313] width 399 height 16
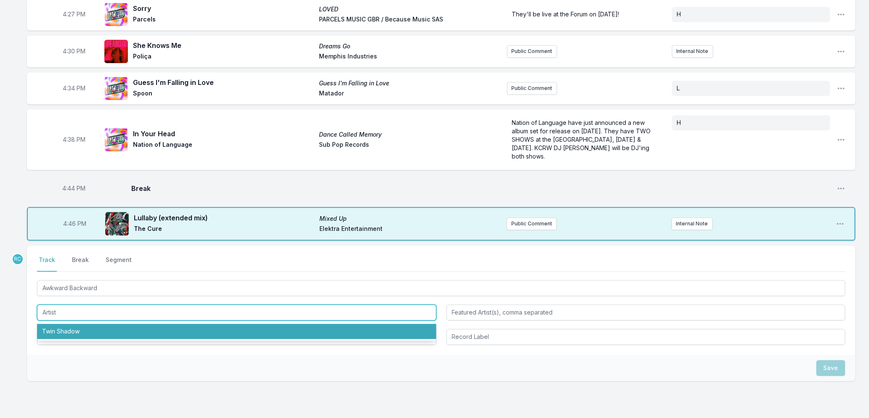
click at [65, 329] on li "Twin Shadow" at bounding box center [236, 331] width 399 height 15
type input "Twin Shadow"
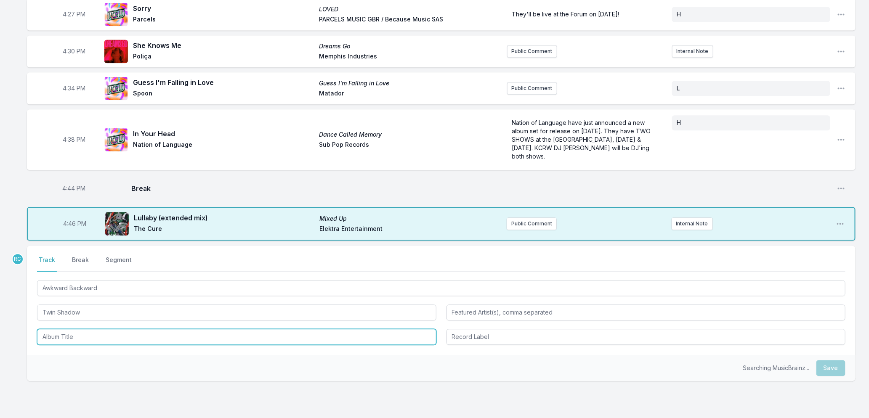
click at [68, 337] on input "Album Title" at bounding box center [236, 337] width 399 height 16
type input "CADET"
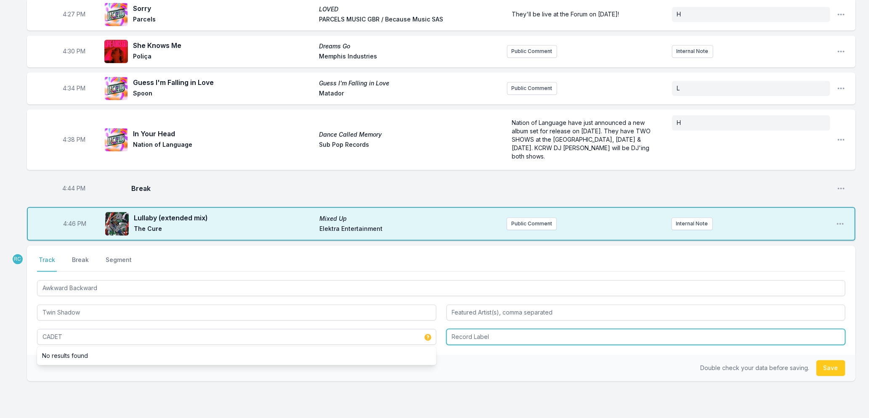
click at [469, 335] on input "Record Label" at bounding box center [645, 337] width 399 height 16
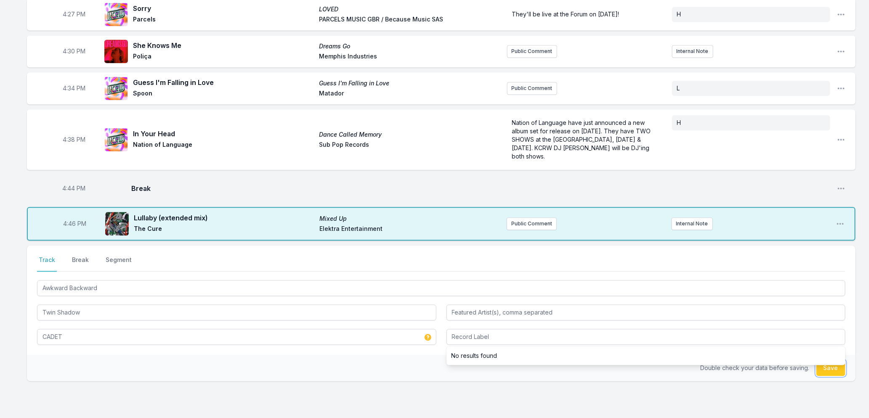
click at [833, 364] on button "Save" at bounding box center [830, 368] width 29 height 16
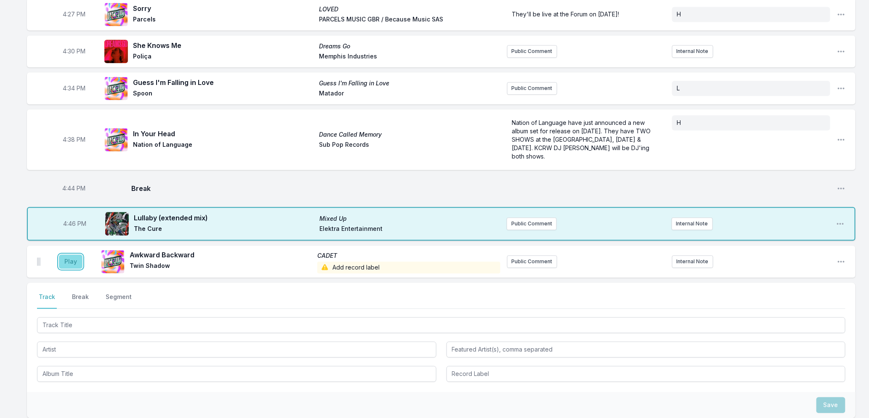
click at [72, 254] on button "Play" at bounding box center [71, 261] width 24 height 14
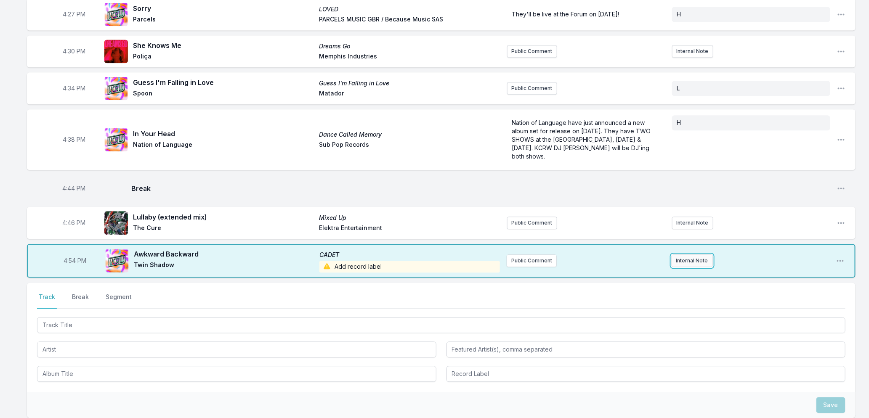
click at [678, 254] on button "Internal Note" at bounding box center [691, 260] width 41 height 13
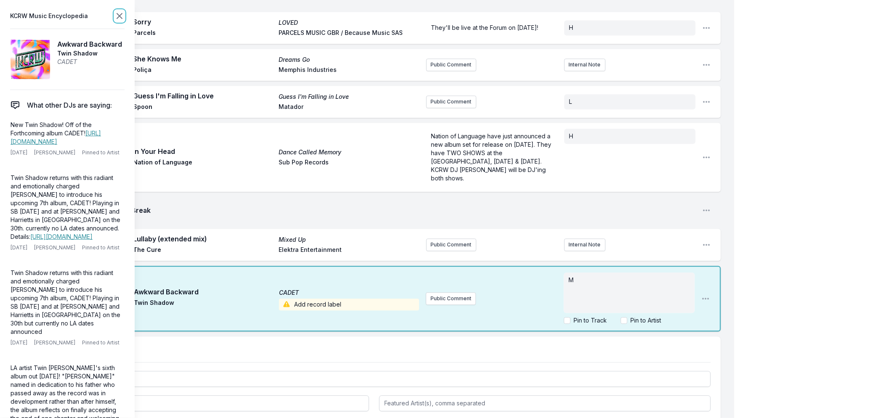
click at [119, 14] on icon at bounding box center [119, 16] width 10 height 10
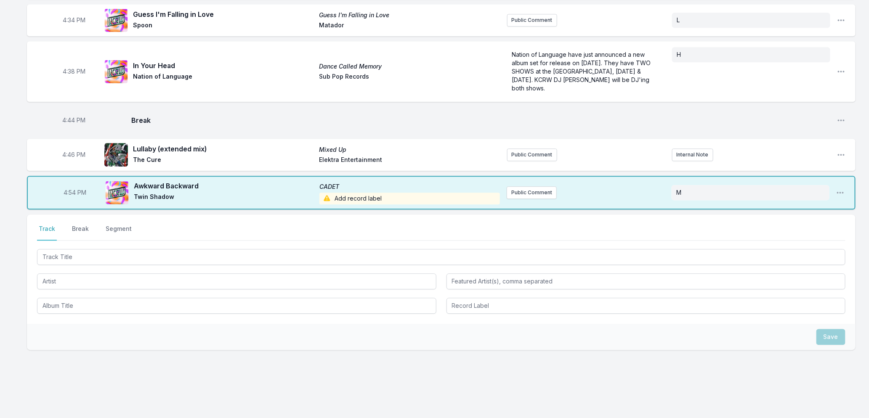
scroll to position [989, 0]
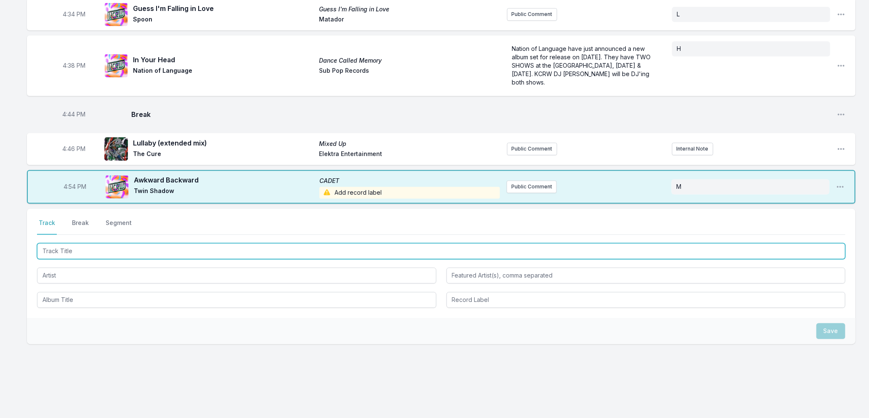
click at [156, 243] on input "Track Title" at bounding box center [441, 251] width 808 height 16
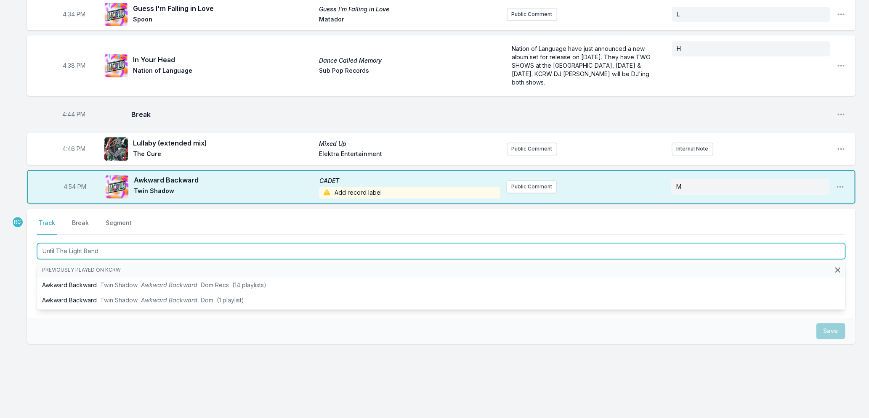
type input "Until The Light Bends"
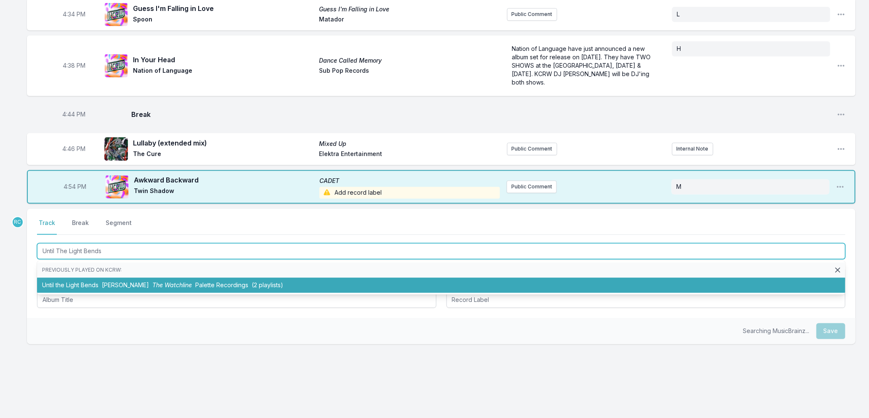
click at [156, 281] on span "The Watchline" at bounding box center [172, 284] width 40 height 7
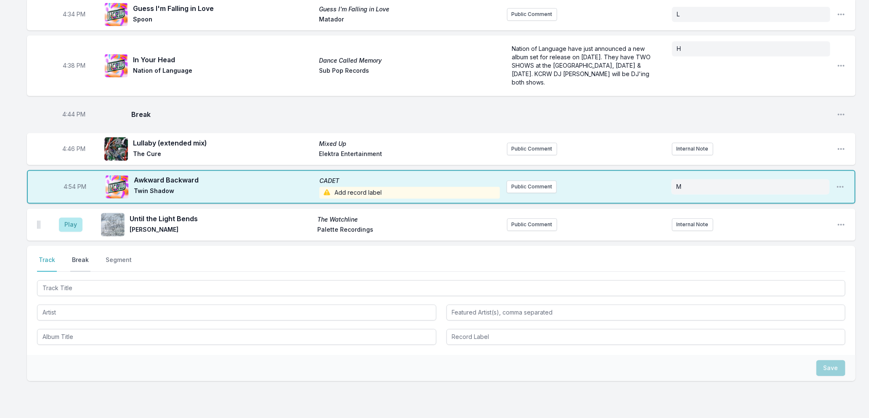
click at [75, 256] on button "Break" at bounding box center [80, 264] width 20 height 16
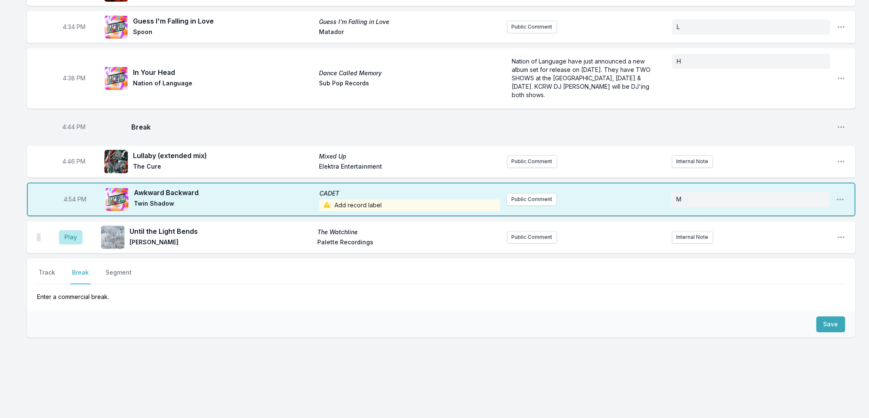
scroll to position [970, 0]
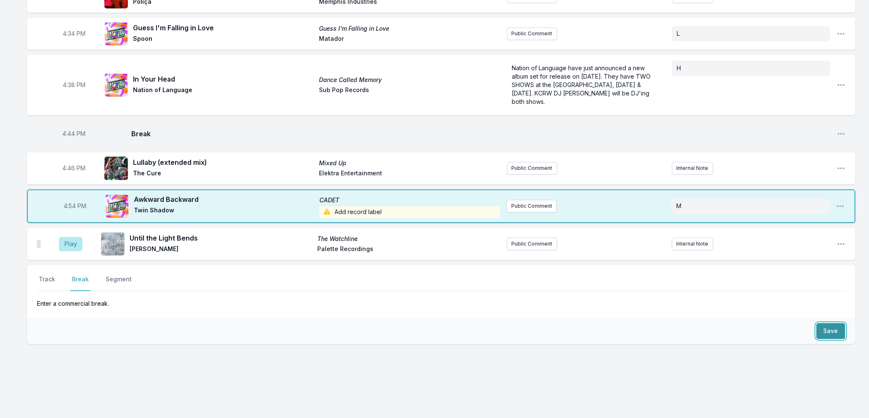
click at [833, 323] on button "Save" at bounding box center [830, 331] width 29 height 16
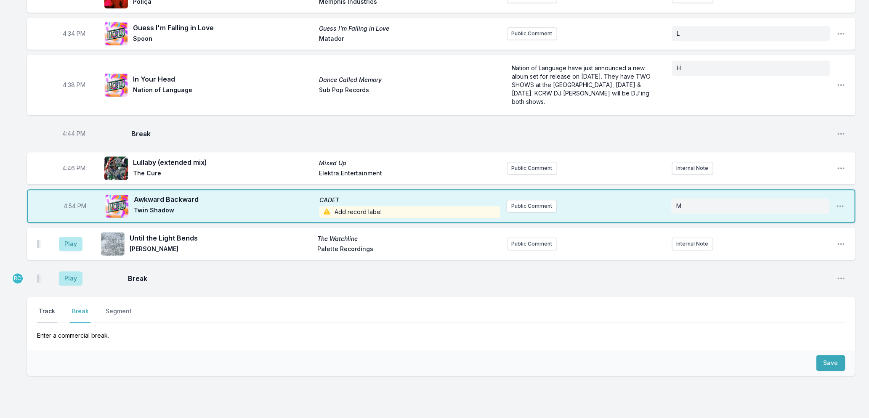
click at [48, 307] on button "Track" at bounding box center [47, 315] width 20 height 16
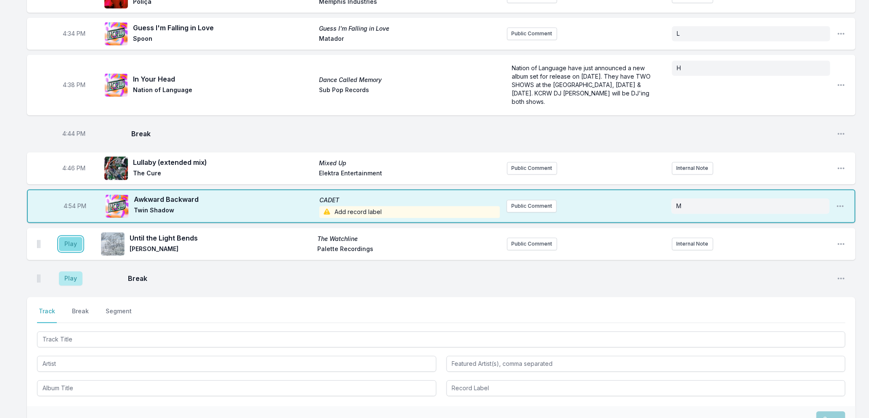
click at [72, 237] on button "Play" at bounding box center [71, 244] width 24 height 14
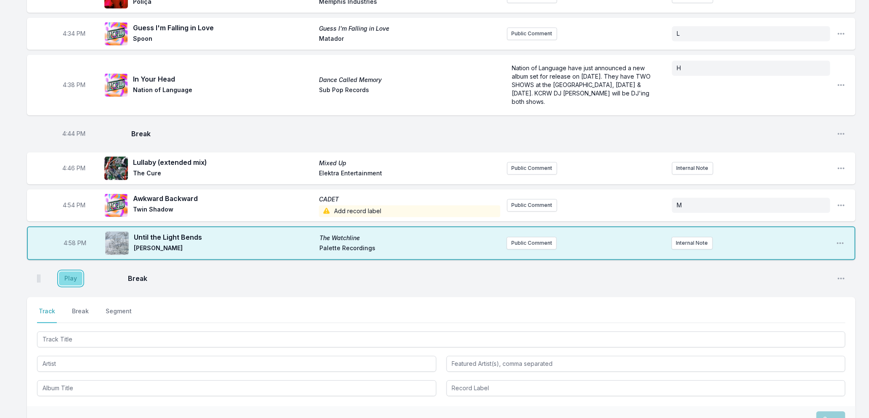
click at [76, 272] on button "Play" at bounding box center [71, 278] width 24 height 14
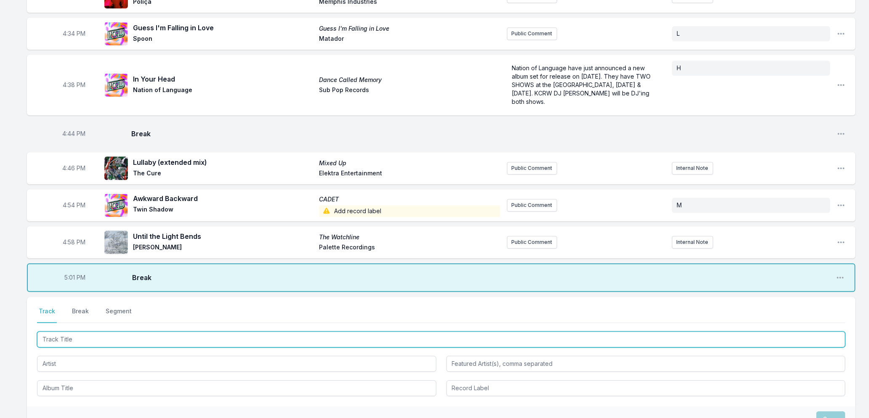
click at [141, 334] on input "Track Title" at bounding box center [441, 339] width 808 height 16
type input "O Xango"
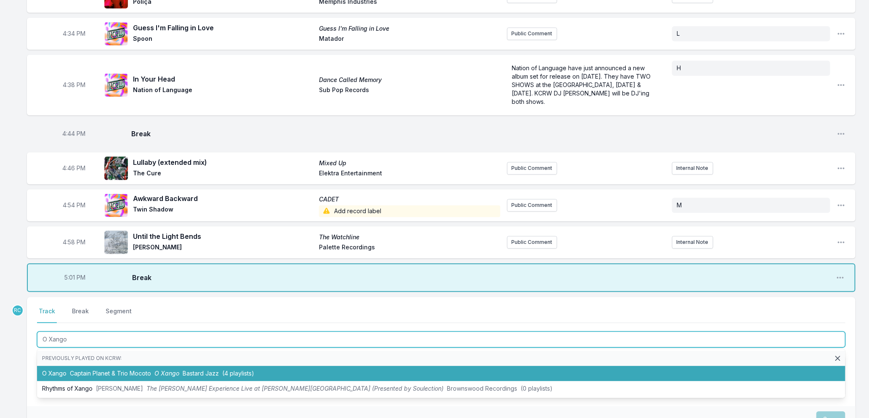
click at [177, 370] on span "O Xango" at bounding box center [166, 373] width 25 height 7
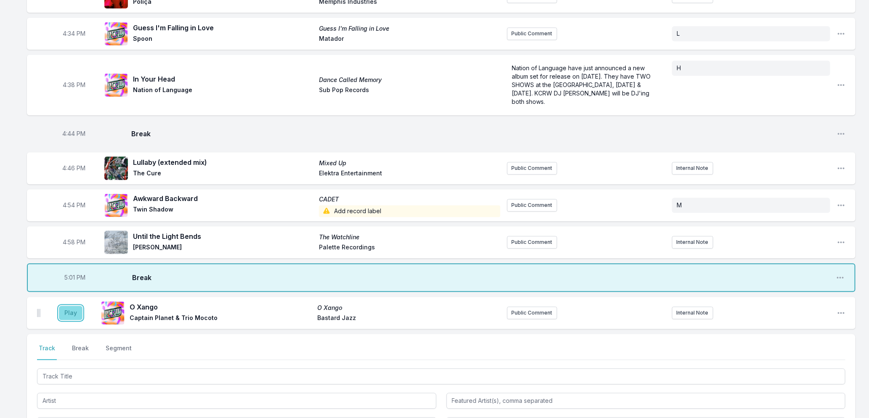
click at [68, 306] on button "Play" at bounding box center [71, 313] width 24 height 14
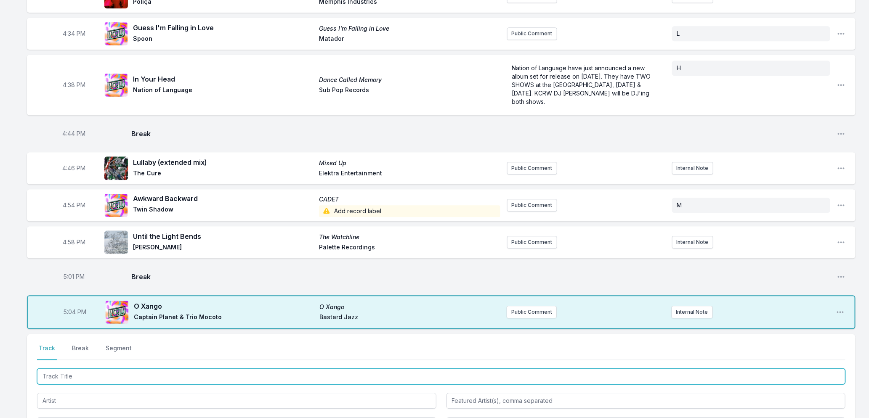
click at [119, 368] on input "Track Title" at bounding box center [441, 376] width 808 height 16
type input "[DEMOGRAPHIC_DATA] Gave Me Fee"
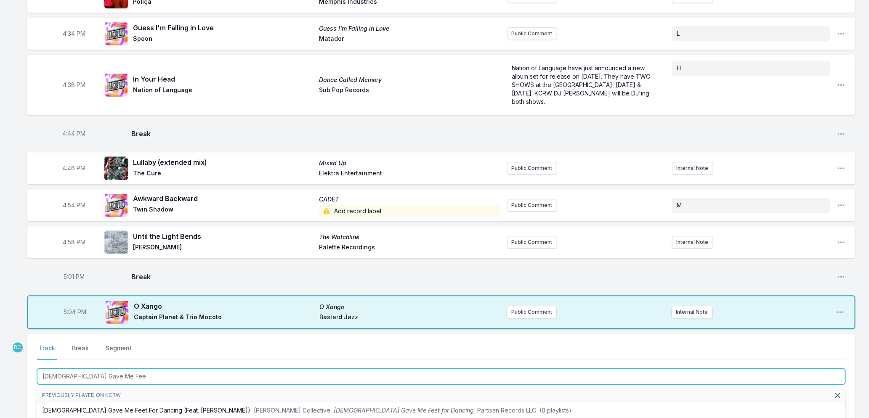
scroll to position [1095, 0]
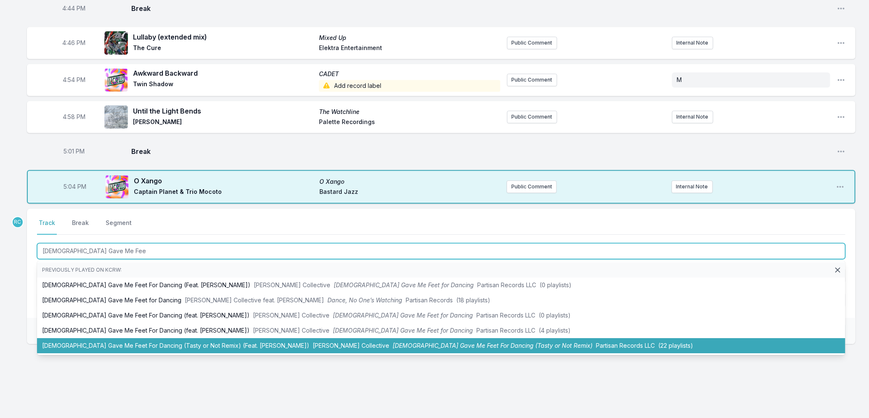
click at [271, 342] on li "[DEMOGRAPHIC_DATA] Gave Me Feet For Dancing (Tasty or Not Remix) (Feat. [PERSON…" at bounding box center [441, 345] width 808 height 15
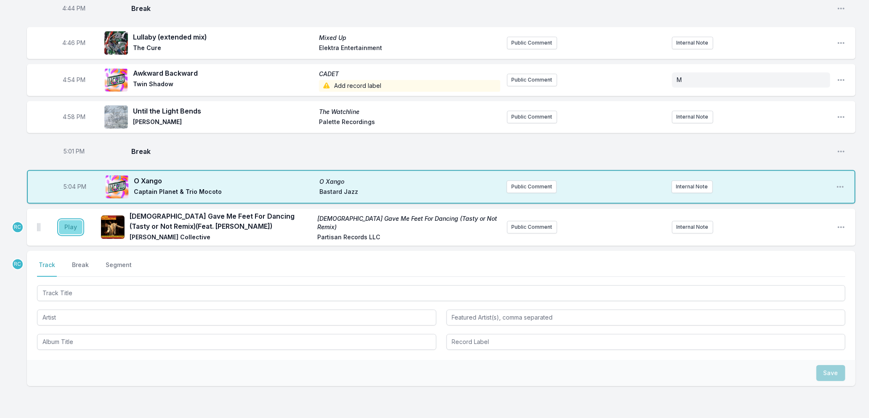
click at [66, 221] on button "Play" at bounding box center [71, 227] width 24 height 14
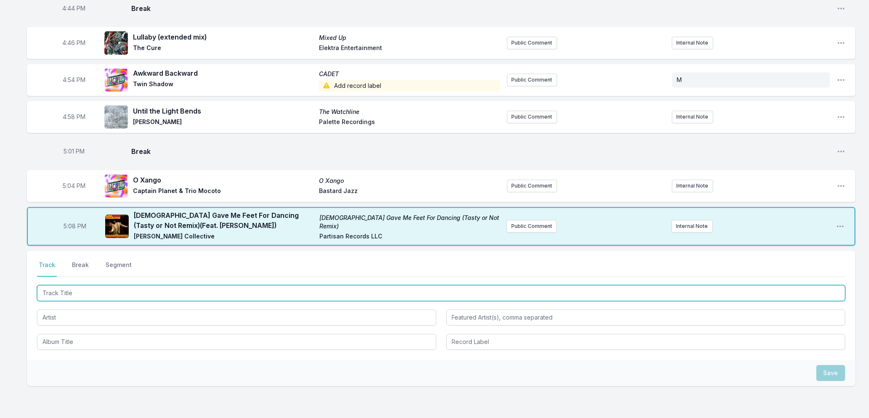
click at [147, 291] on input "Track Title" at bounding box center [441, 293] width 808 height 16
type input "Couldn't Love You More"
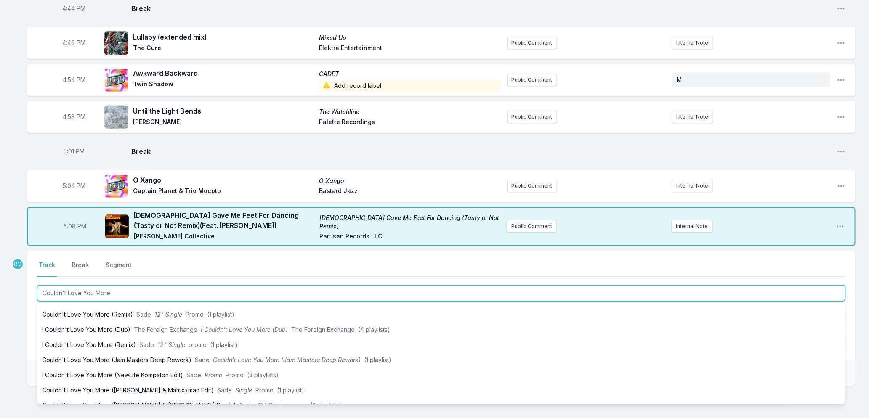
scroll to position [69, 0]
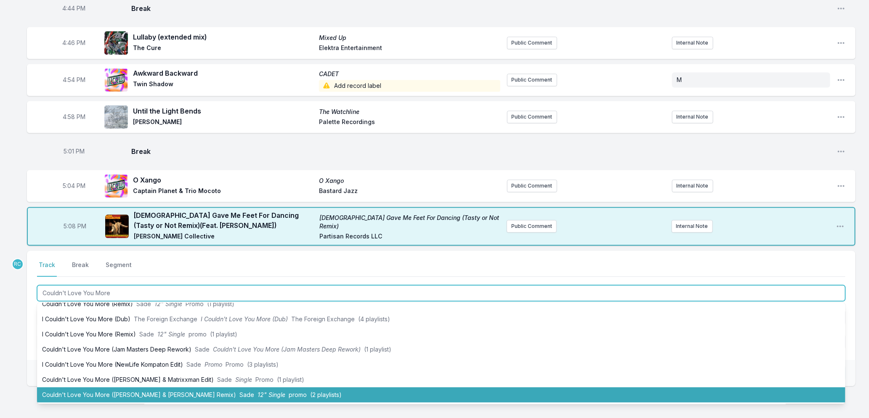
click at [111, 389] on li "Couldn't Love You More ([PERSON_NAME] & [PERSON_NAME] Remix) Sade 12" Single pr…" at bounding box center [441, 394] width 808 height 15
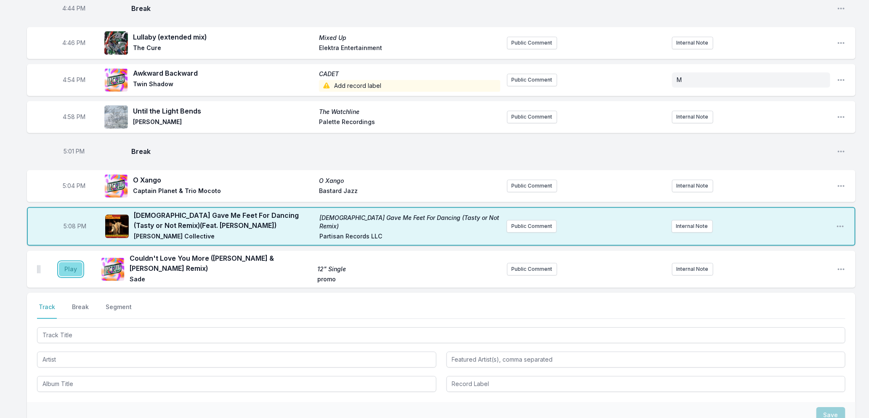
click at [74, 264] on button "Play" at bounding box center [71, 269] width 24 height 14
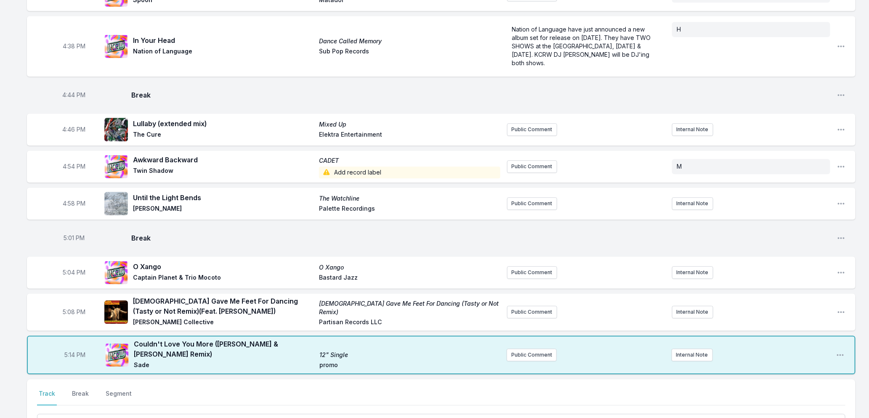
scroll to position [1095, 0]
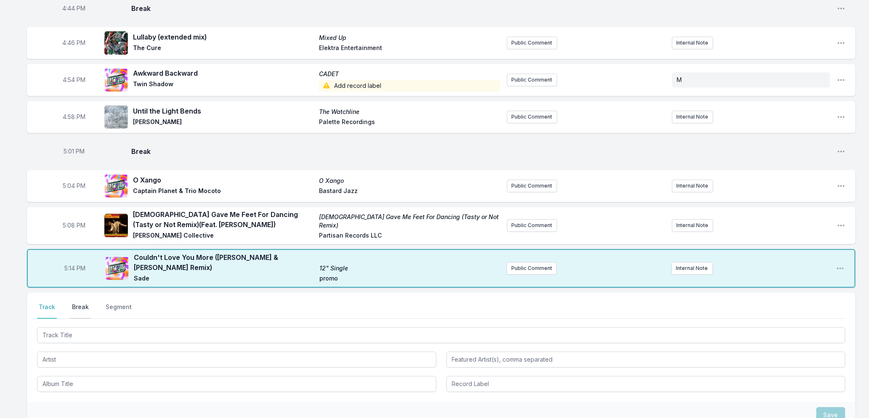
click at [80, 303] on button "Break" at bounding box center [80, 311] width 20 height 16
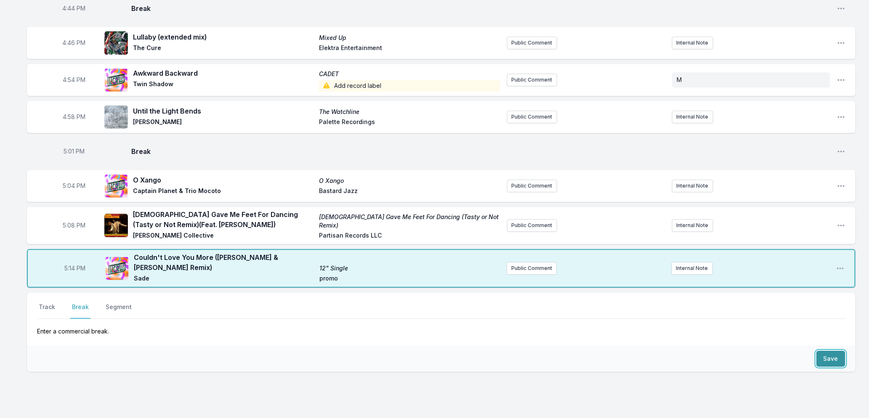
click at [825, 351] on button "Save" at bounding box center [830, 359] width 29 height 16
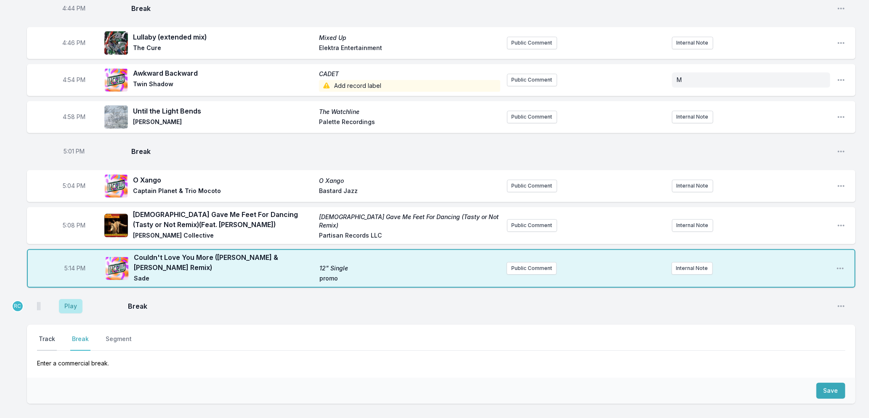
click at [44, 335] on button "Track" at bounding box center [47, 343] width 20 height 16
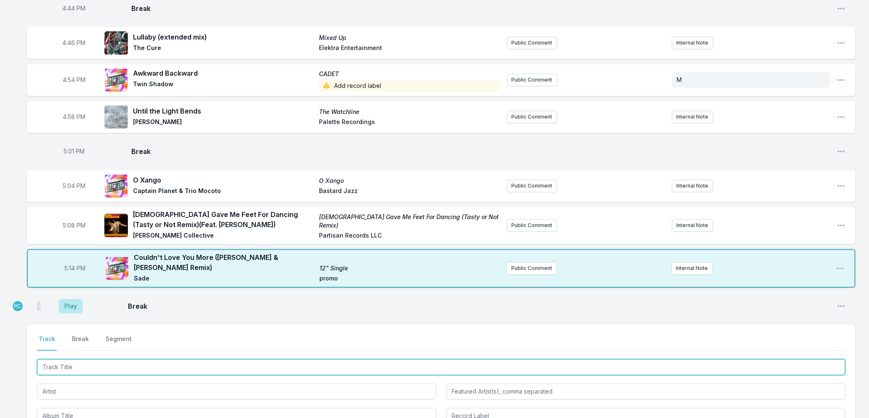
click at [75, 359] on input "Track Title" at bounding box center [441, 367] width 808 height 16
type input "Loser"
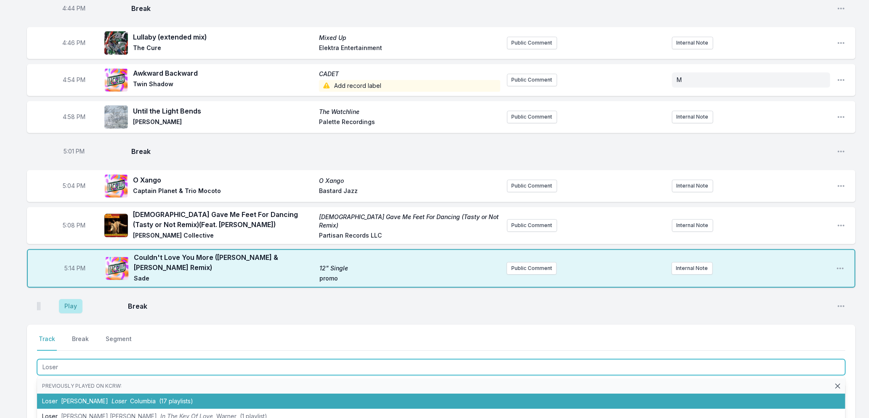
click at [112, 396] on li "Loser [PERSON_NAME] Loser Columbia (17 playlists)" at bounding box center [441, 401] width 808 height 15
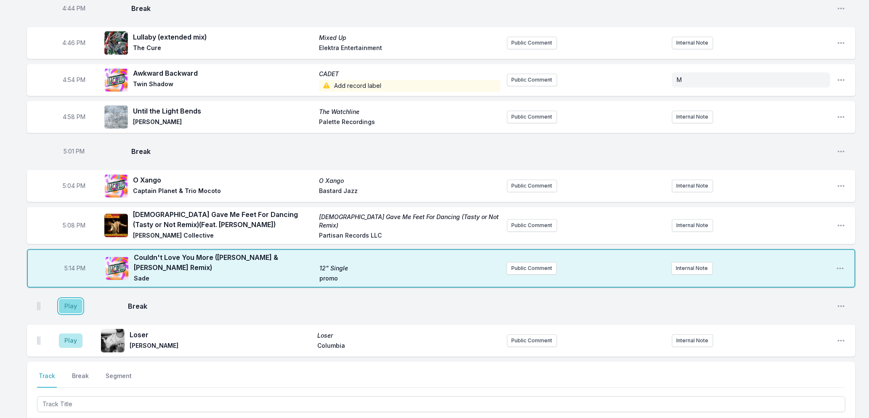
click at [66, 299] on button "Play" at bounding box center [71, 306] width 24 height 14
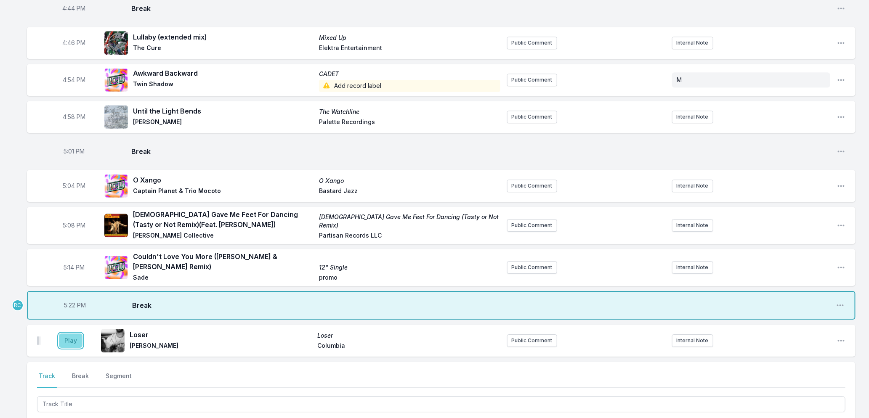
click at [69, 334] on button "Play" at bounding box center [71, 341] width 24 height 14
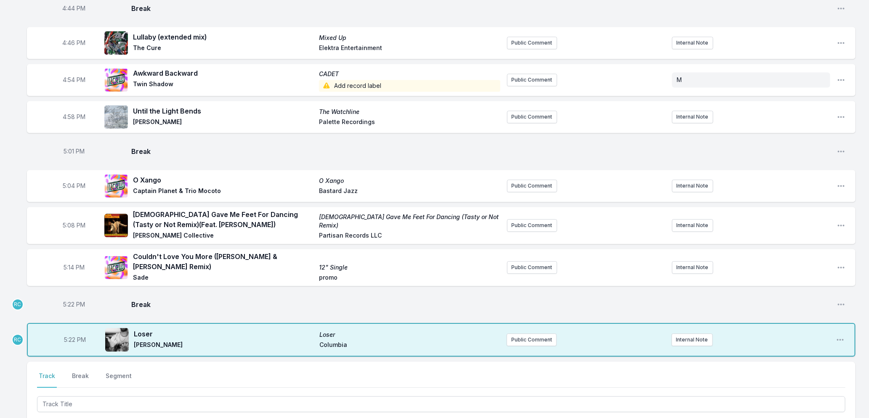
click at [72, 300] on span "5:22 PM" at bounding box center [74, 304] width 22 height 8
click at [69, 297] on input "17:22" at bounding box center [73, 305] width 47 height 16
type input "17:21"
click at [90, 381] on div "Select a tab Track Break Segment Track Break Segment" at bounding box center [441, 416] width 828 height 109
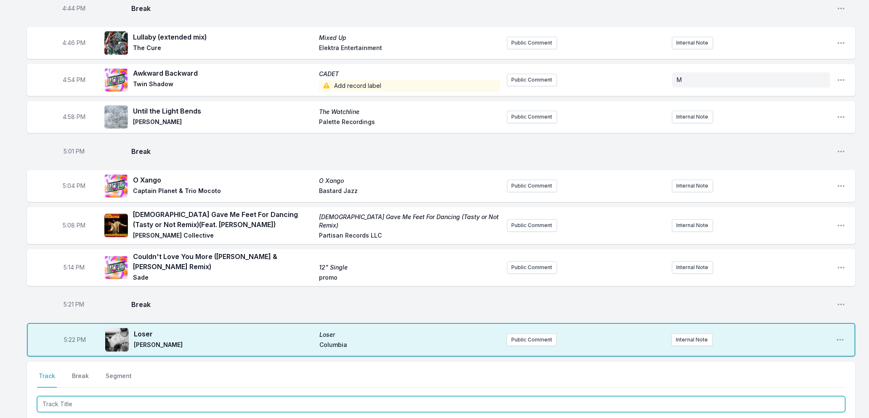
click at [90, 396] on input "Track Title" at bounding box center [441, 404] width 808 height 16
click at [151, 396] on input "Track Title" at bounding box center [441, 404] width 808 height 16
type input "Chamallow"
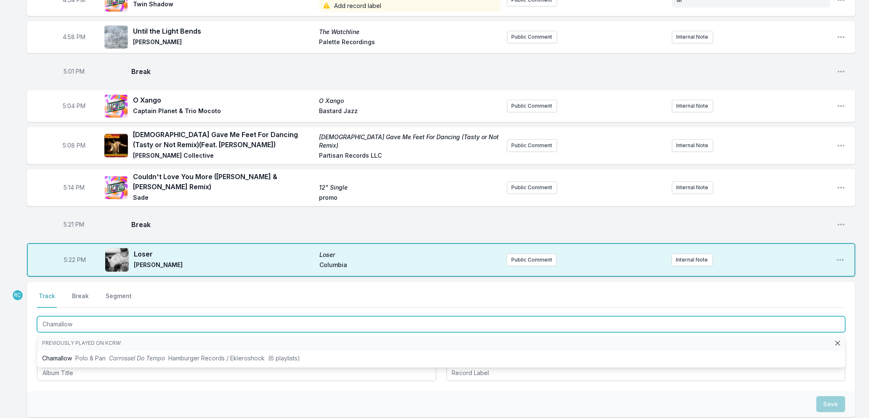
scroll to position [1243, 0]
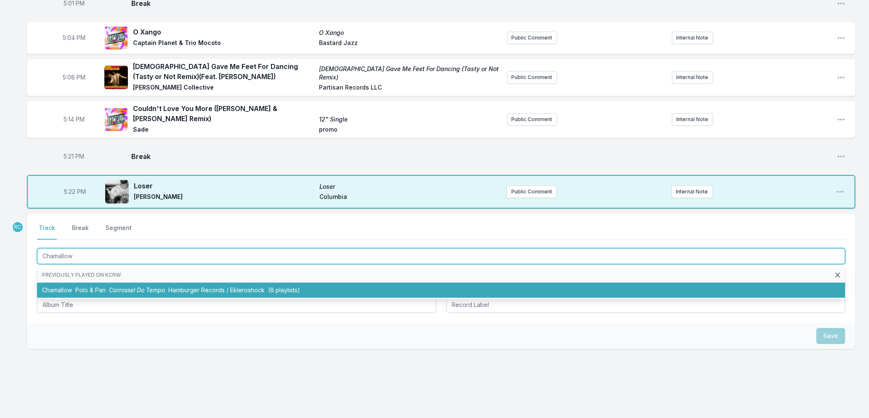
click at [158, 283] on li "Chamallow Polo & Pan Carrossel Do Tempo Hamburger Records / Ekleroshock (6 play…" at bounding box center [441, 290] width 808 height 15
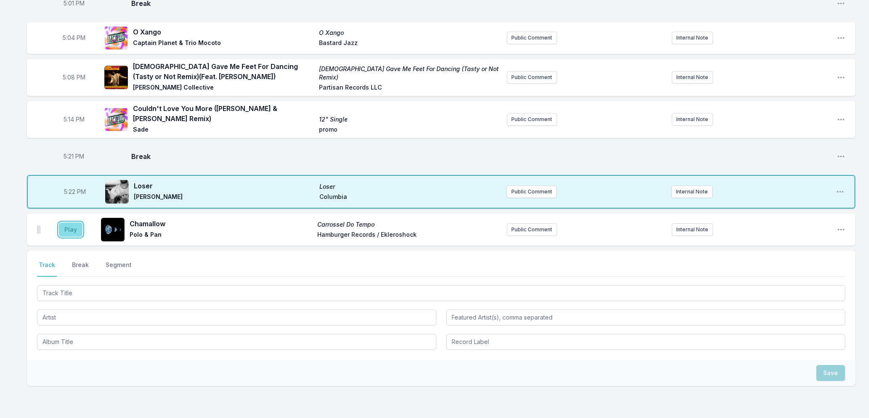
click at [73, 223] on button "Play" at bounding box center [71, 230] width 24 height 14
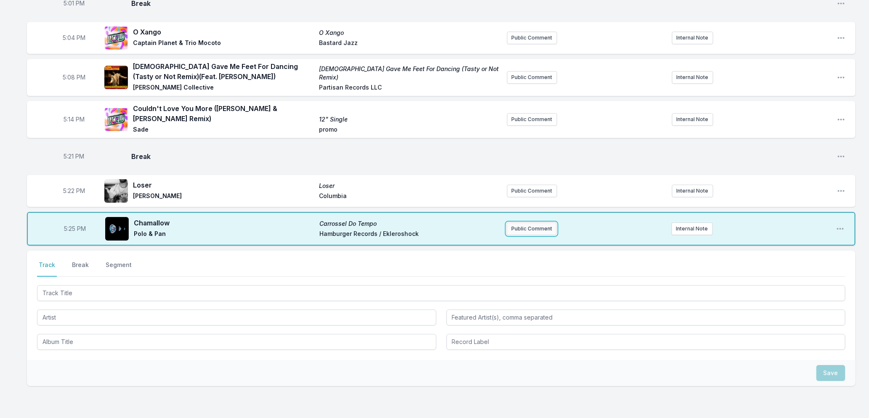
click at [517, 223] on button "Public Comment" at bounding box center [531, 229] width 50 height 13
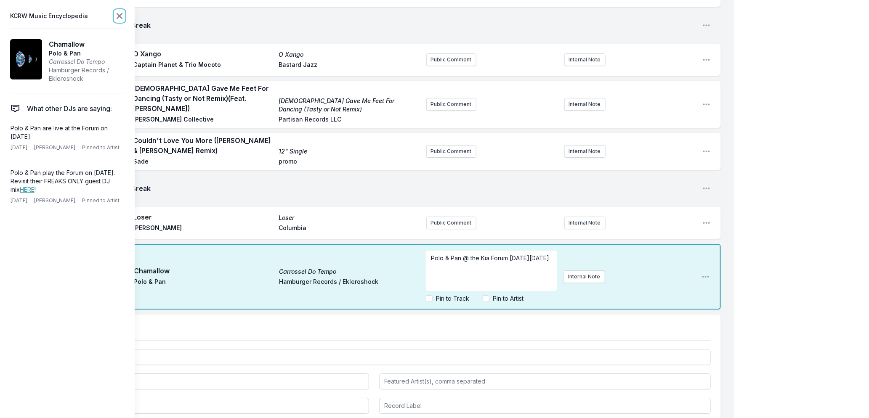
click at [116, 16] on icon at bounding box center [119, 16] width 10 height 10
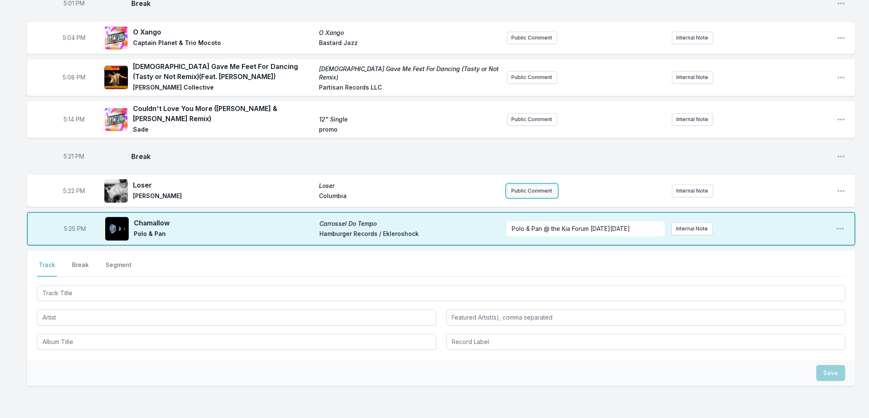
click at [541, 185] on button "Public Comment" at bounding box center [532, 191] width 50 height 13
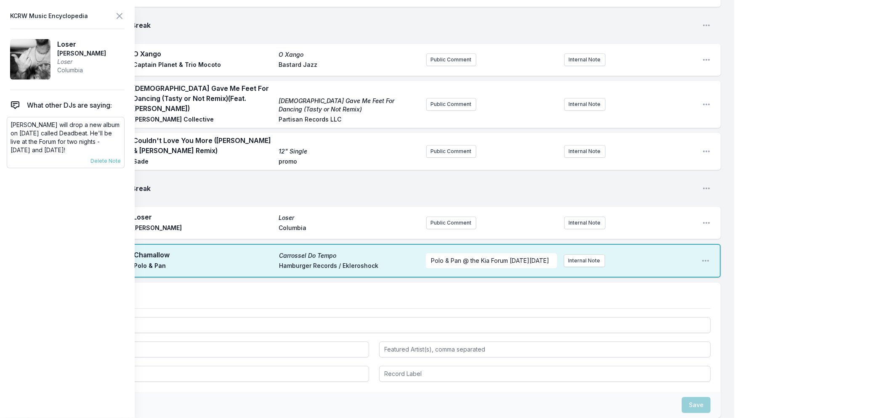
drag, startPoint x: 85, startPoint y: 148, endPoint x: 99, endPoint y: 135, distance: 19.4
click at [99, 135] on p "[PERSON_NAME] will drop a new album on [DATE] called Deadbeat. He'll be live at…" at bounding box center [66, 138] width 110 height 34
click at [446, 217] on button "Public Comment" at bounding box center [451, 223] width 50 height 13
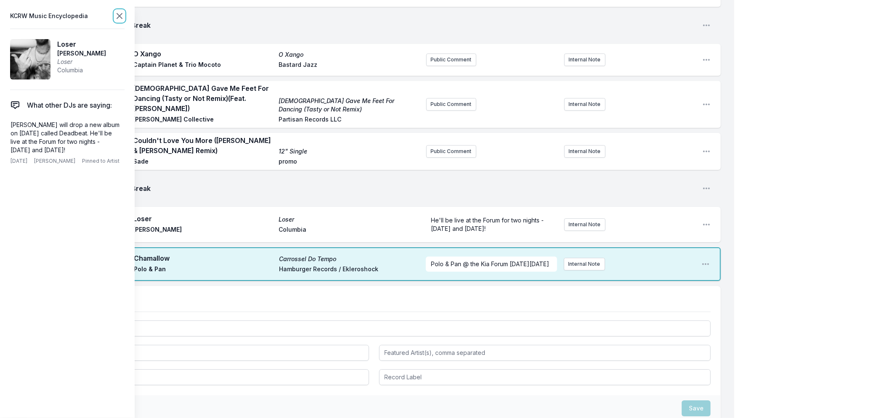
click at [120, 17] on icon at bounding box center [119, 16] width 10 height 10
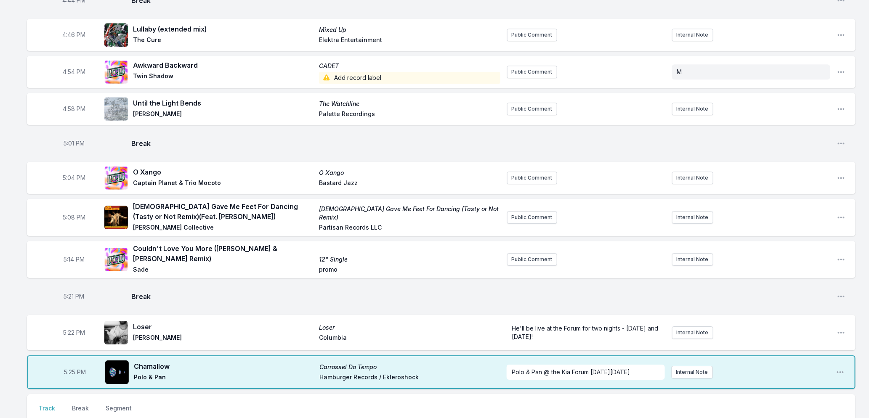
scroll to position [1150, 0]
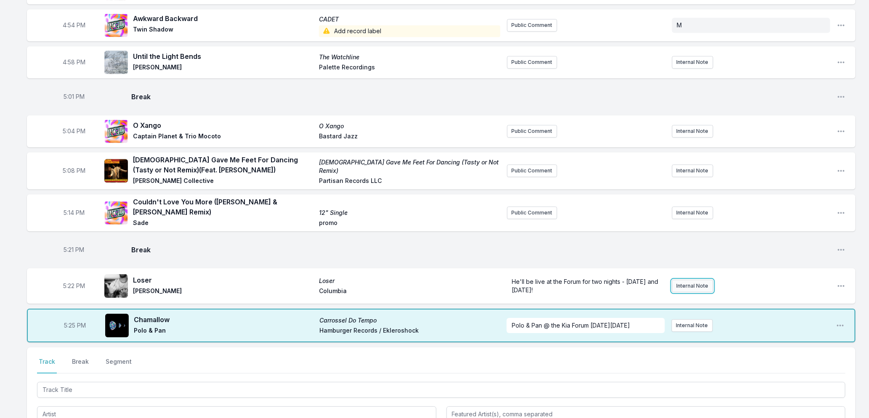
click at [692, 280] on button "Internal Note" at bounding box center [692, 286] width 41 height 13
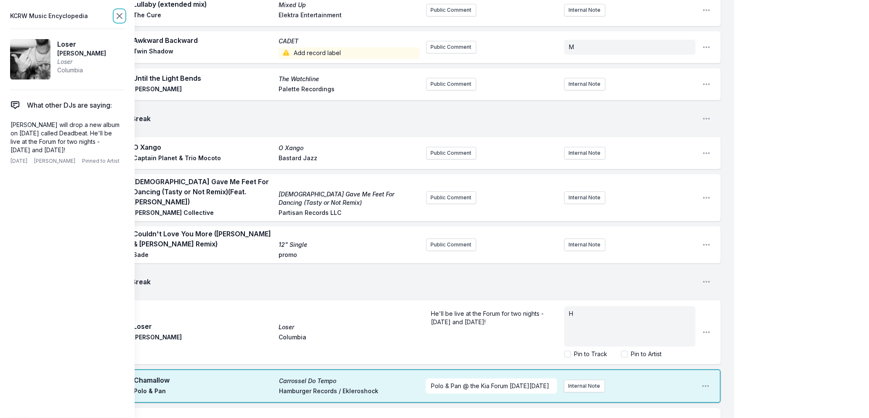
click at [118, 15] on icon at bounding box center [119, 16] width 10 height 10
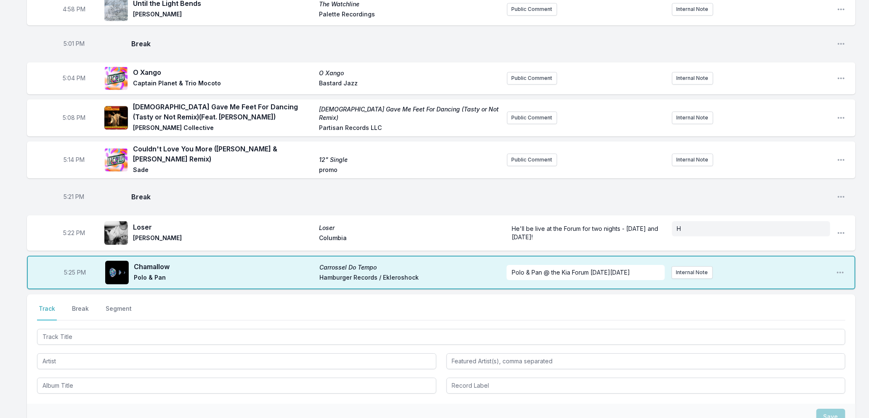
scroll to position [1284, 0]
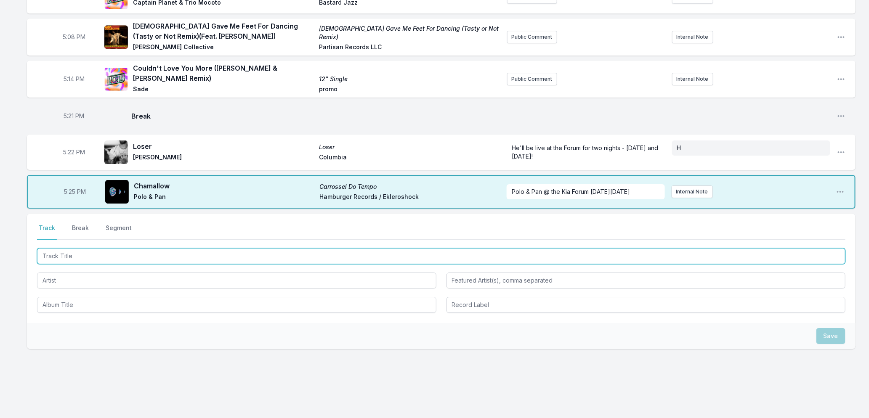
click at [93, 248] on input "Track Title" at bounding box center [441, 256] width 808 height 16
type input "Come and find you"
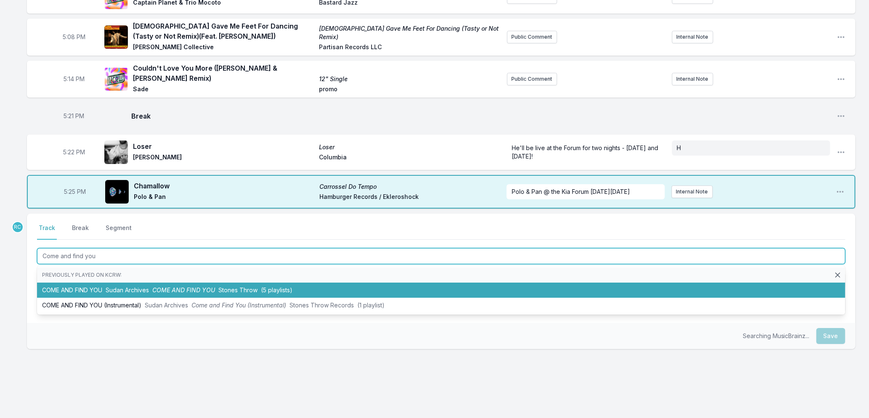
click at [96, 283] on li "COME AND FIND YOU Sudan Archives COME AND FIND YOU Stones Throw (5 playlists)" at bounding box center [441, 290] width 808 height 15
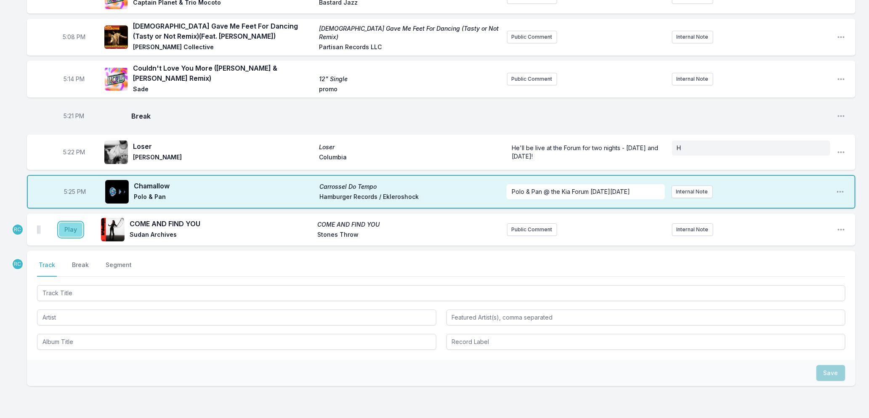
click at [73, 223] on button "Play" at bounding box center [71, 230] width 24 height 14
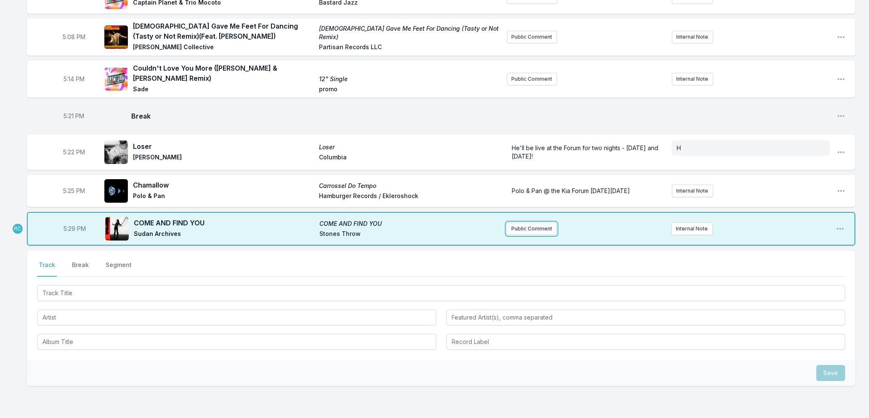
click at [543, 223] on button "Public Comment" at bounding box center [531, 229] width 50 height 13
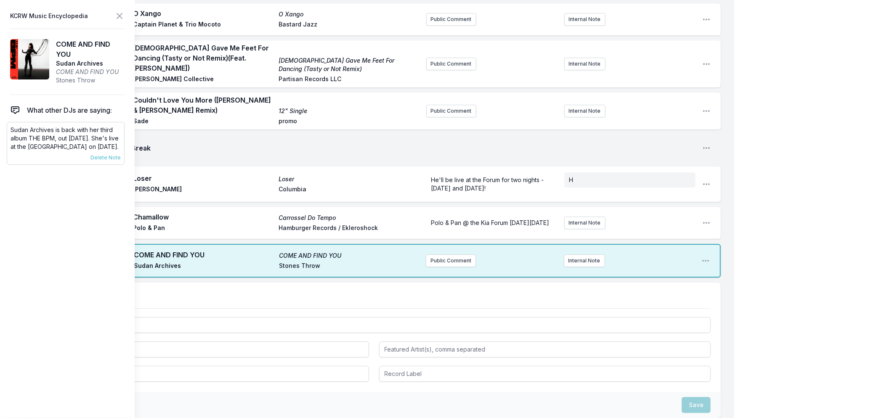
drag, startPoint x: 81, startPoint y: 154, endPoint x: 8, endPoint y: 125, distance: 78.5
click at [8, 125] on div "Sudan Archives is back with her third album THE BPM, out [DATE]. She's live at …" at bounding box center [66, 143] width 118 height 43
click at [445, 254] on button "Public Comment" at bounding box center [451, 260] width 50 height 13
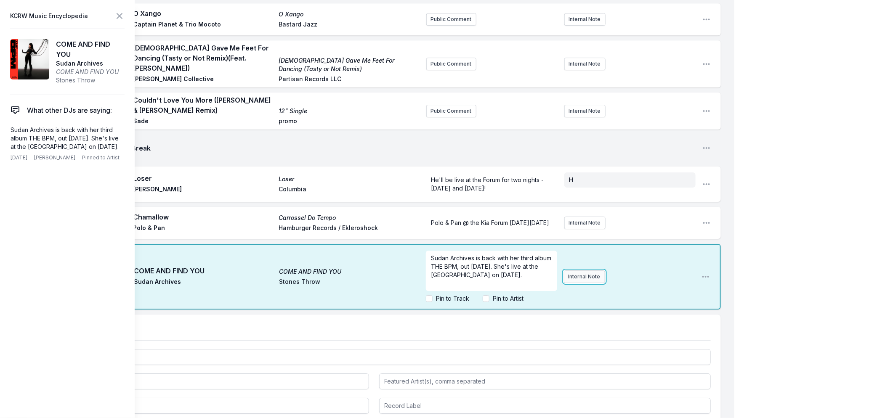
click at [592, 270] on button "Internal Note" at bounding box center [584, 276] width 41 height 13
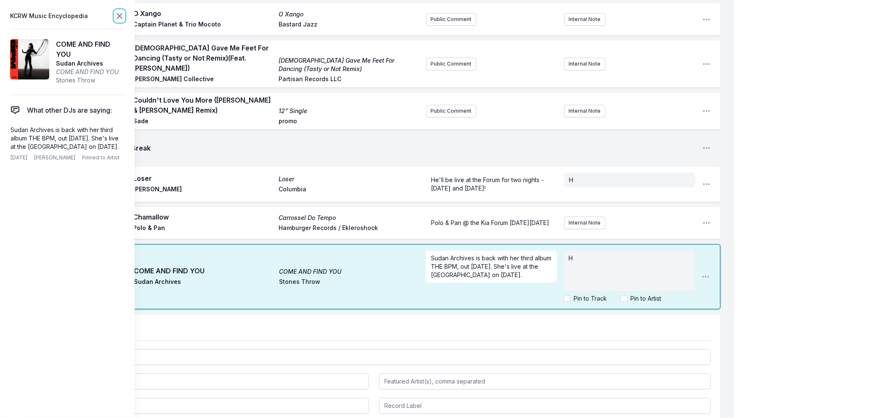
click at [116, 15] on icon at bounding box center [119, 16] width 10 height 10
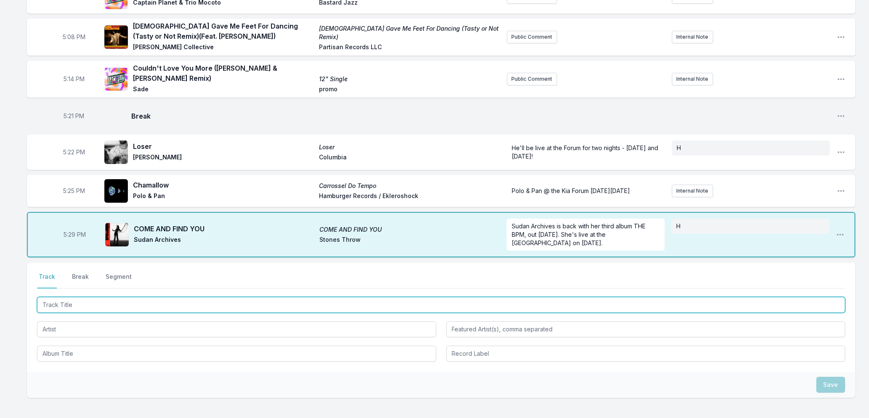
click at [215, 297] on input "Track Title" at bounding box center [441, 305] width 808 height 16
type input "Se Te Contara"
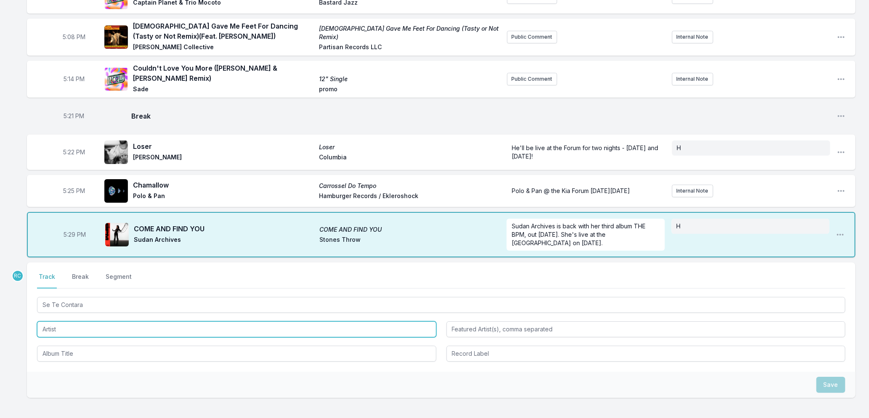
click at [75, 321] on input "Artist" at bounding box center [236, 329] width 399 height 16
type input "iLe"
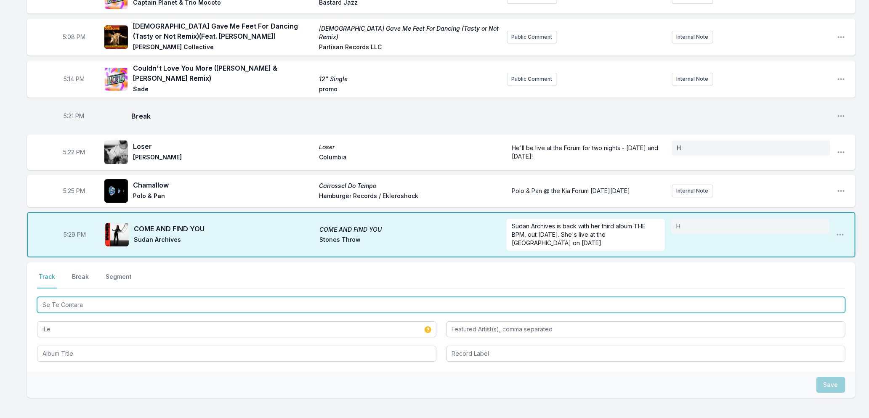
drag, startPoint x: 76, startPoint y: 290, endPoint x: -3, endPoint y: 292, distance: 79.5
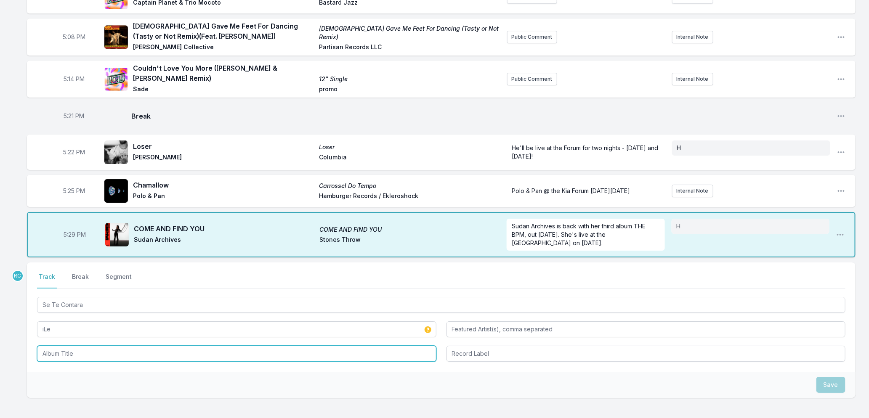
click at [78, 346] on input "Album Title" at bounding box center [236, 354] width 399 height 16
paste input "Se Te Contara"
type input "Se Te Contara"
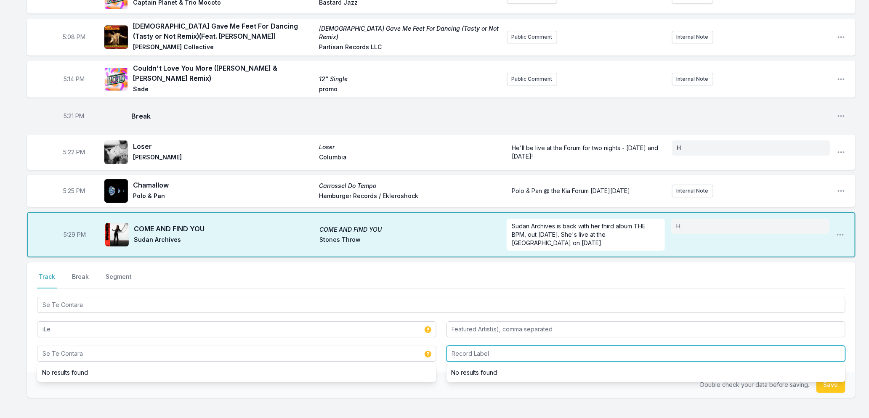
click at [543, 346] on input "Record Label" at bounding box center [645, 354] width 399 height 16
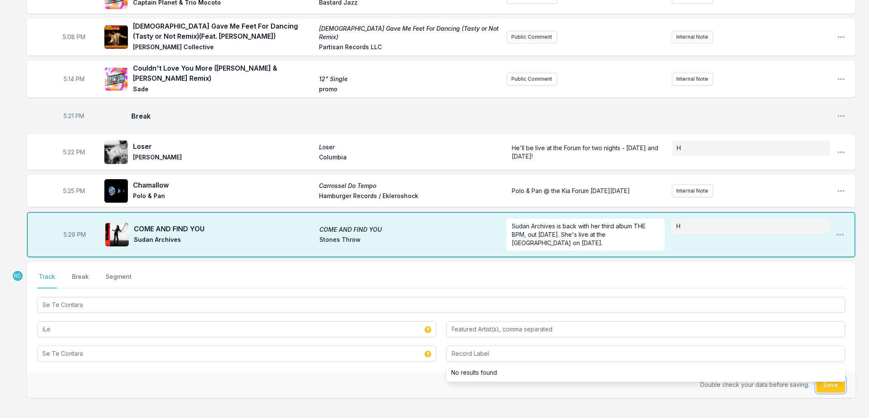
click at [836, 377] on button "Save" at bounding box center [830, 385] width 29 height 16
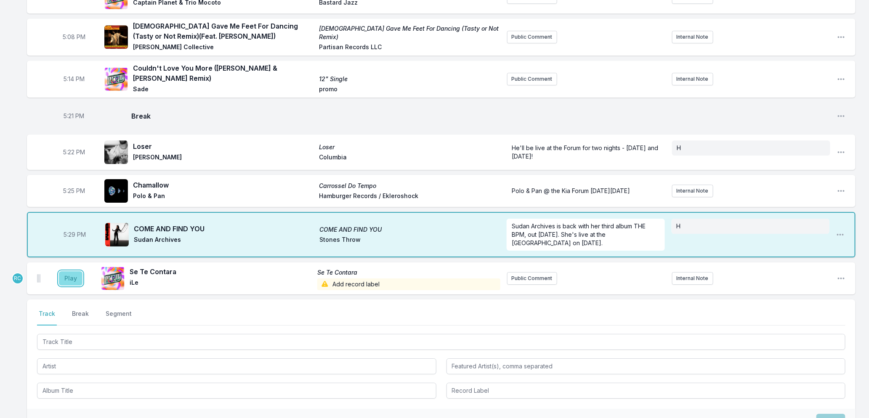
click at [66, 271] on button "Play" at bounding box center [71, 278] width 24 height 14
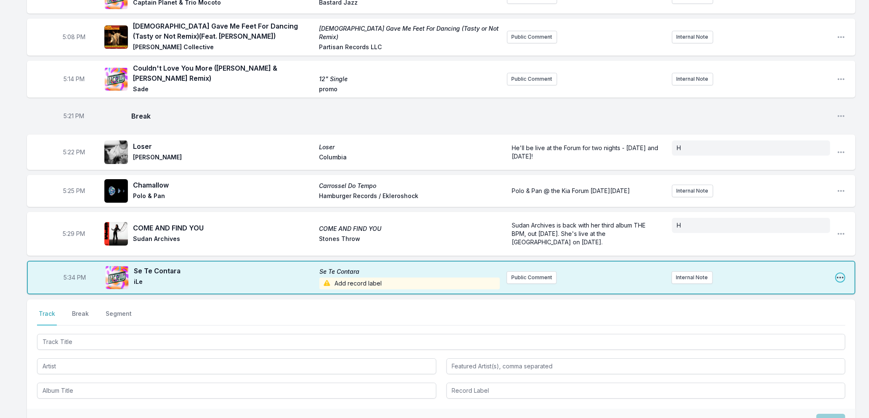
click at [839, 273] on icon "Open playlist item options" at bounding box center [840, 277] width 8 height 8
click at [762, 317] on button "Delete Entry" at bounding box center [797, 324] width 94 height 15
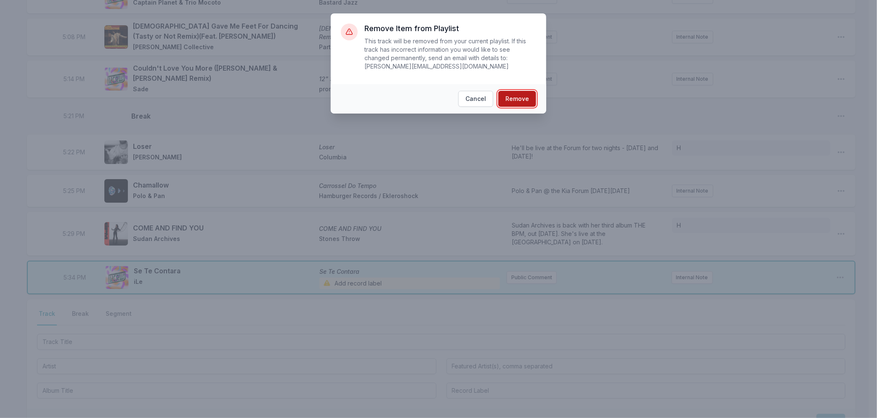
click at [518, 100] on button "Remove" at bounding box center [517, 99] width 38 height 16
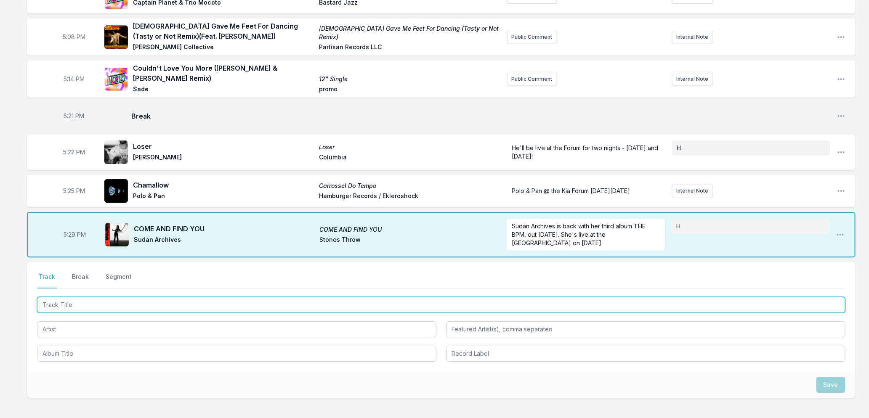
click at [98, 297] on input "Track Title" at bounding box center [441, 305] width 808 height 16
type input "Si Te Contara"
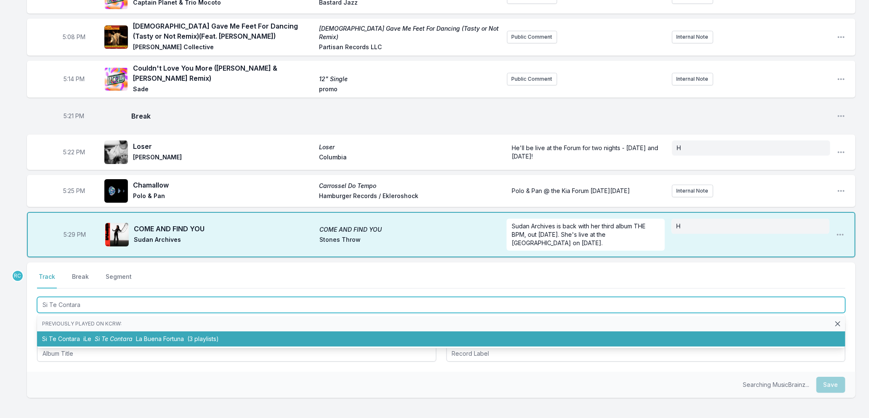
click at [99, 335] on span "Si Te Contara" at bounding box center [114, 338] width 38 height 7
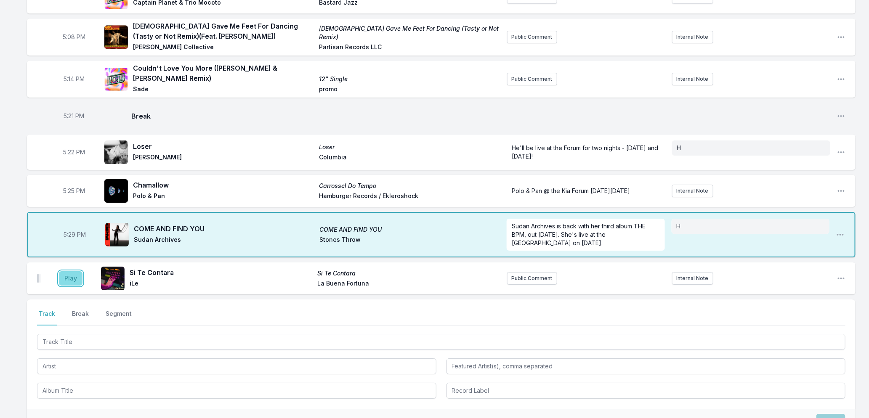
click at [65, 271] on button "Play" at bounding box center [71, 278] width 24 height 14
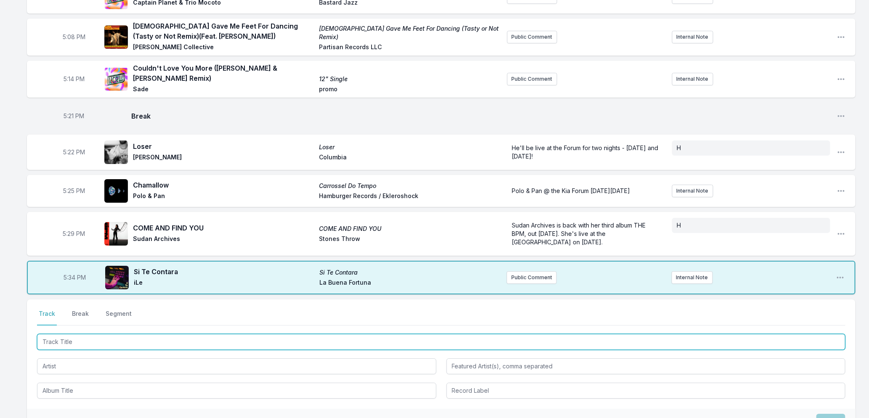
click at [125, 334] on input "Track Title" at bounding box center [441, 342] width 808 height 16
type input "La Negra [PERSON_NAME]"
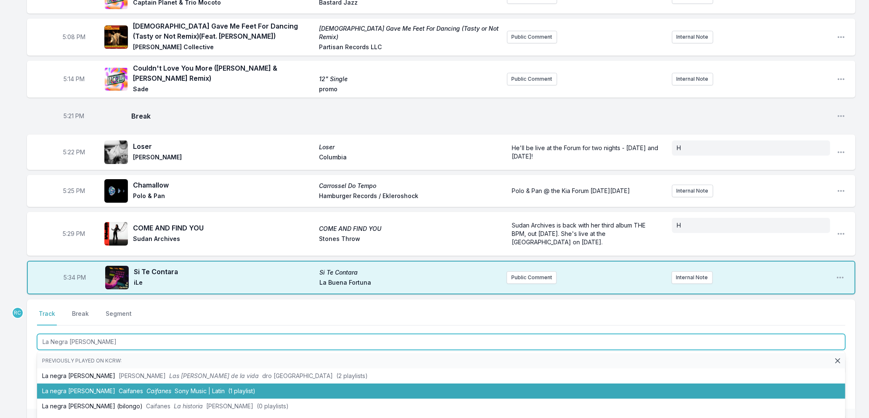
click at [146, 387] on span "Caifanes" at bounding box center [158, 390] width 25 height 7
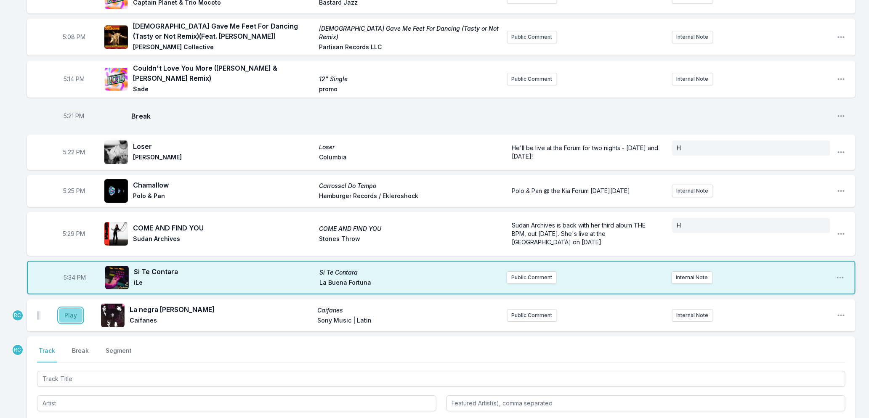
click at [68, 308] on button "Play" at bounding box center [71, 315] width 24 height 14
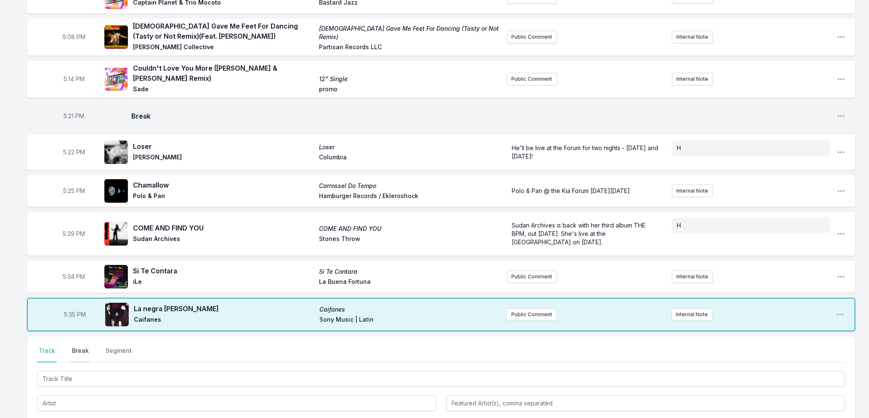
click at [82, 347] on button "Break" at bounding box center [80, 355] width 20 height 16
click at [831, 395] on button "Save" at bounding box center [830, 403] width 29 height 16
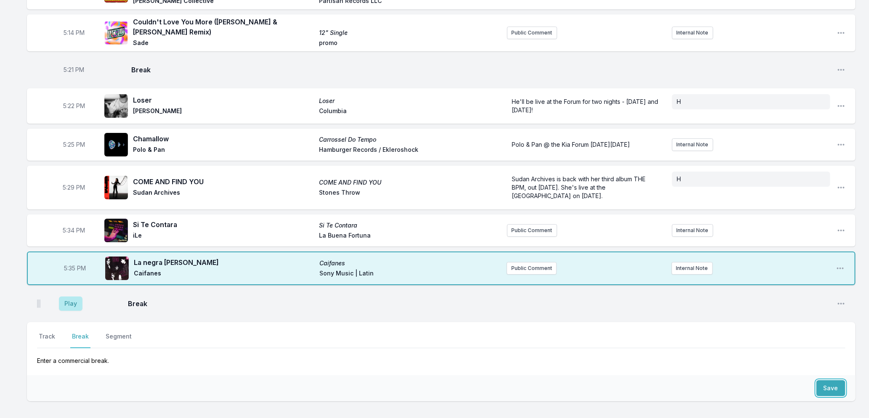
scroll to position [1382, 0]
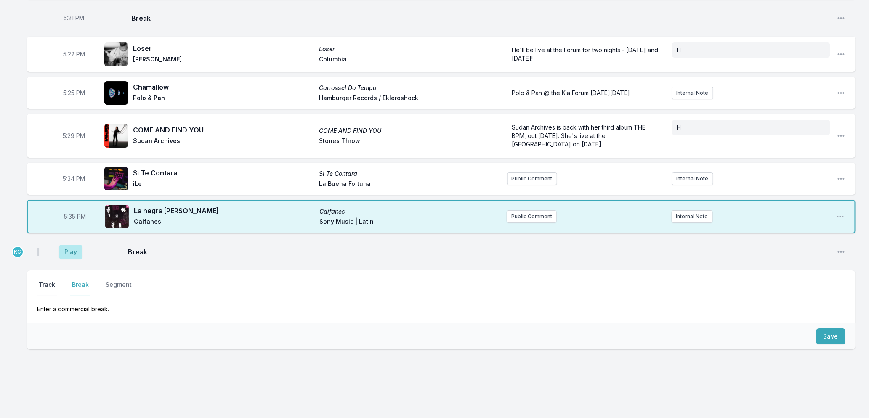
click at [47, 281] on button "Track" at bounding box center [47, 289] width 20 height 16
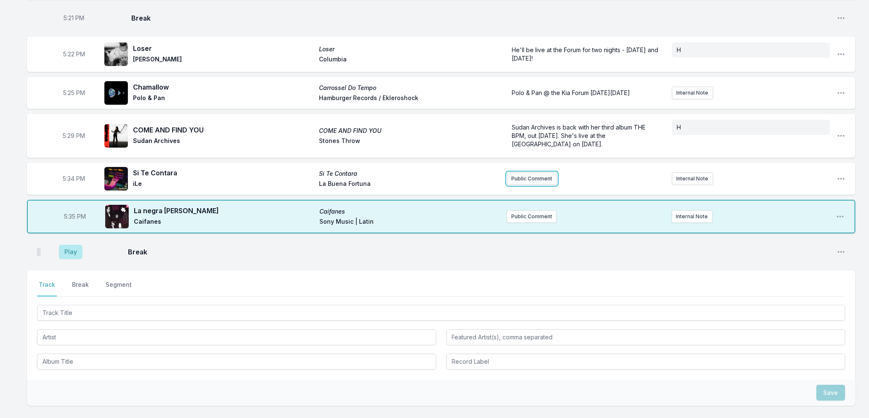
click at [527, 172] on button "Public Comment" at bounding box center [532, 178] width 50 height 13
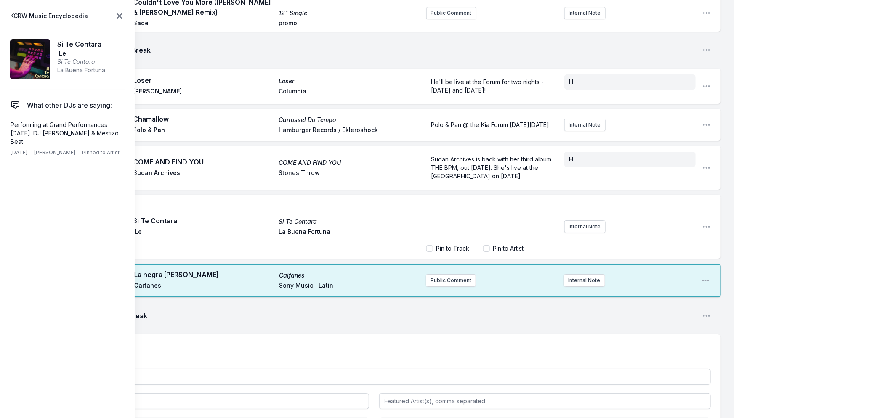
click at [119, 18] on icon at bounding box center [119, 16] width 10 height 10
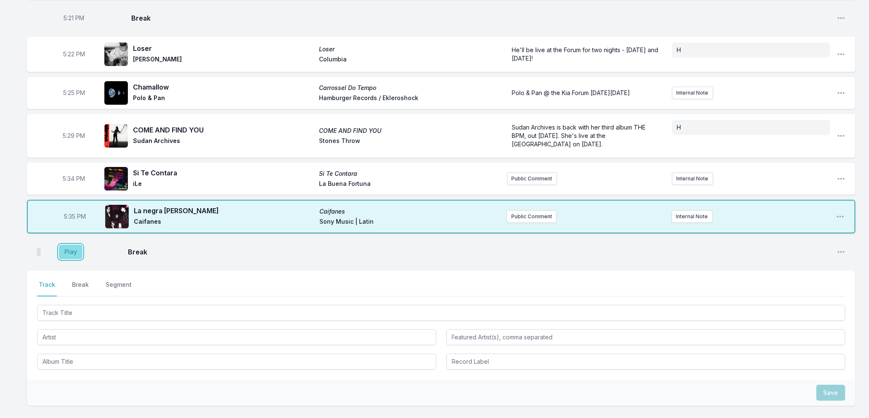
click at [70, 245] on button "Play" at bounding box center [71, 252] width 24 height 14
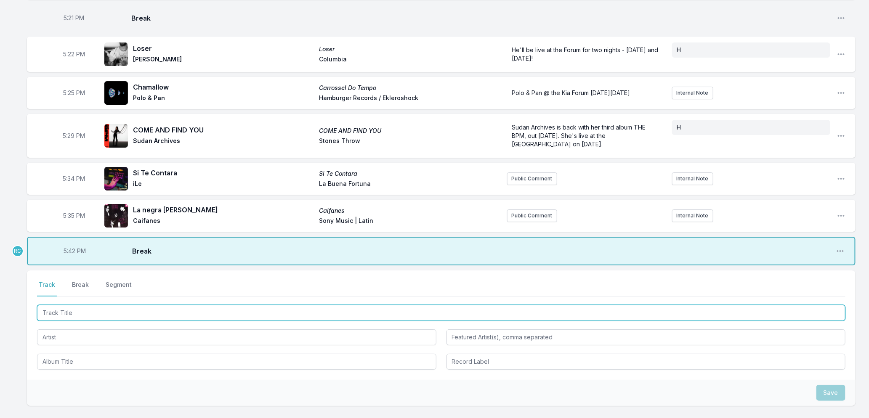
click at [62, 305] on input "Track Title" at bounding box center [441, 313] width 808 height 16
click at [112, 305] on input "Track Title" at bounding box center [441, 313] width 808 height 16
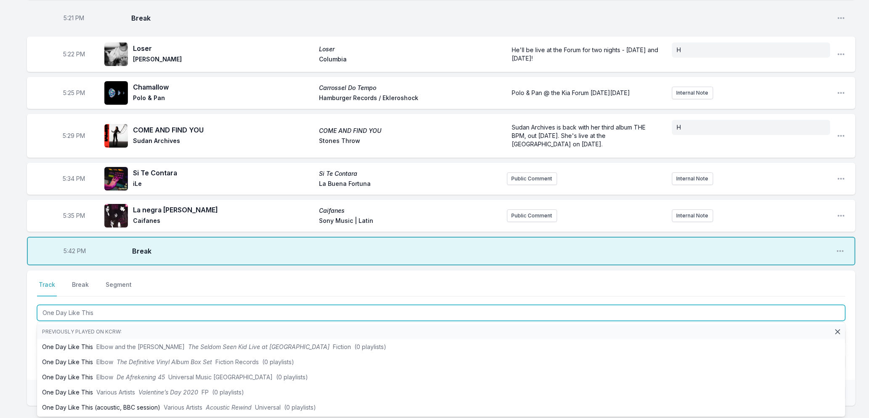
type input "One Day Like This"
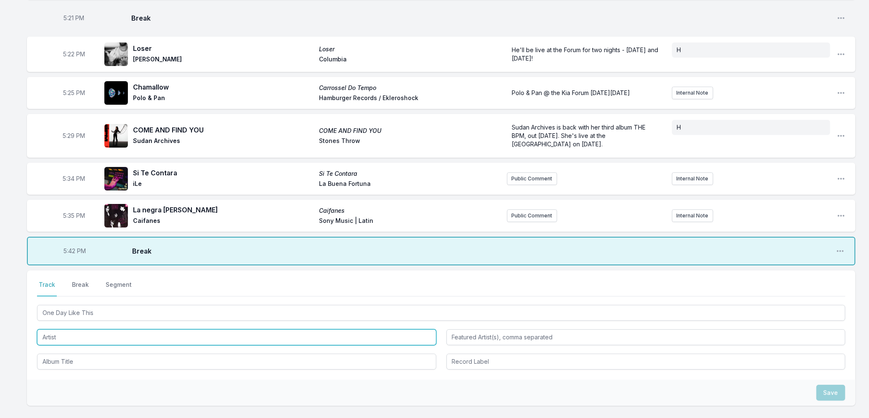
click at [85, 329] on input "Artist" at bounding box center [236, 337] width 399 height 16
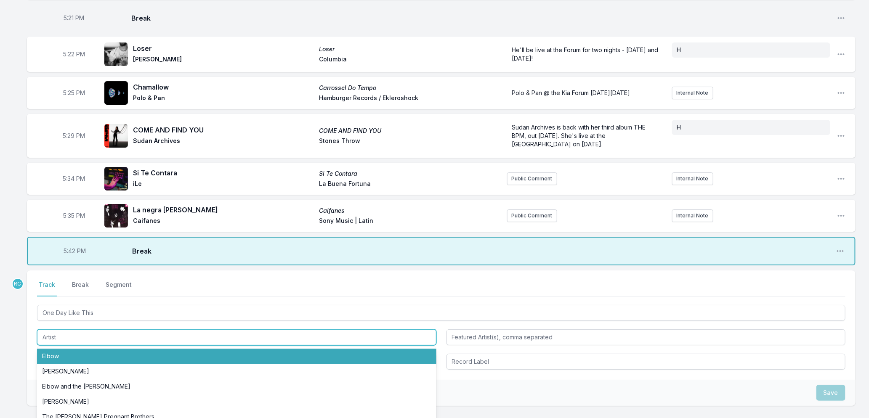
click at [85, 349] on li "Elbow" at bounding box center [236, 356] width 399 height 15
type input "Elbow"
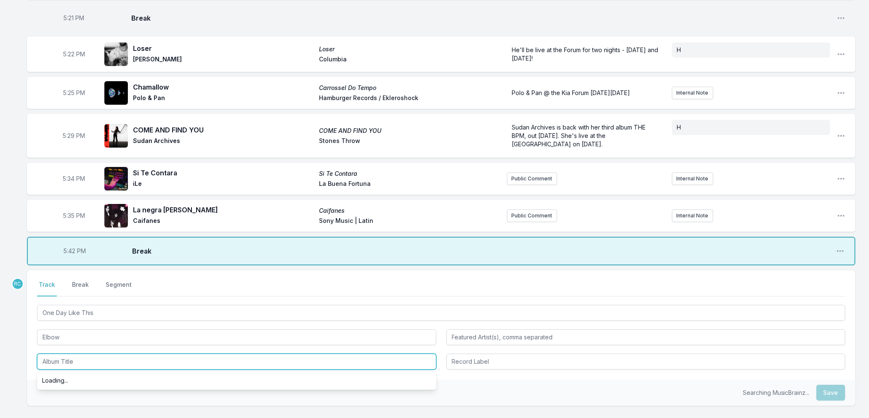
click at [85, 354] on input "Album Title" at bounding box center [236, 362] width 399 height 16
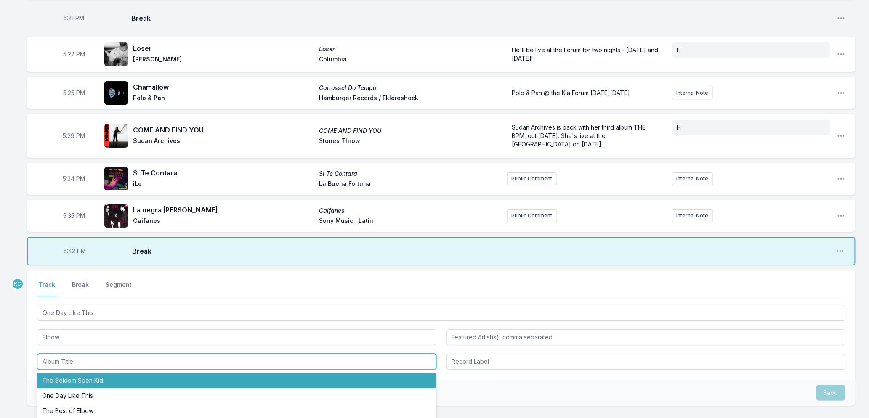
click at [90, 373] on li "The Seldom Seen Kid" at bounding box center [236, 380] width 399 height 15
type input "The Seldom Seen Kid"
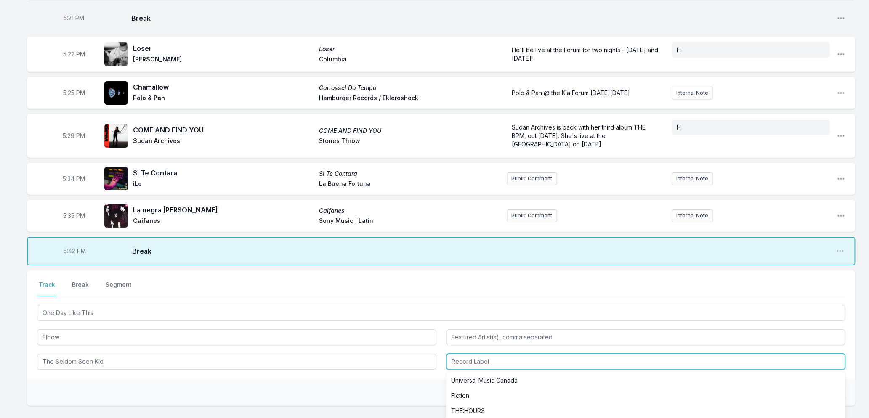
click at [476, 354] on input "Record Label" at bounding box center [645, 362] width 399 height 16
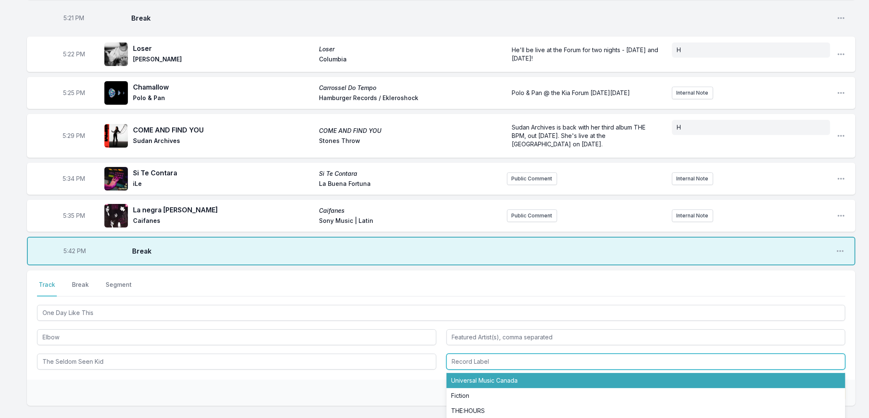
click at [461, 354] on input "Record Label" at bounding box center [645, 362] width 399 height 16
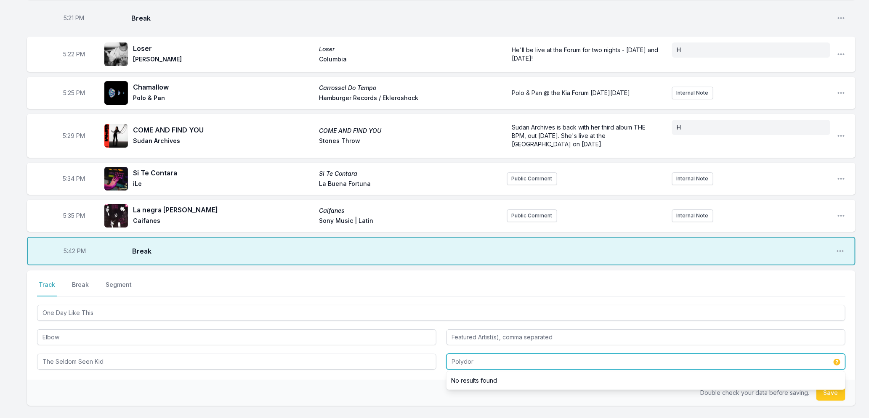
type input "Polydor"
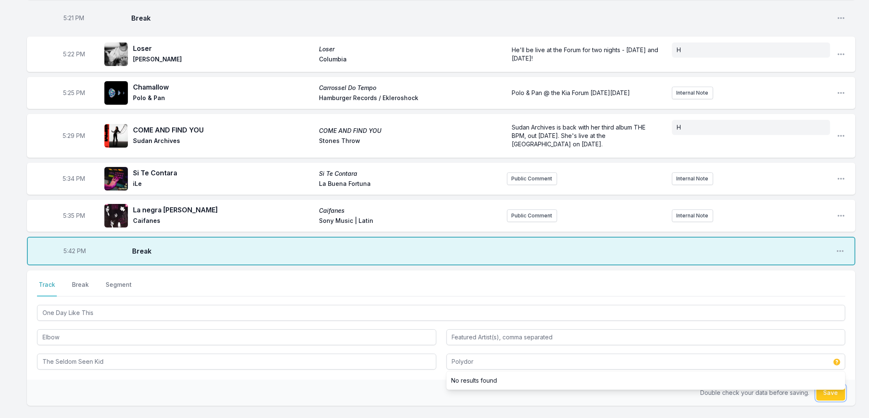
click at [834, 386] on button "Save" at bounding box center [830, 393] width 29 height 16
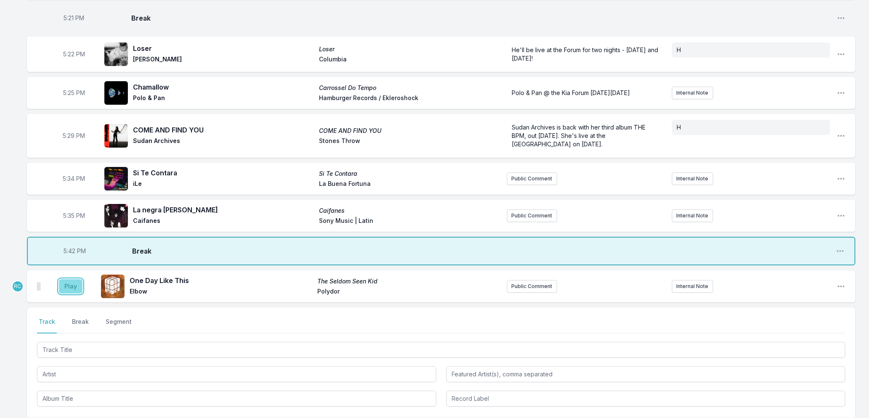
click at [70, 279] on button "Play" at bounding box center [71, 286] width 24 height 14
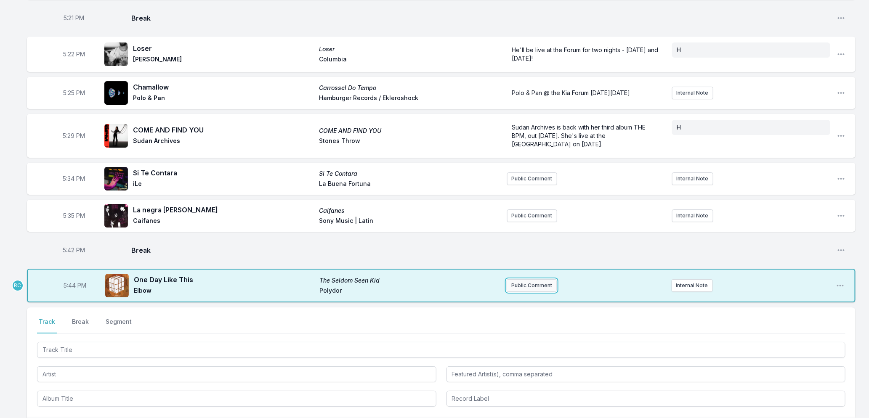
click at [523, 279] on button "Public Comment" at bounding box center [531, 285] width 50 height 13
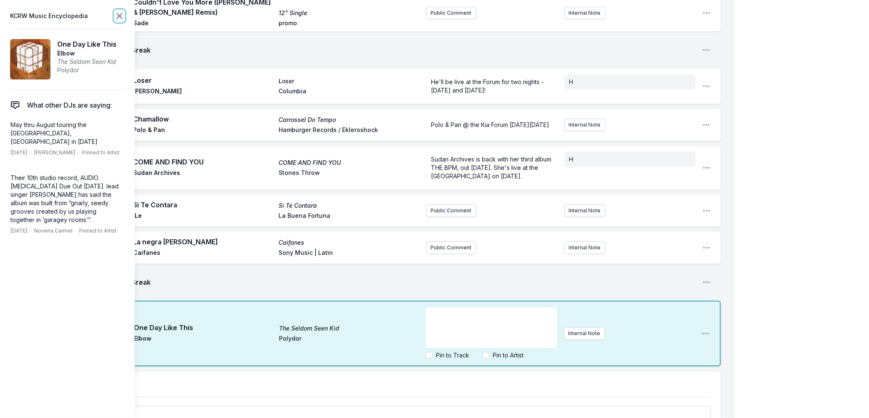
click at [116, 15] on icon at bounding box center [119, 16] width 10 height 10
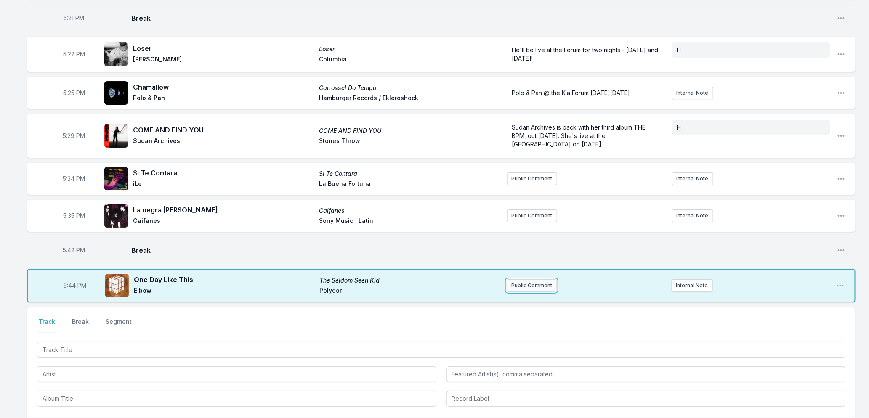
click at [529, 279] on button "Public Comment" at bounding box center [531, 285] width 50 height 13
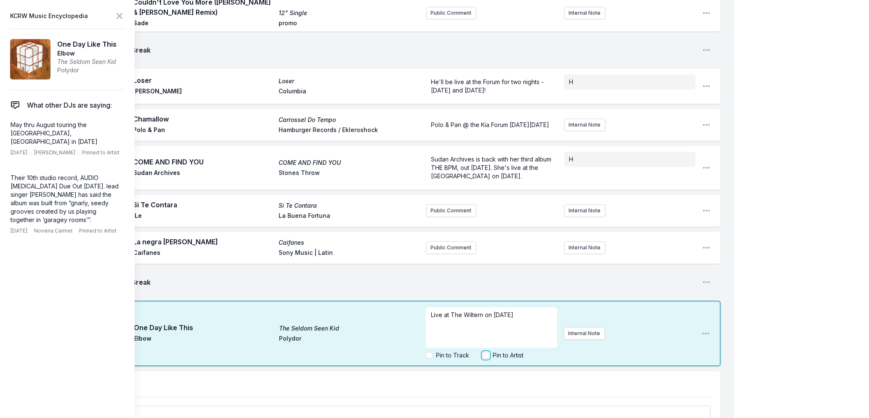
click at [487, 352] on input "Pin to Artist" at bounding box center [485, 355] width 7 height 7
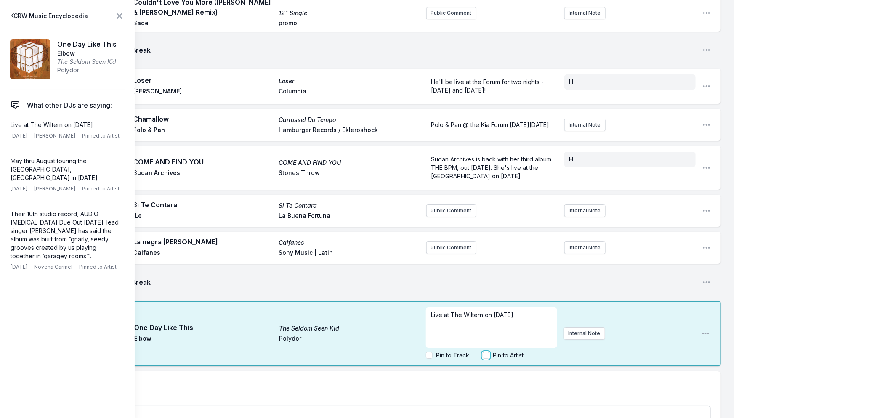
checkbox input "true"
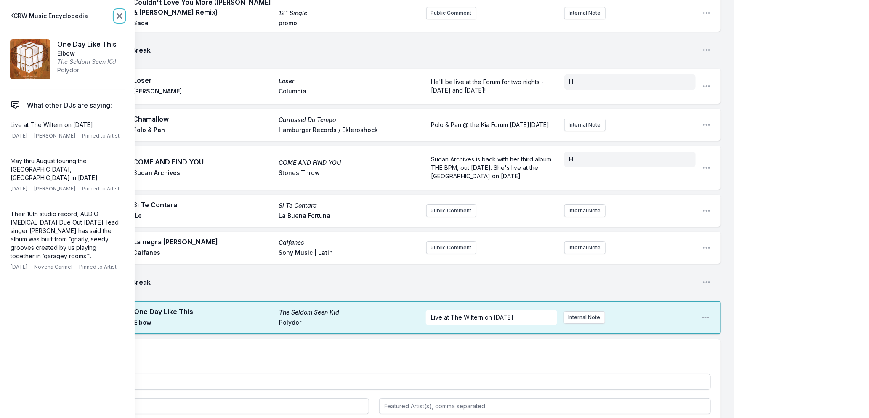
click at [117, 15] on icon at bounding box center [119, 16] width 10 height 10
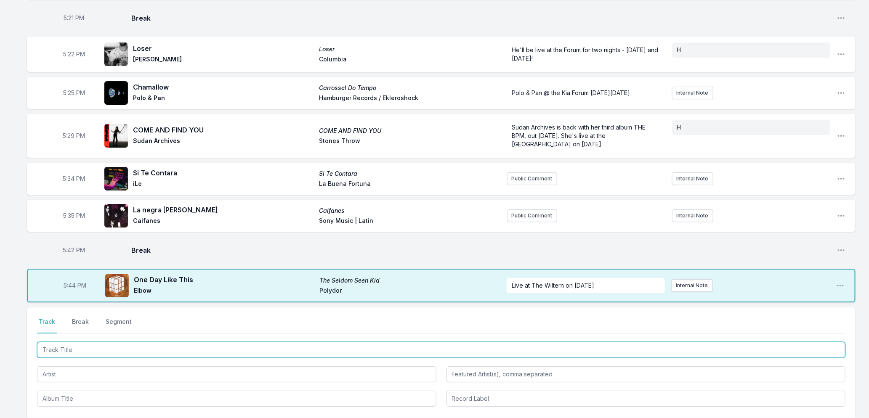
click at [231, 342] on input "Track Title" at bounding box center [441, 350] width 808 height 16
click at [107, 342] on input "Track Title" at bounding box center [441, 350] width 808 height 16
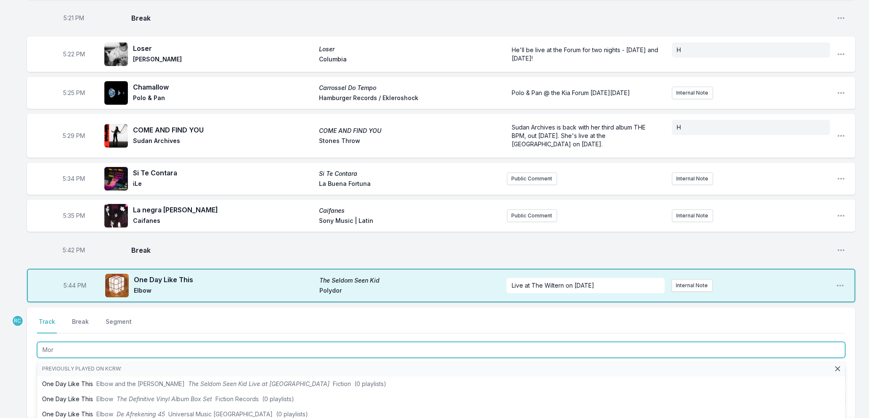
type input "More"
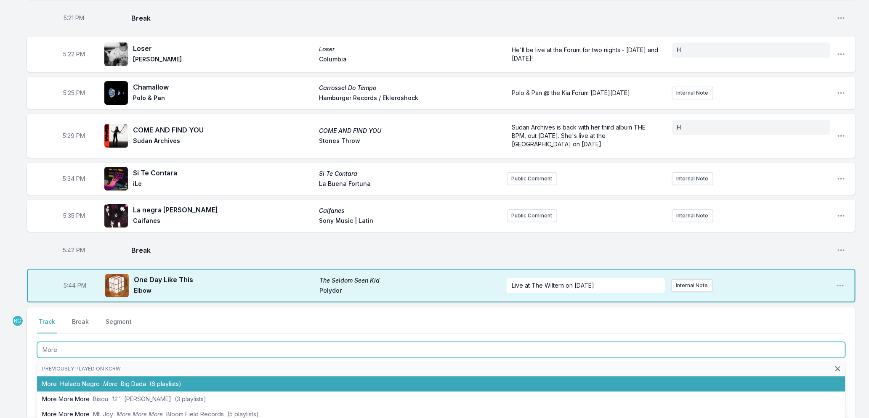
click at [103, 376] on li "More Helado Negro More Big Dada (6 playlists)" at bounding box center [441, 383] width 808 height 15
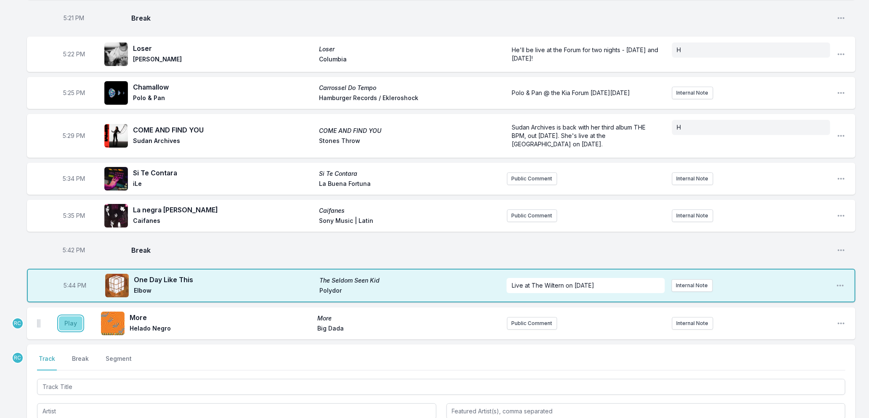
click at [66, 316] on button "Play" at bounding box center [71, 323] width 24 height 14
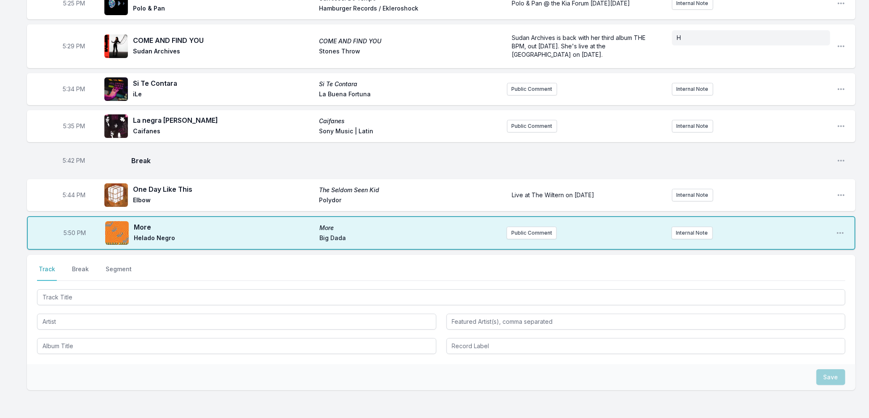
scroll to position [1513, 0]
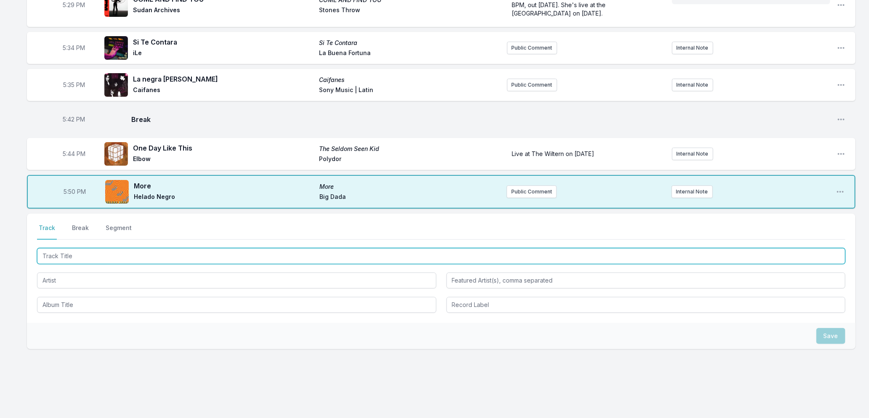
click at [127, 248] on input "Track Title" at bounding box center [441, 256] width 808 height 16
type input "Get It Over"
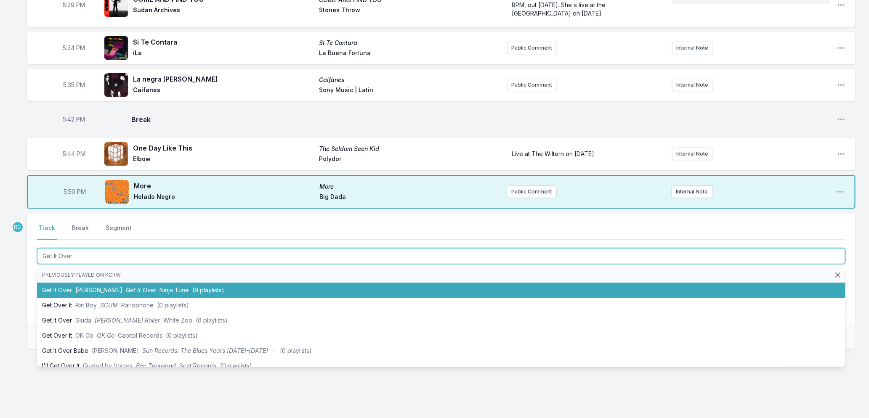
click at [126, 286] on span "Get It Over" at bounding box center [141, 289] width 30 height 7
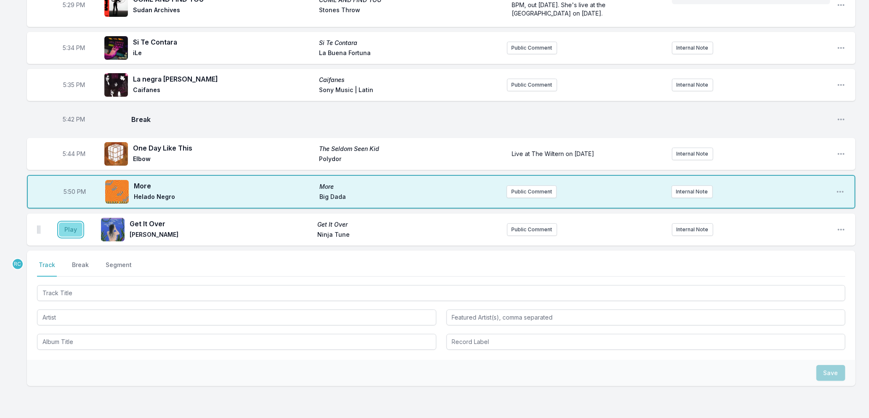
click at [68, 223] on button "Play" at bounding box center [71, 230] width 24 height 14
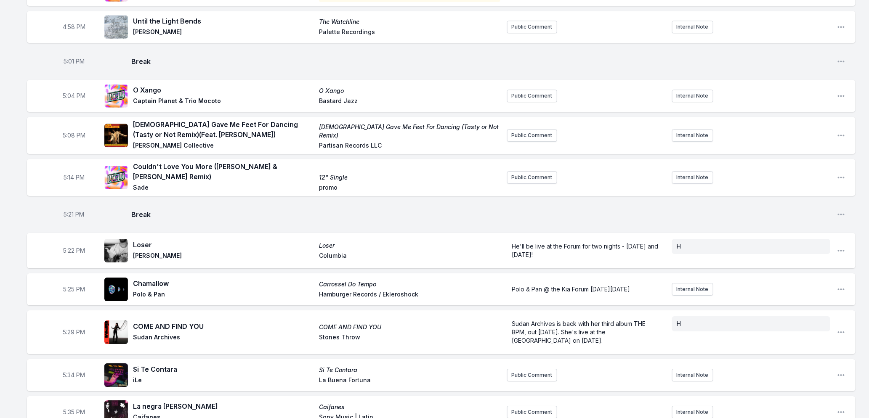
scroll to position [1550, 0]
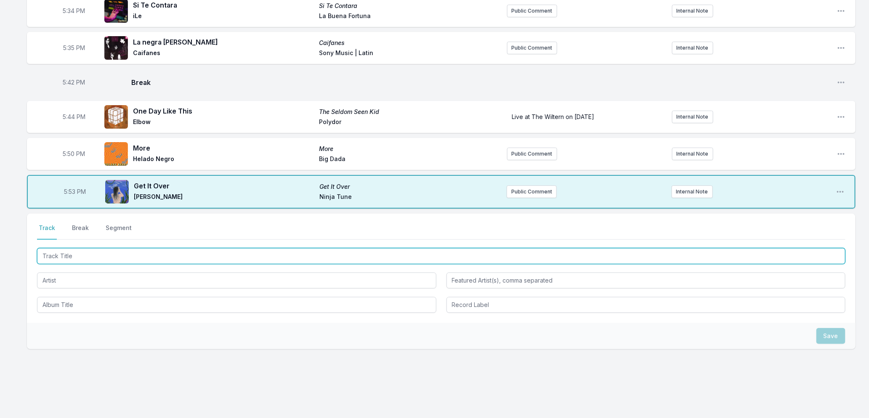
click at [94, 248] on input "Track Title" at bounding box center [441, 256] width 808 height 16
type input "At The River"
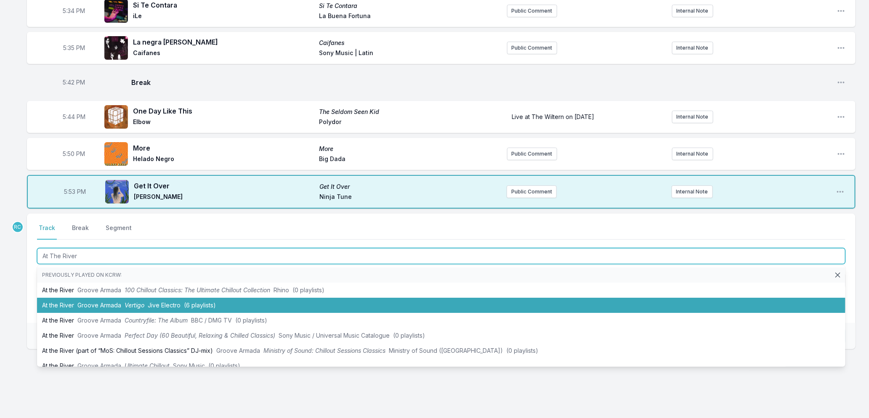
click at [72, 298] on li "At the River Groove Armada [MEDICAL_DATA] Jive Electro (6 playlists)" at bounding box center [441, 305] width 808 height 15
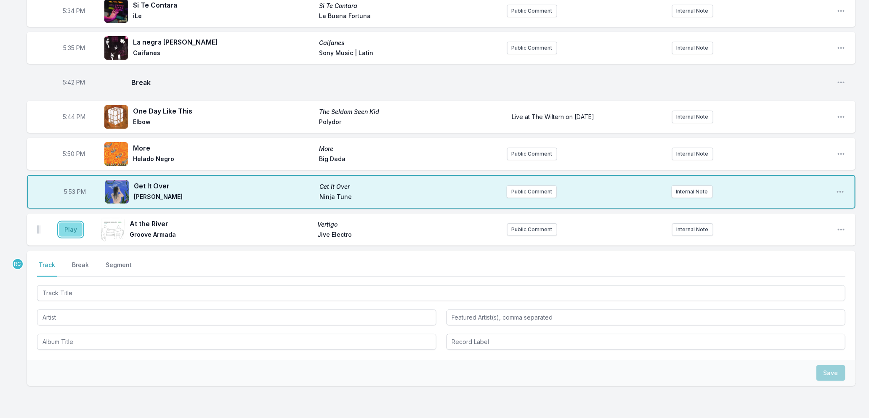
click at [69, 223] on button "Play" at bounding box center [71, 230] width 24 height 14
